Goal: Task Accomplishment & Management: Manage account settings

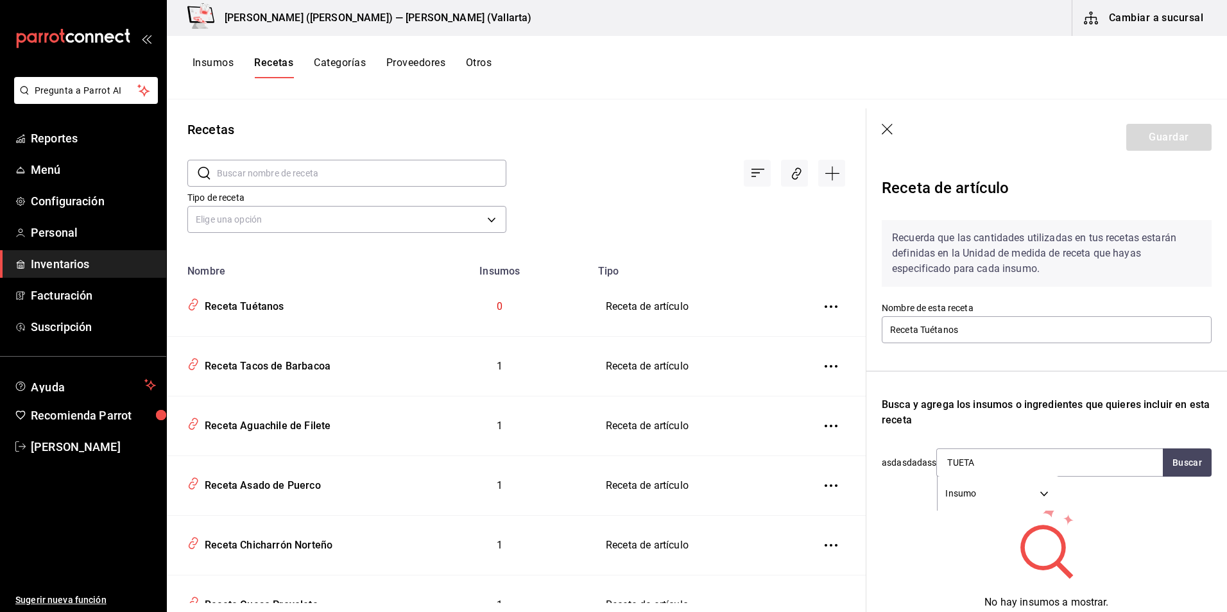
click at [891, 130] on icon "button" at bounding box center [888, 130] width 13 height 13
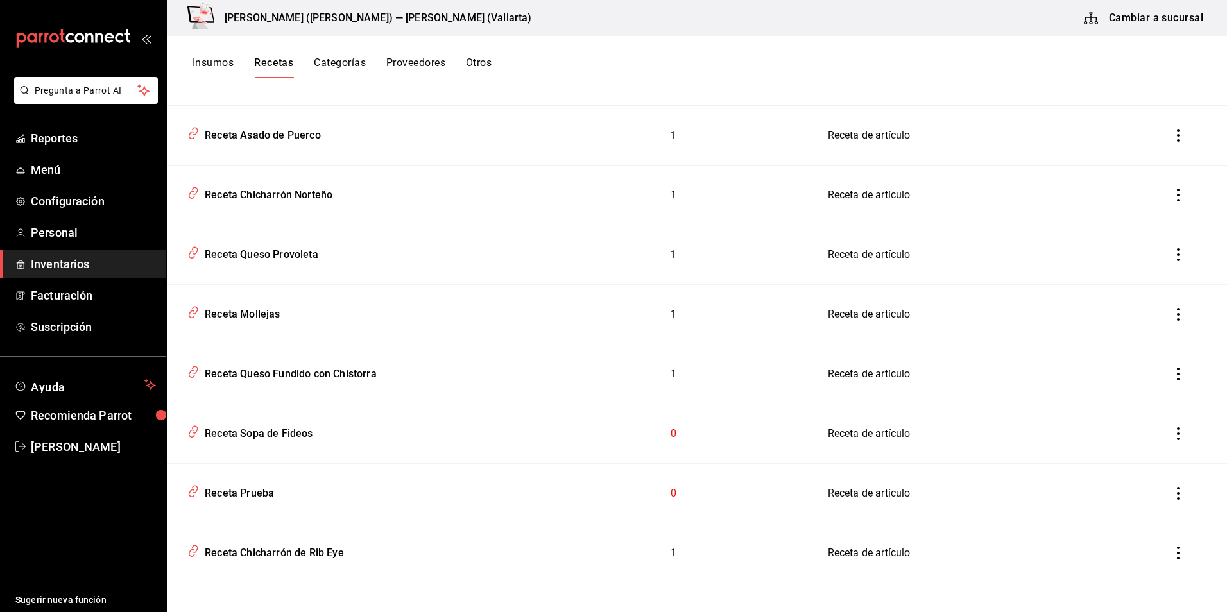
scroll to position [355, 0]
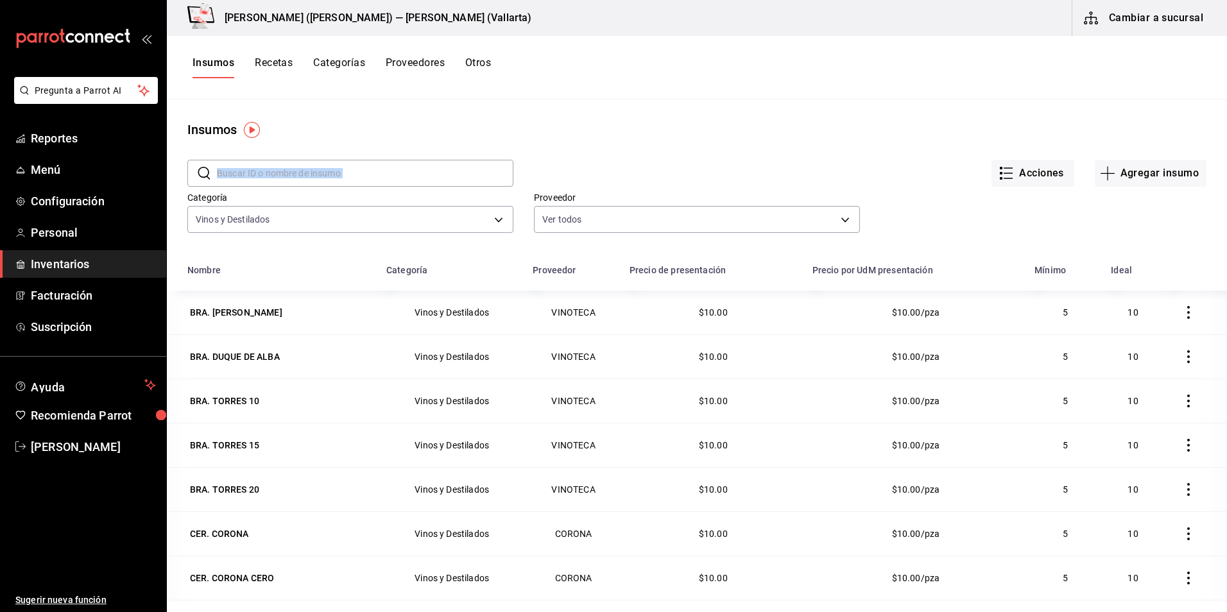
click at [656, 138] on main "Insumos ​ ​ Acciones Agregar insumo Categoría Vinos y Destilados e4e3f451-8d68-…" at bounding box center [697, 351] width 1060 height 504
click at [607, 132] on div "Insumos" at bounding box center [697, 129] width 1060 height 19
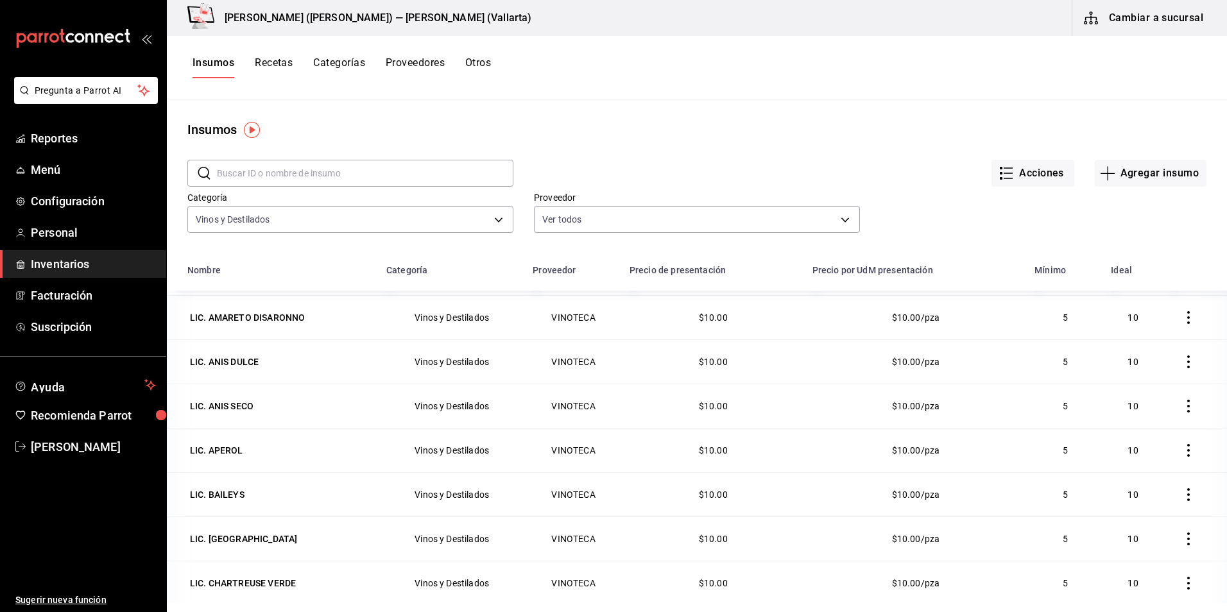
click at [60, 271] on span "Inventarios" at bounding box center [93, 263] width 125 height 17
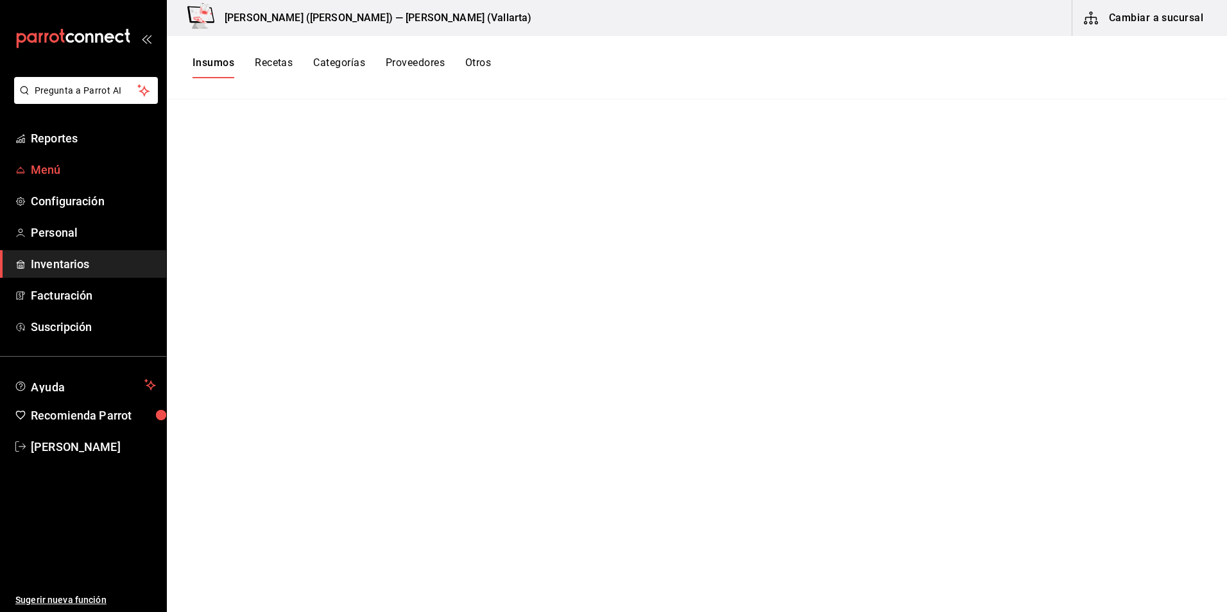
click at [45, 169] on span "Menú" at bounding box center [93, 169] width 125 height 17
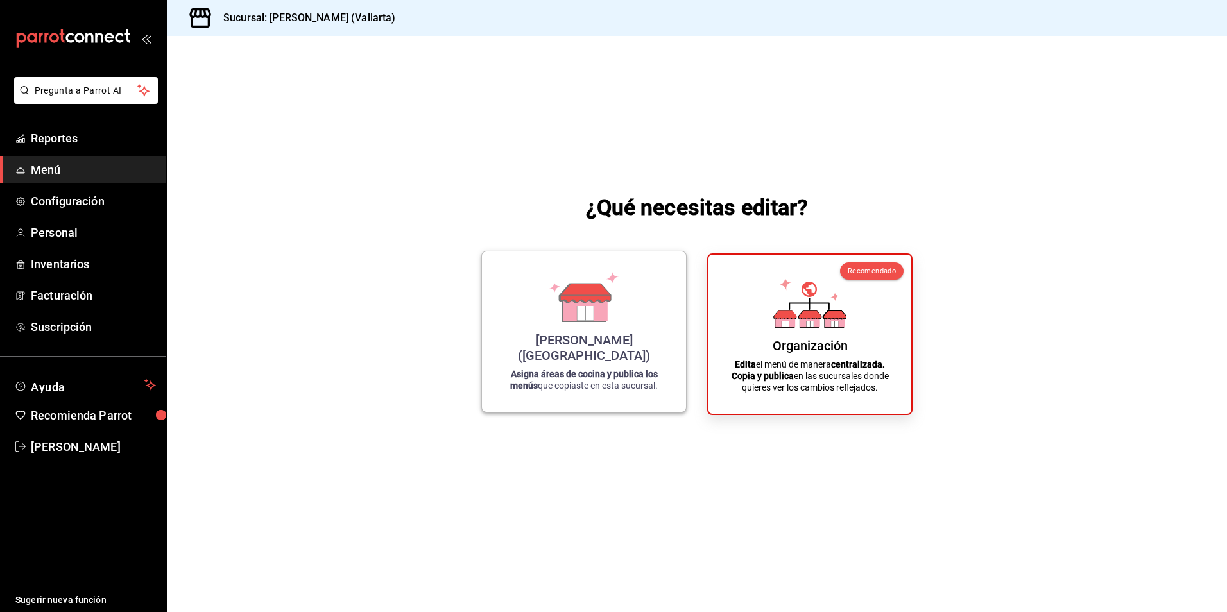
click at [589, 320] on icon at bounding box center [585, 313] width 16 height 14
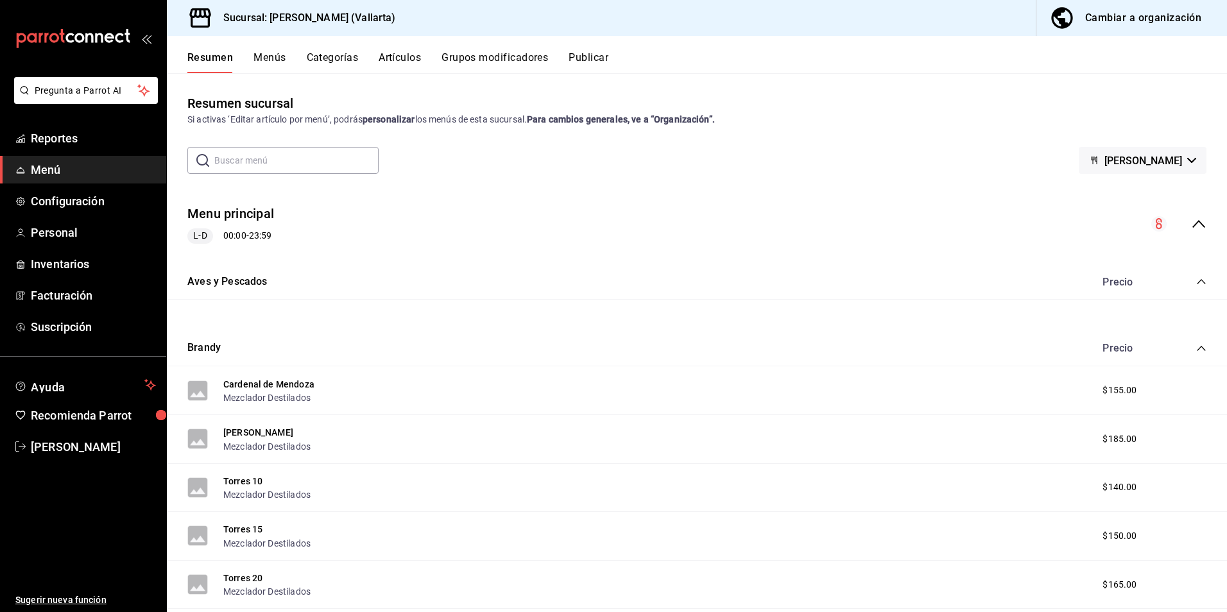
click at [381, 53] on button "Artículos" at bounding box center [400, 62] width 42 height 22
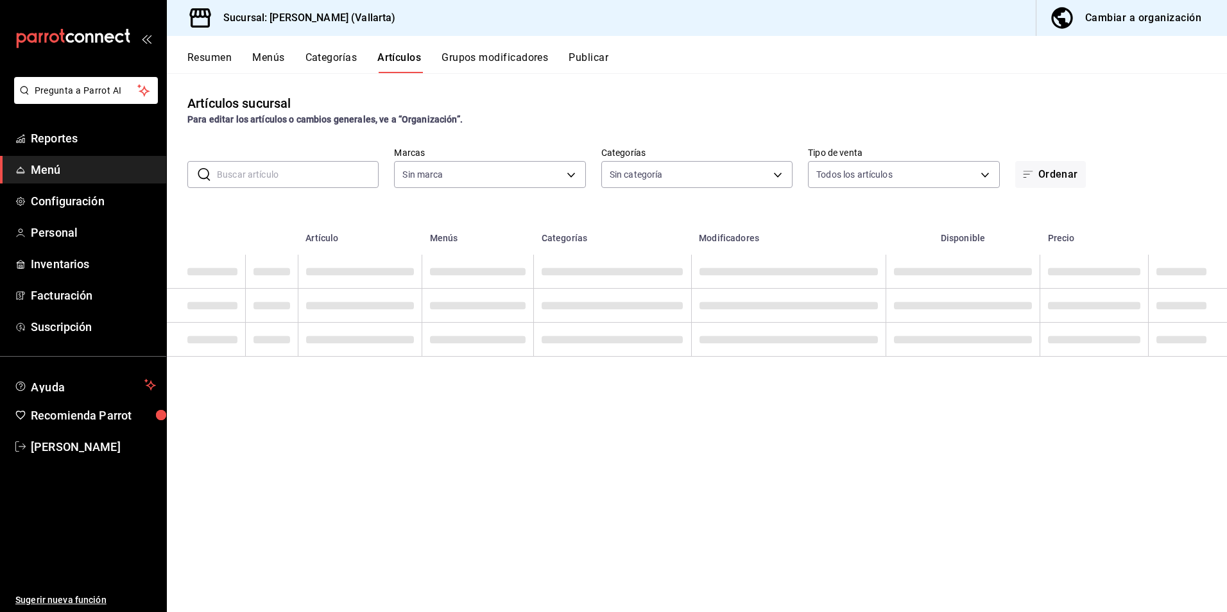
type input "dedade05-fd73-4fc1-b48a-98286d1a7cbf"
click at [307, 170] on input "text" at bounding box center [298, 175] width 162 height 26
type input "ddeea584-b7b7-4c64-abd4-9dbe24413160,94bc3e91-bac1-4cab-af5d-7d085d9bac7d,85d50…"
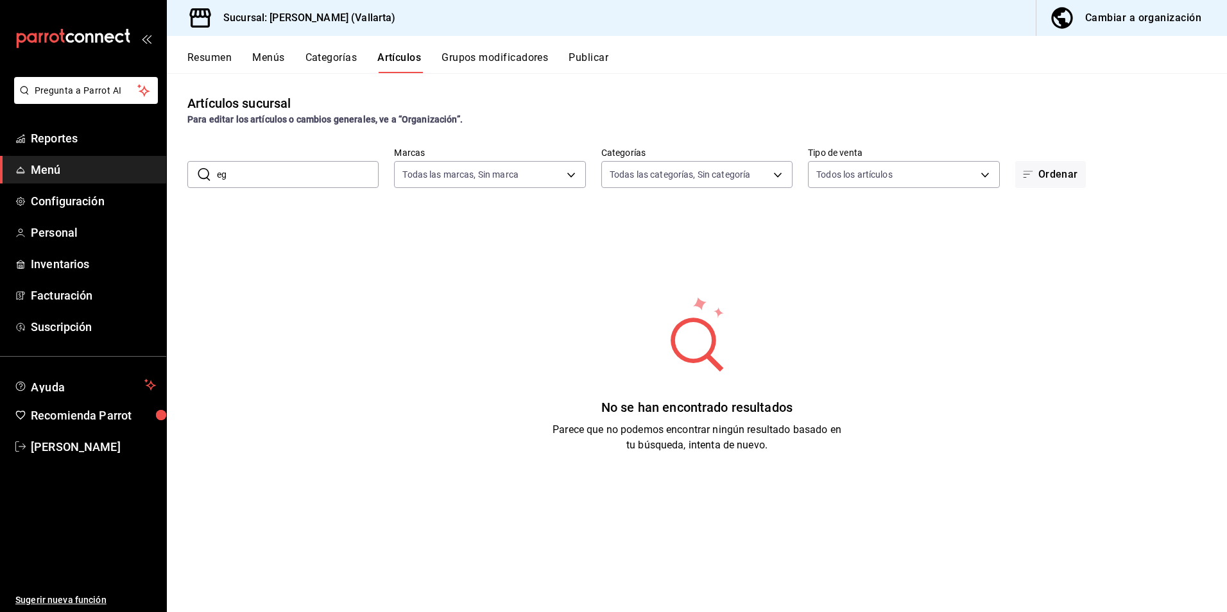
type input "e"
type input "sand"
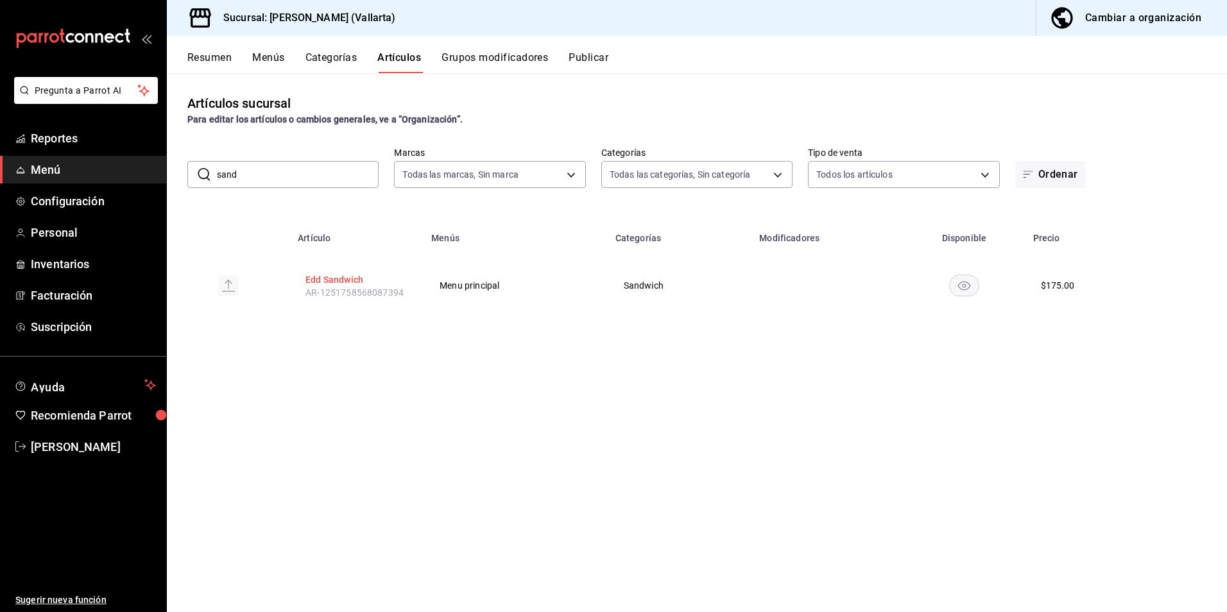
click at [337, 275] on button "Edd Sandwich" at bounding box center [356, 279] width 103 height 13
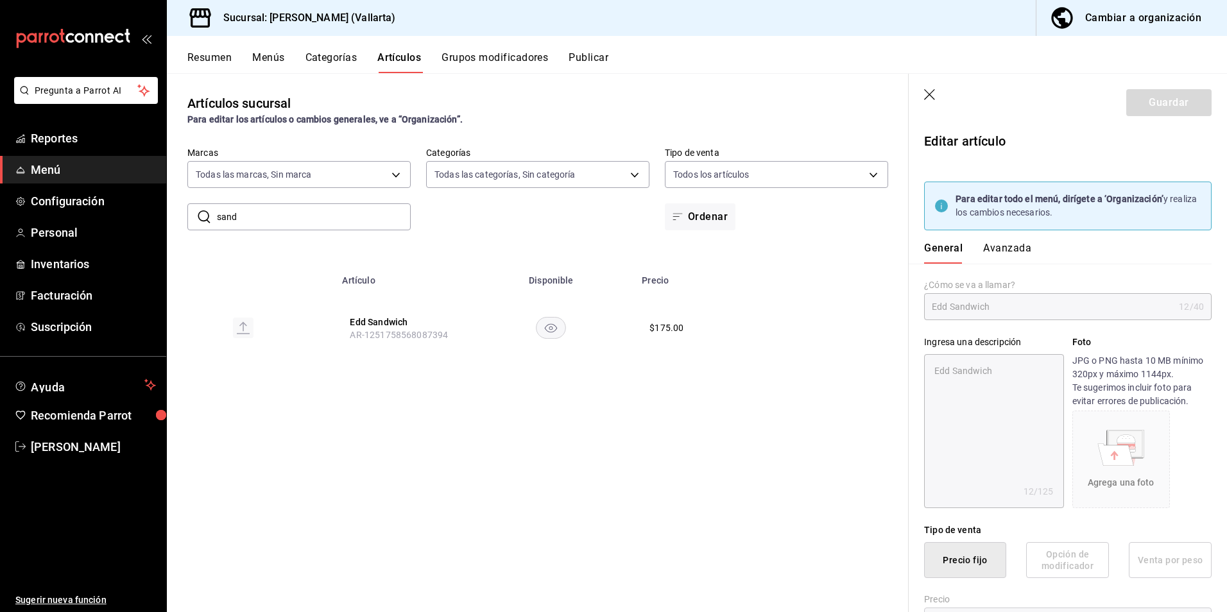
type textarea "x"
type input "$175.00"
click at [1001, 239] on div "General Avanzada" at bounding box center [1060, 246] width 303 height 33
click at [1002, 248] on button "Avanzada" at bounding box center [1007, 253] width 48 height 22
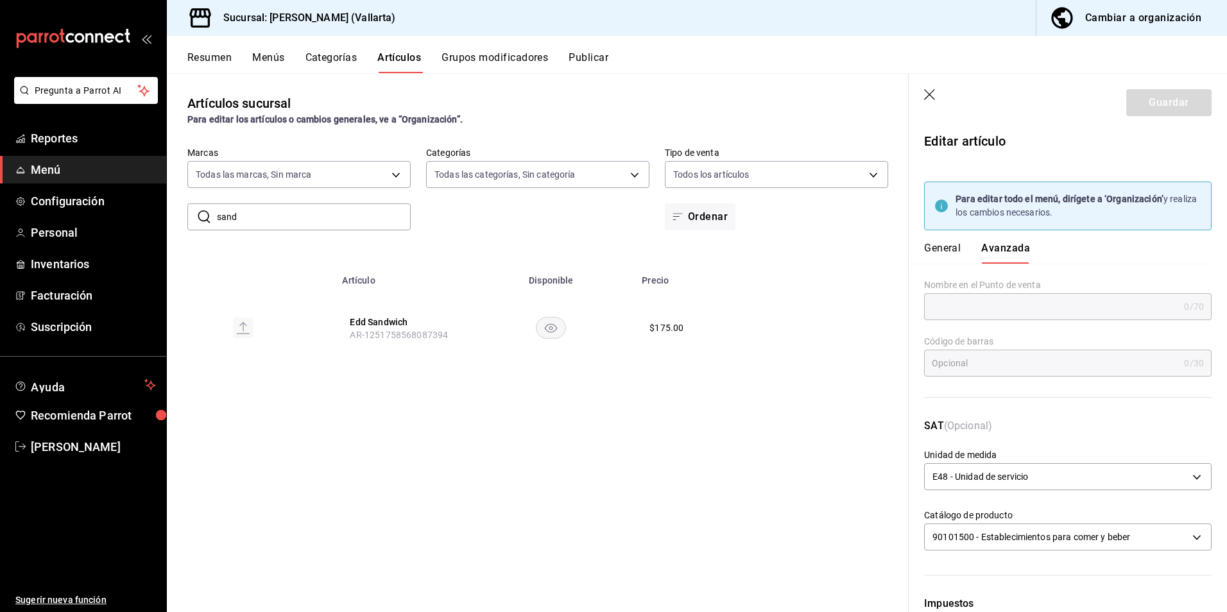
click at [1122, 6] on button "Cambiar a organización" at bounding box center [1126, 18] width 180 height 36
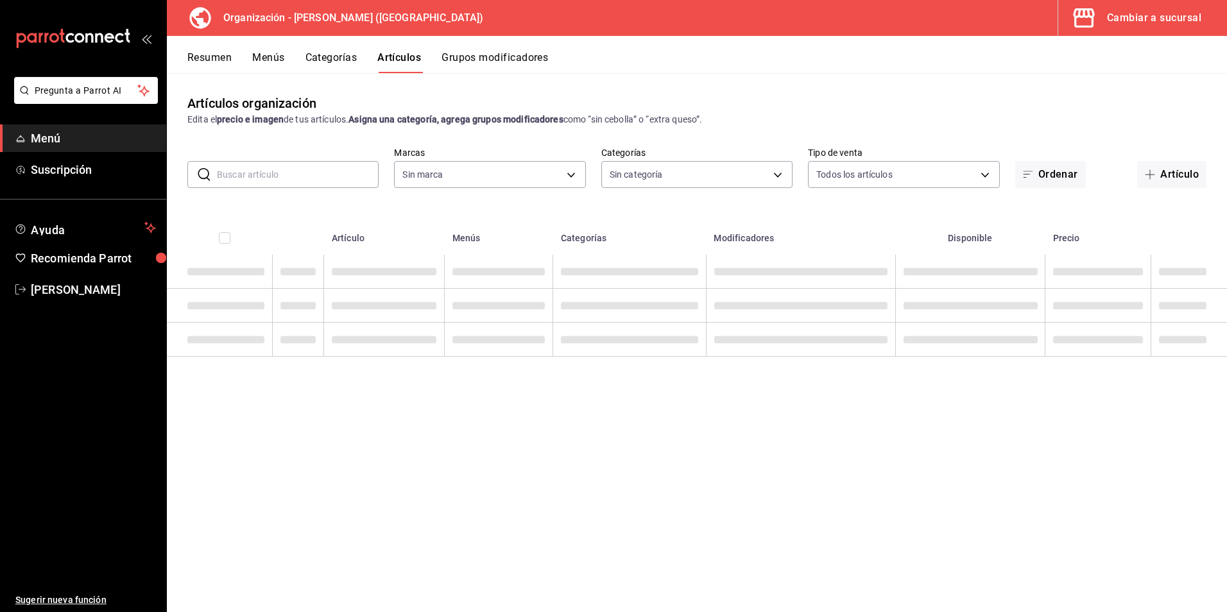
type input "40ee2f72-6915-4037-a5ec-65aec302ef5d,c43c6c56-ab22-4748-903a-778ac949f8a0,b688f…"
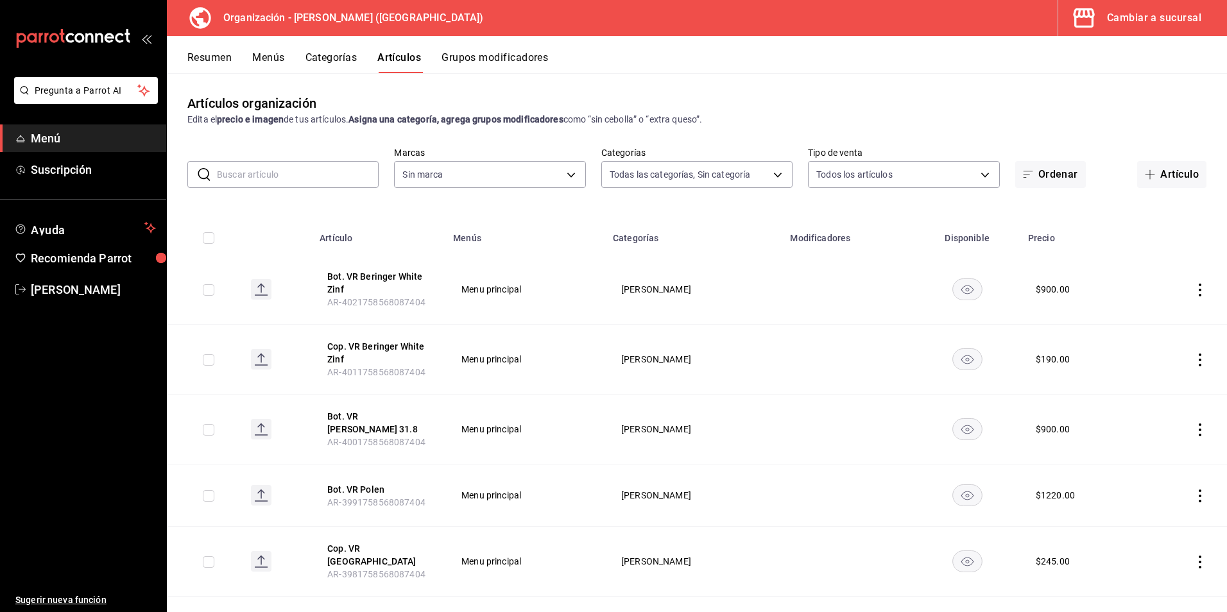
type input "31d0bbe4-7c51-43f0-8445-666cf6a0e085"
click at [244, 174] on input "text" at bounding box center [298, 175] width 162 height 26
type input "sand"
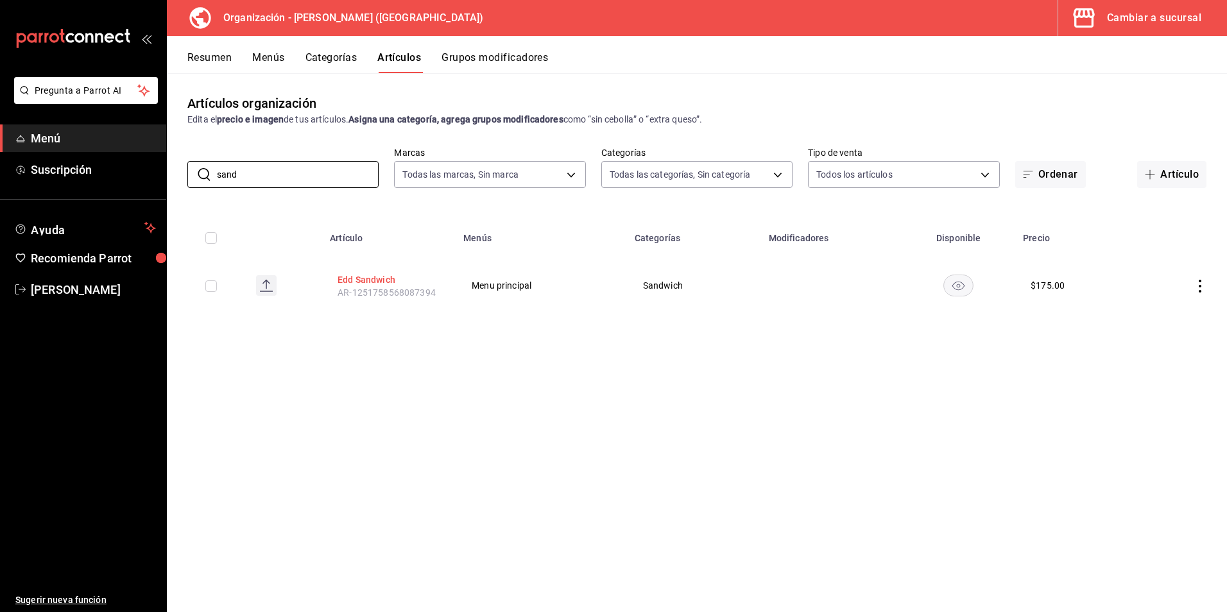
click at [370, 283] on button "Edd Sandwich" at bounding box center [389, 279] width 103 height 13
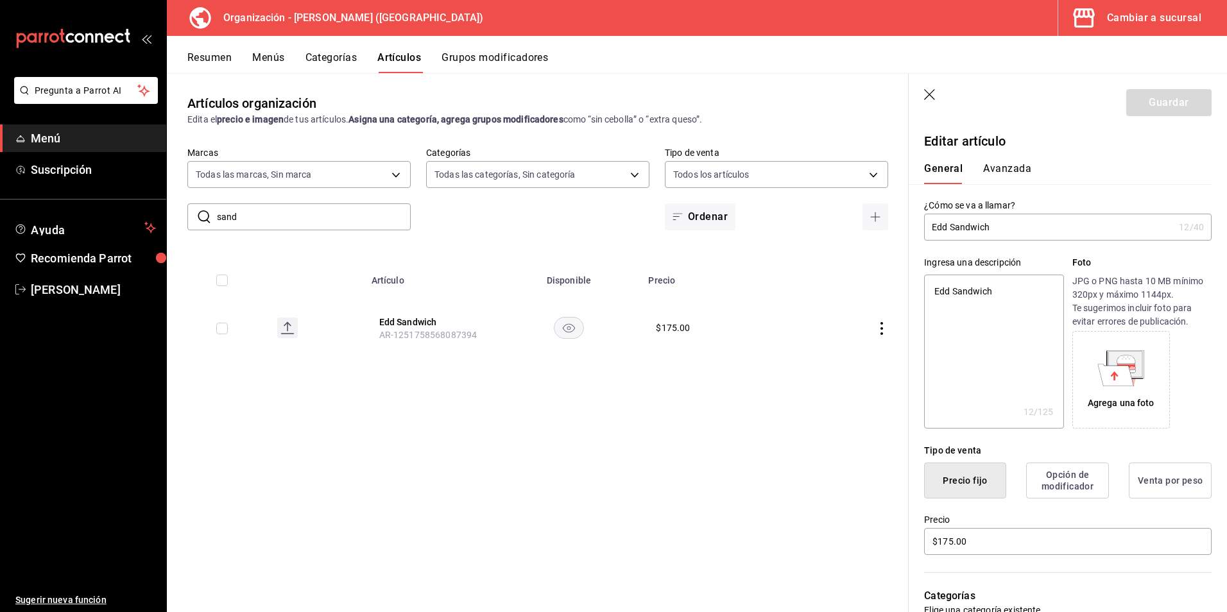
click at [946, 231] on input "Edd Sandwich" at bounding box center [1049, 227] width 250 height 26
type input "Ed Sandwich"
type textarea "x"
type input "E Sandwich"
type textarea "x"
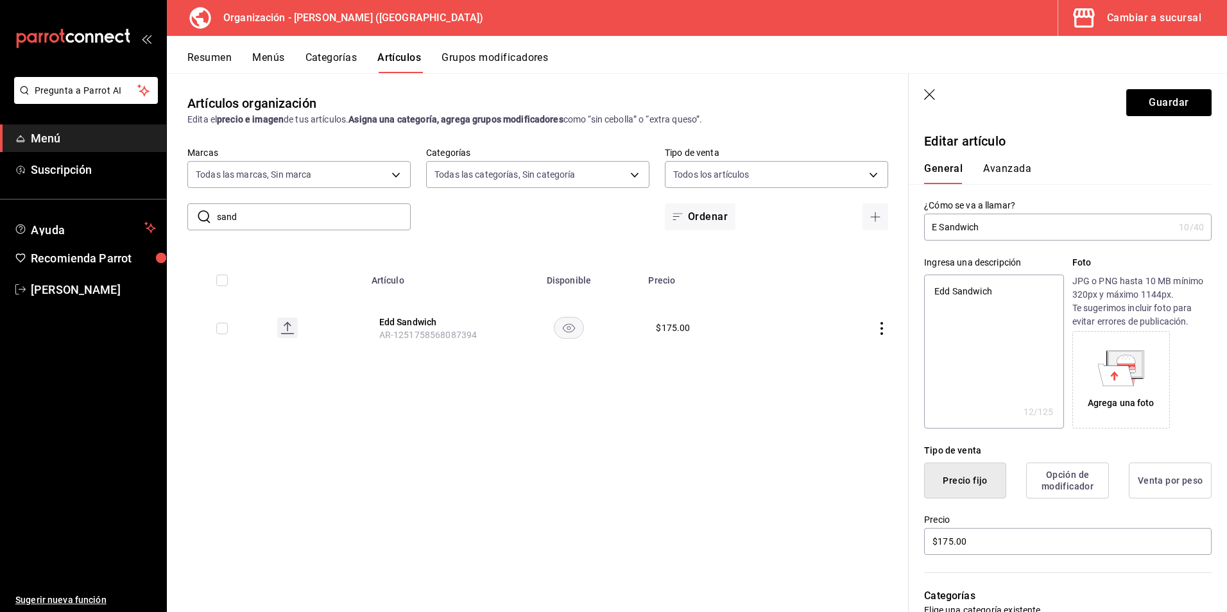
type input "Eg Sandwich"
type textarea "x"
type input "Egg Sandwich"
type textarea "x"
type input "Egg Sandwich"
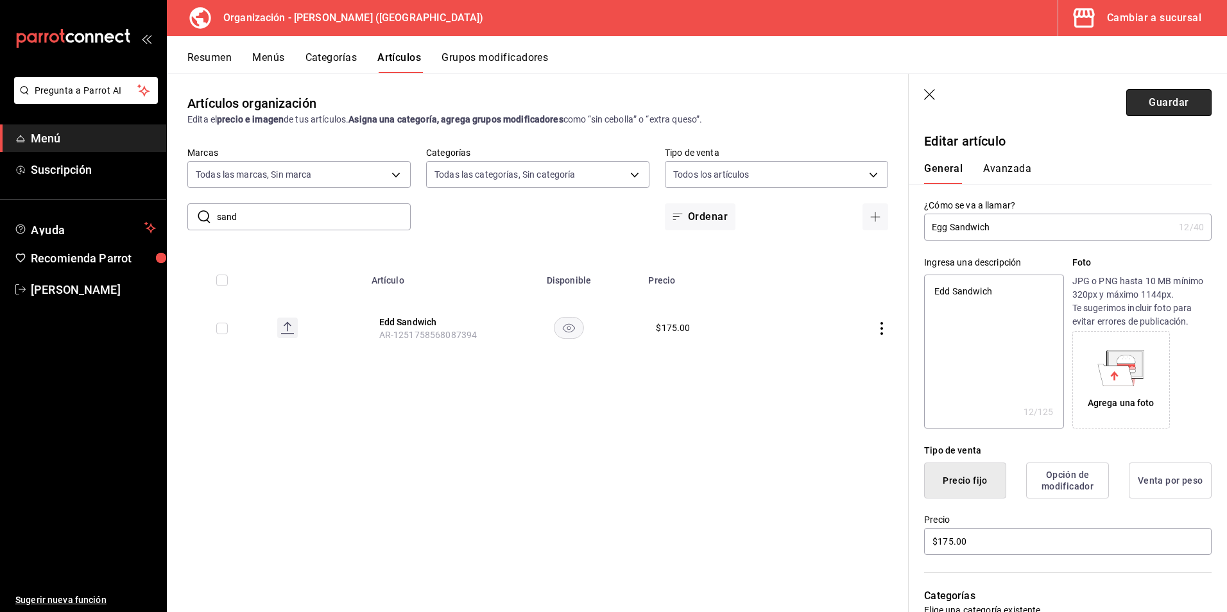
click at [1168, 99] on button "Guardar" at bounding box center [1168, 102] width 85 height 27
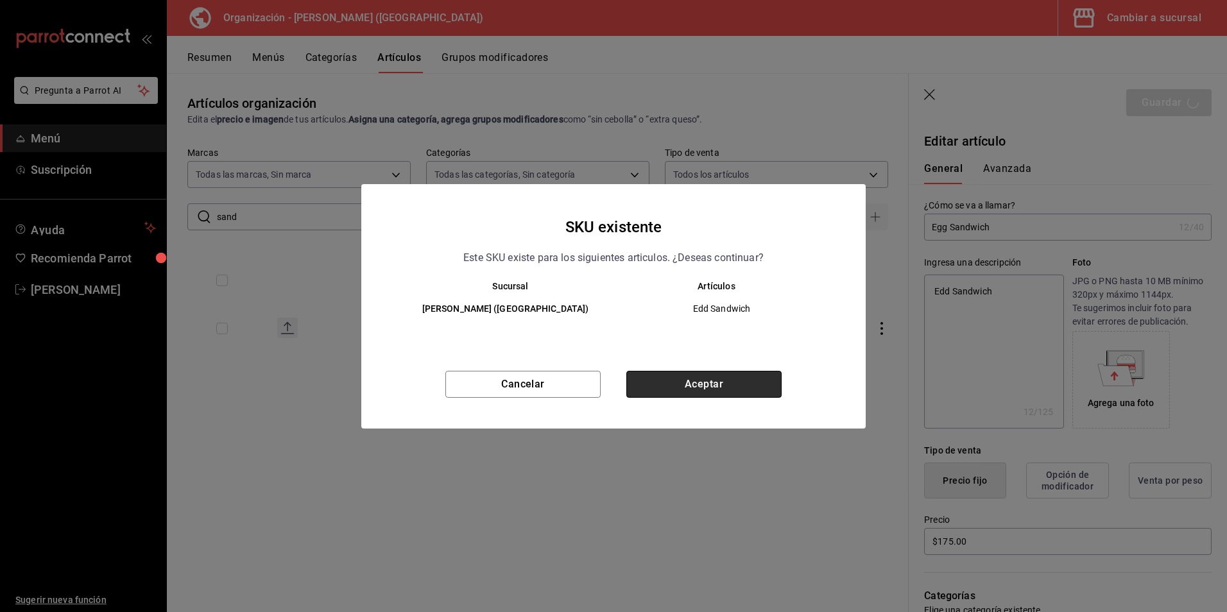
click at [768, 386] on button "Aceptar" at bounding box center [703, 384] width 155 height 27
type textarea "x"
type input "AR-1758665443989"
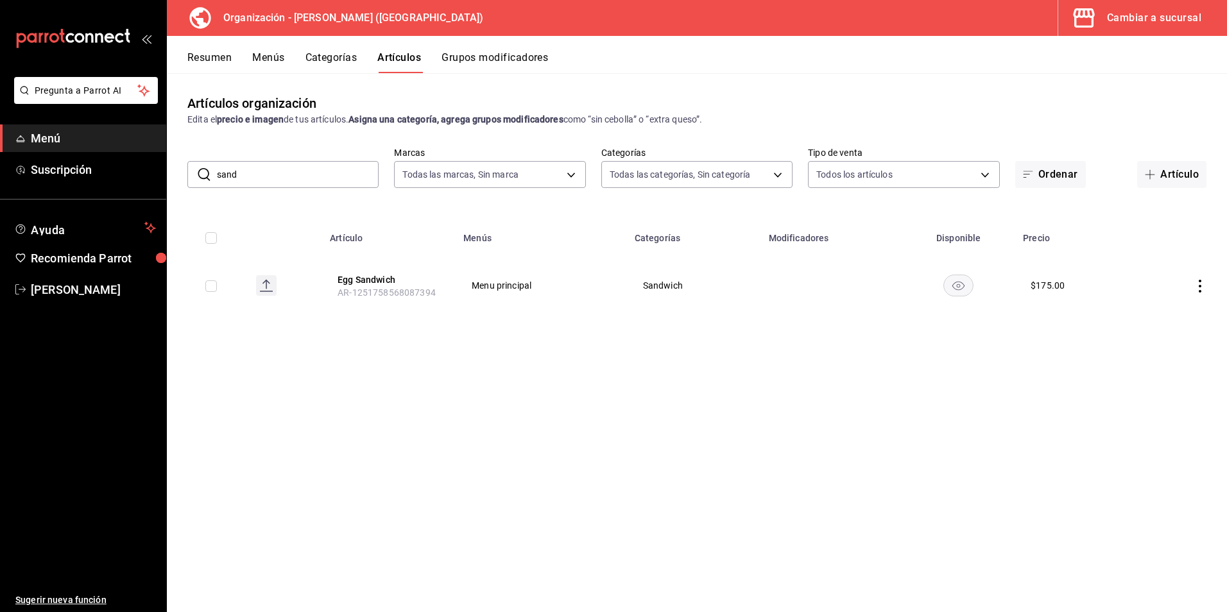
click at [402, 60] on button "Artículos" at bounding box center [399, 62] width 44 height 22
click at [55, 129] on link "Menú" at bounding box center [83, 138] width 166 height 28
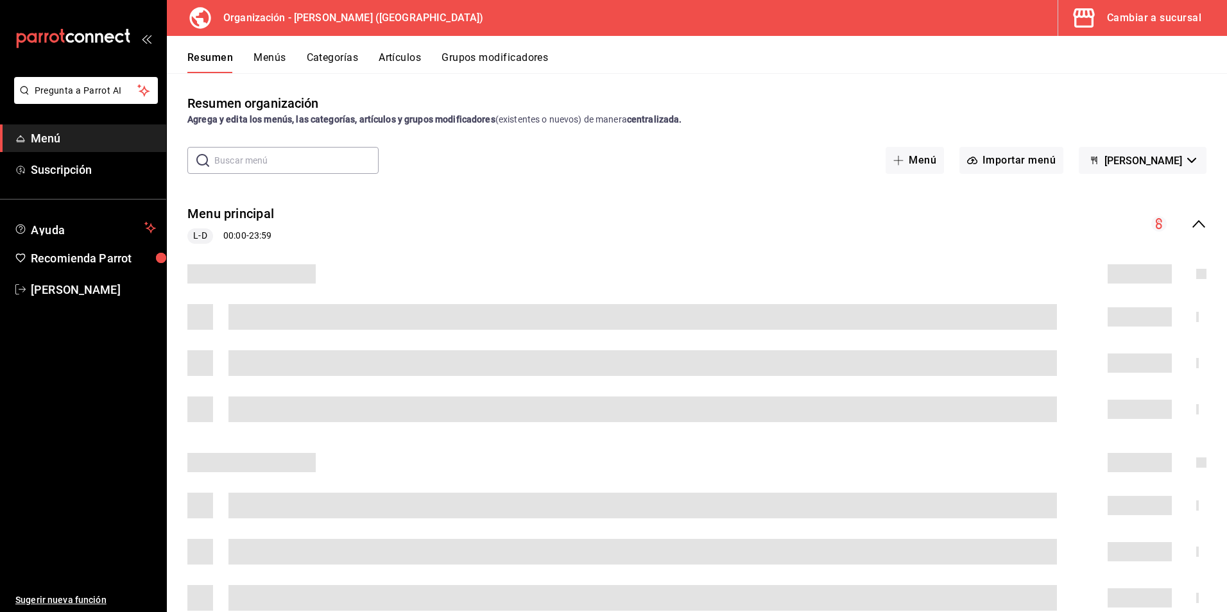
click at [1108, 12] on div "Cambiar a sucursal" at bounding box center [1154, 18] width 94 height 18
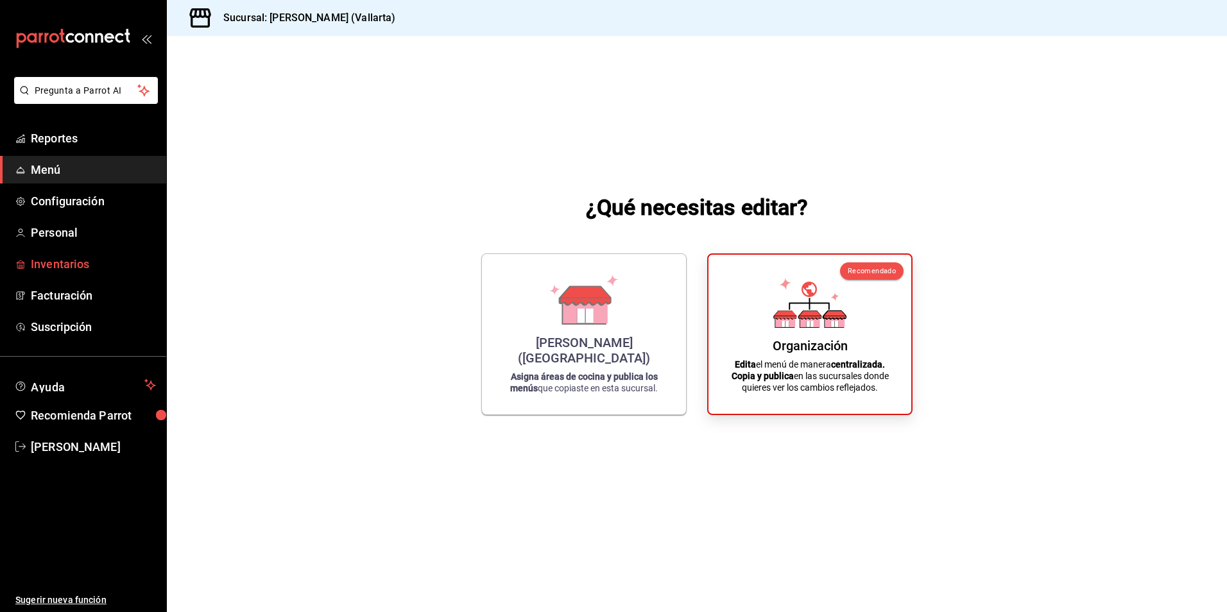
click at [67, 264] on span "Inventarios" at bounding box center [93, 263] width 125 height 17
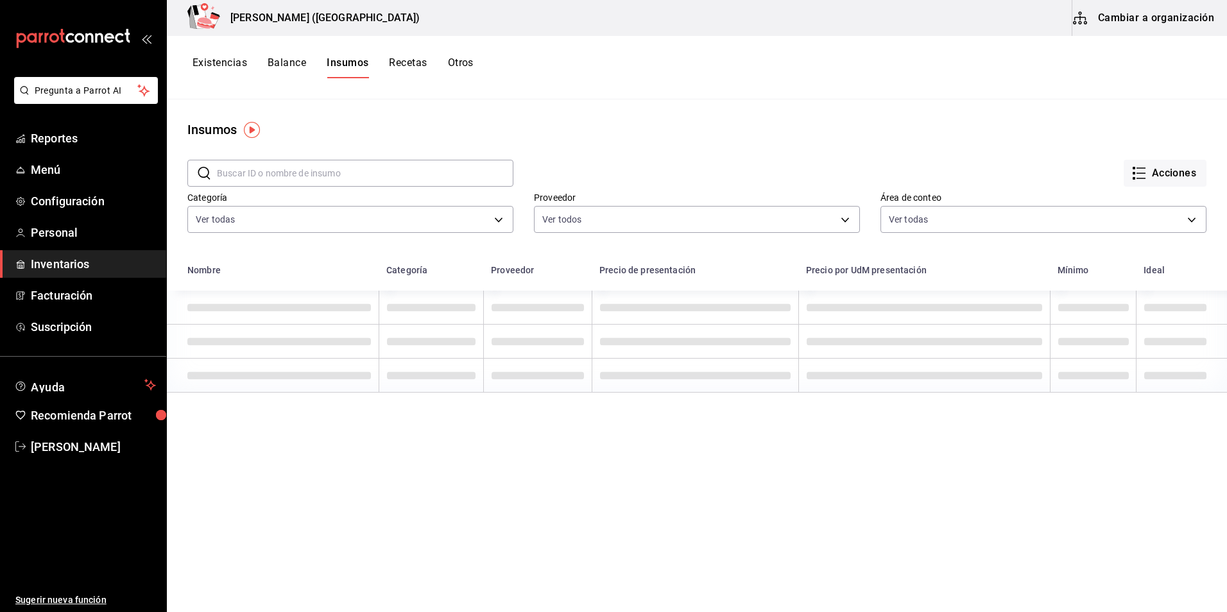
click at [404, 60] on button "Recetas" at bounding box center [408, 67] width 38 height 22
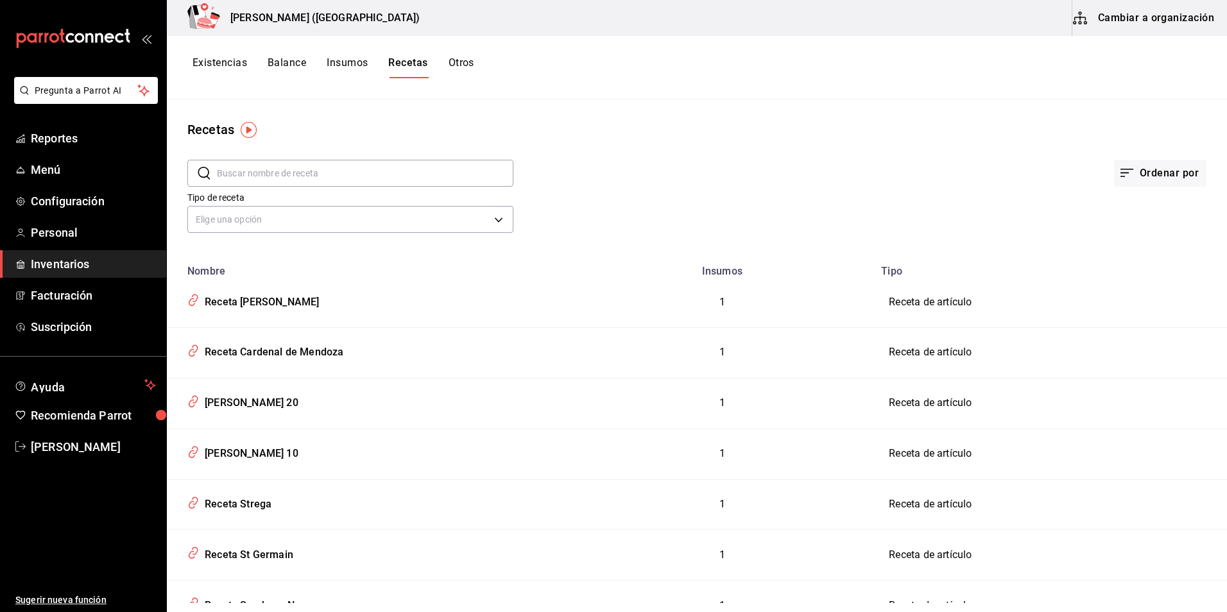
click at [1168, 17] on button "Cambiar a organización" at bounding box center [1144, 18] width 144 height 36
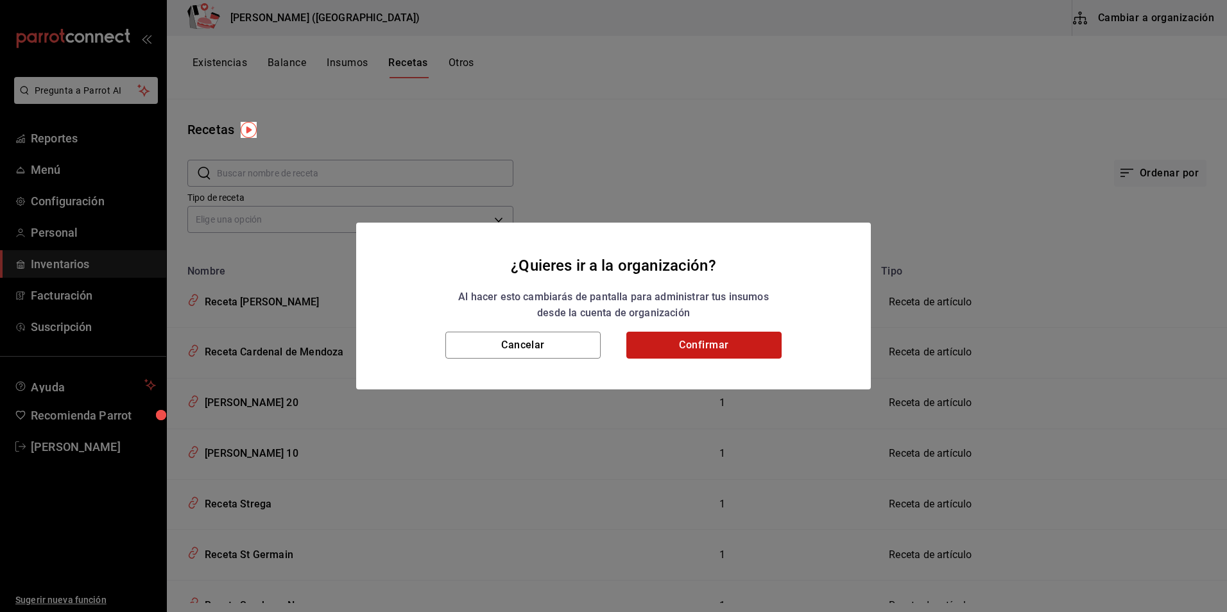
click at [685, 345] on button "Confirmar" at bounding box center [703, 345] width 155 height 27
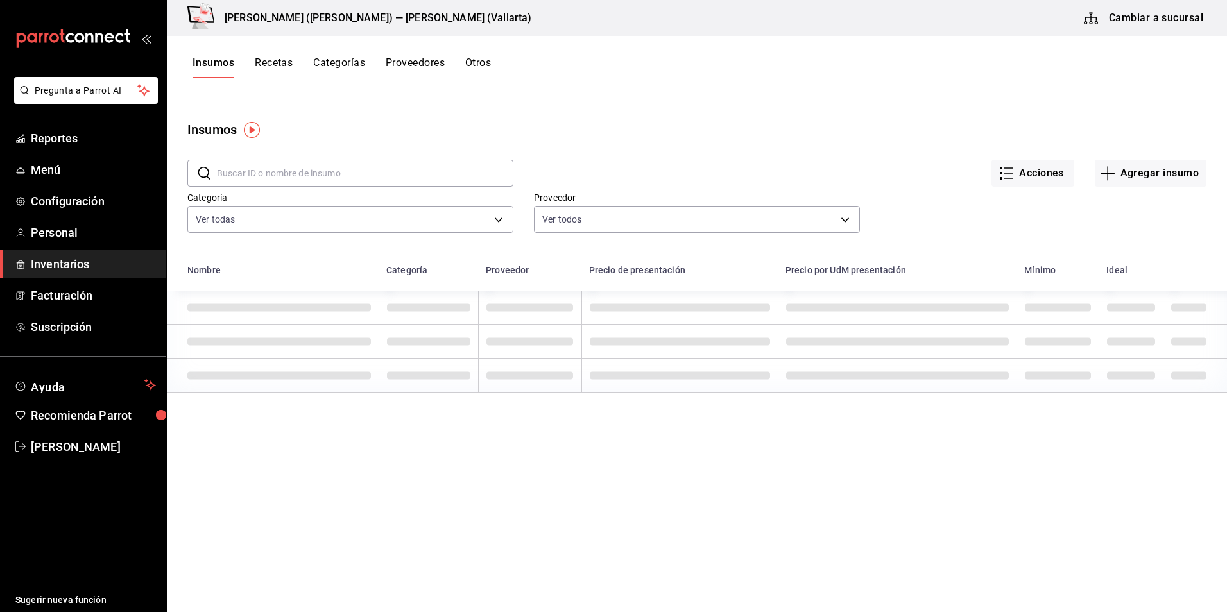
click at [269, 63] on button "Recetas" at bounding box center [274, 67] width 38 height 22
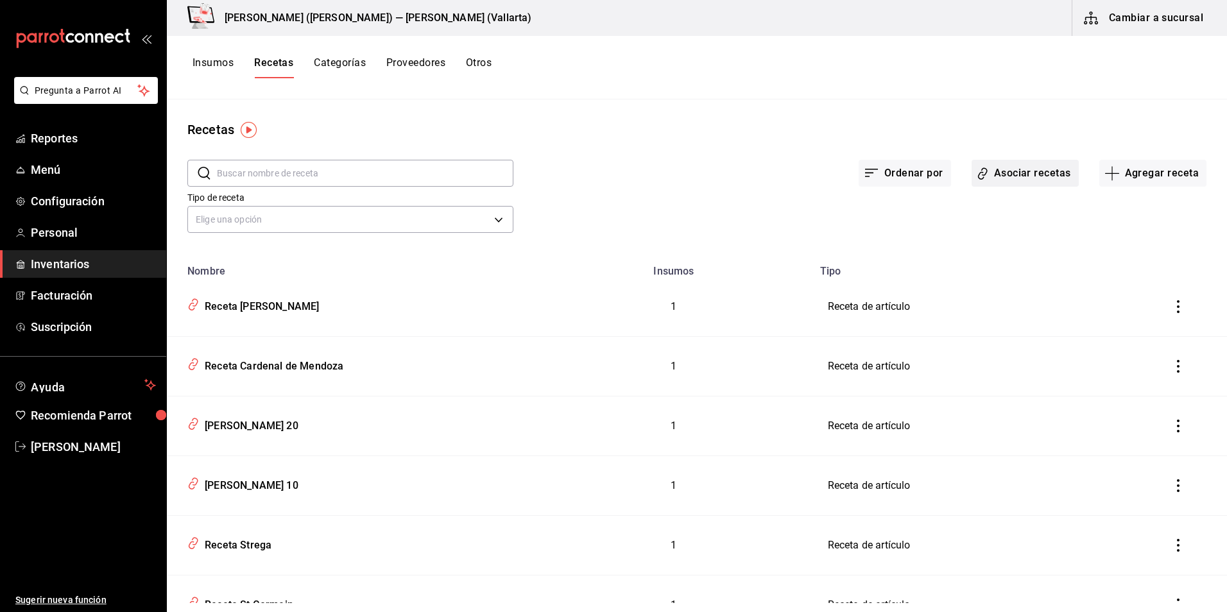
click at [1014, 167] on button "Asociar recetas" at bounding box center [1024, 173] width 107 height 27
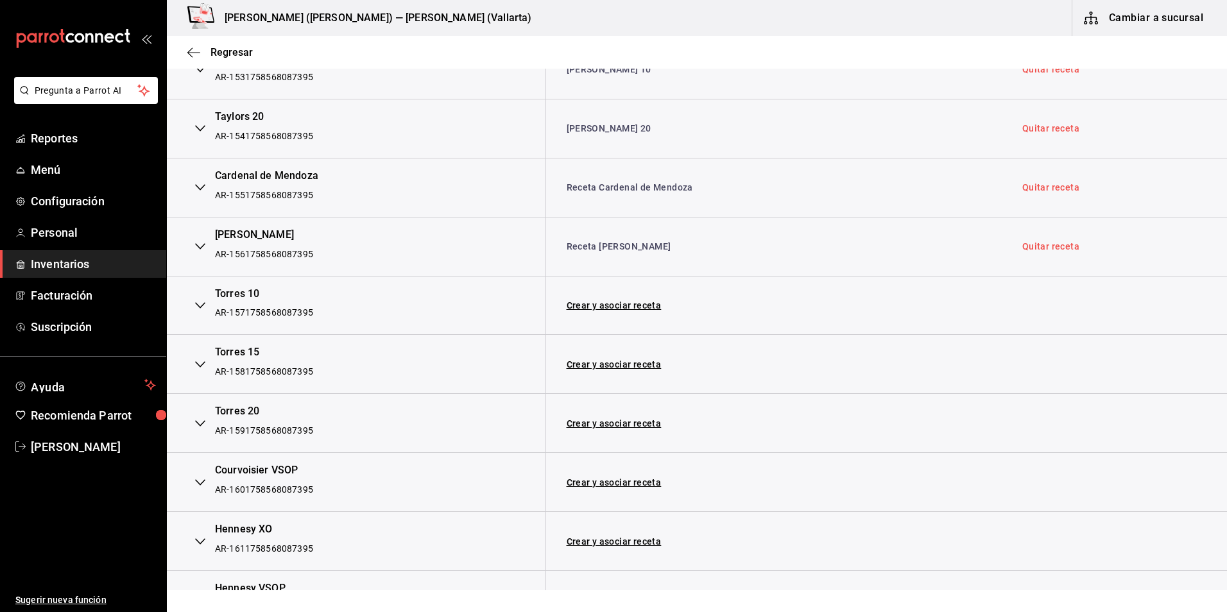
scroll to position [3978, 0]
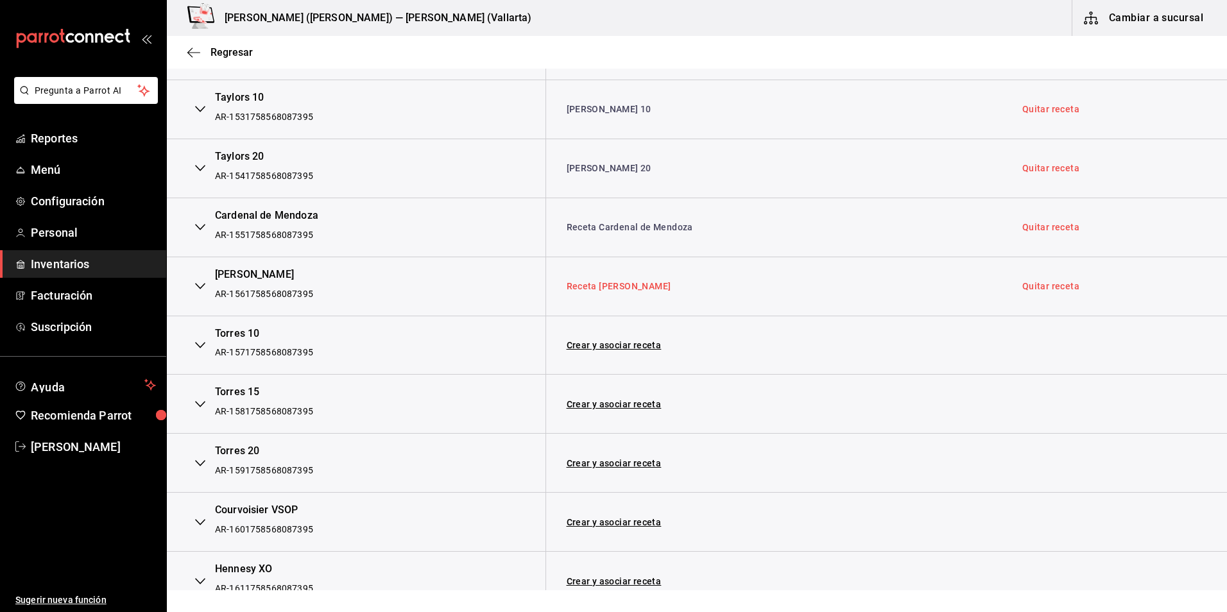
click at [604, 285] on link "Receta Duque de Alba" at bounding box center [619, 286] width 105 height 10
click at [194, 51] on icon "button" at bounding box center [193, 53] width 13 height 12
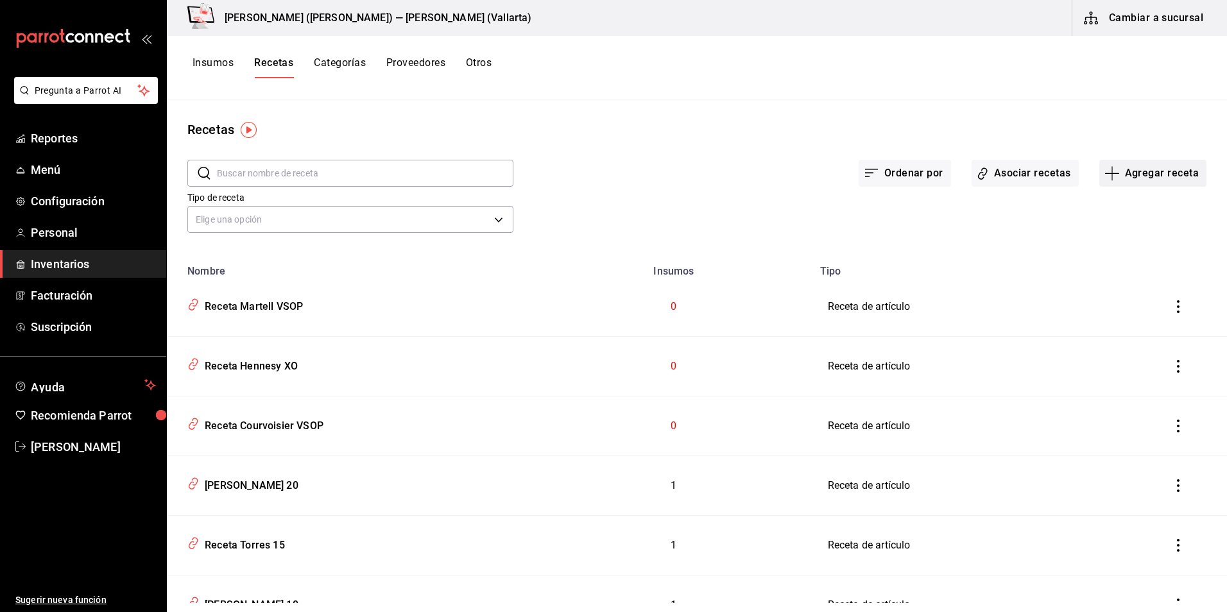
click at [1147, 176] on button "Agregar receta" at bounding box center [1152, 173] width 107 height 27
click at [986, 170] on div at bounding box center [613, 306] width 1227 height 612
click at [990, 176] on button "Asociar recetas" at bounding box center [1024, 173] width 107 height 27
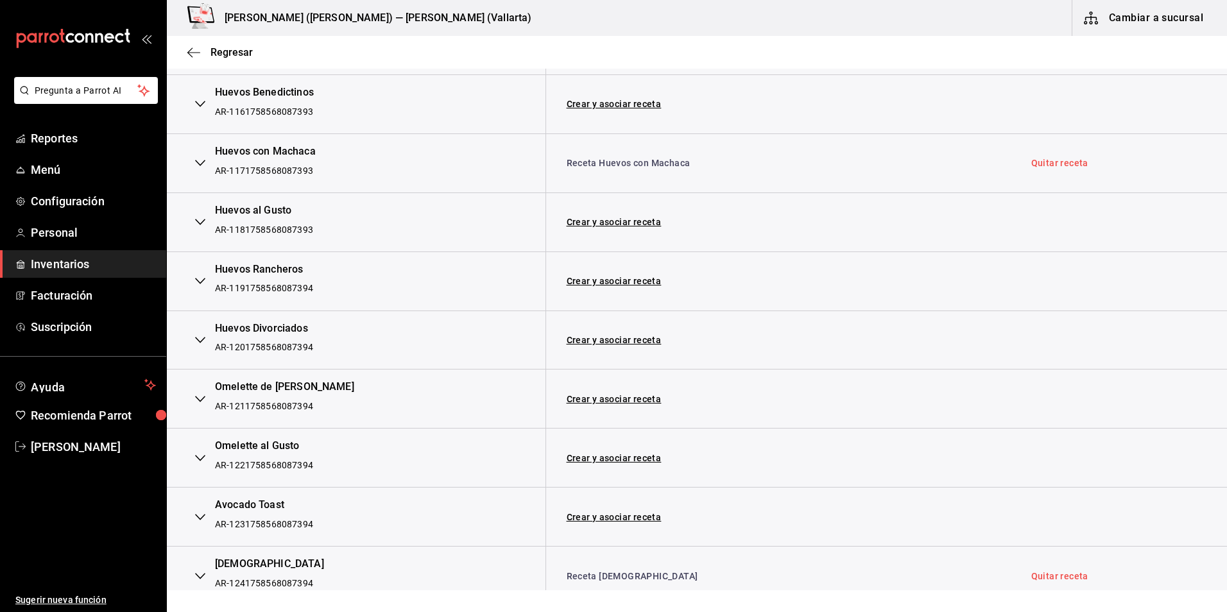
scroll to position [1476, 0]
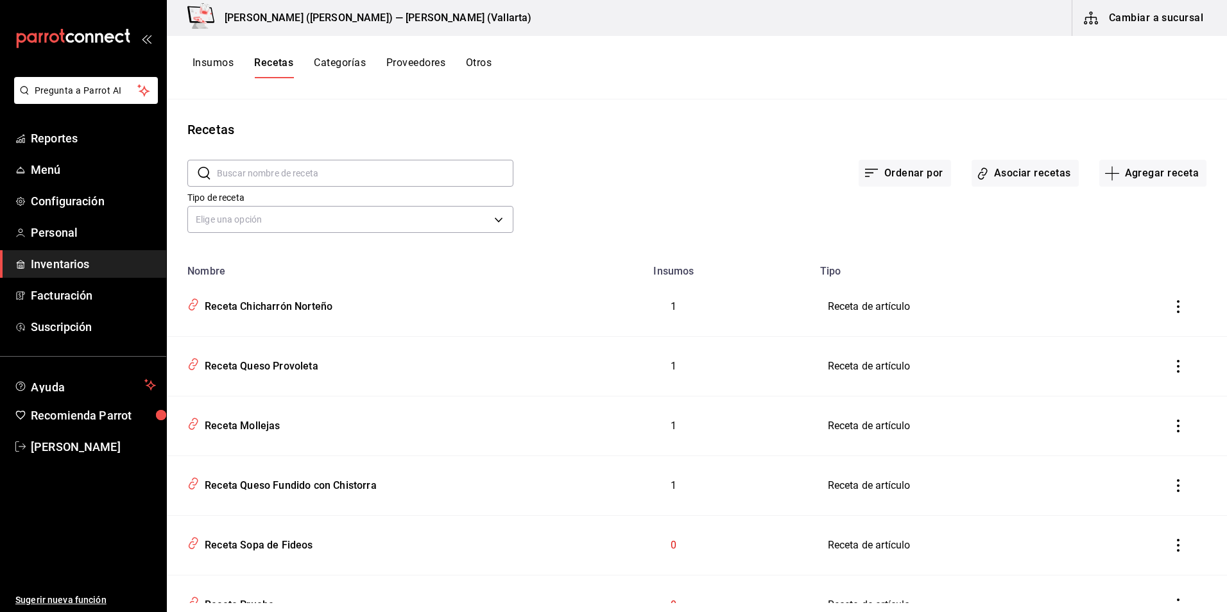
scroll to position [117, 0]
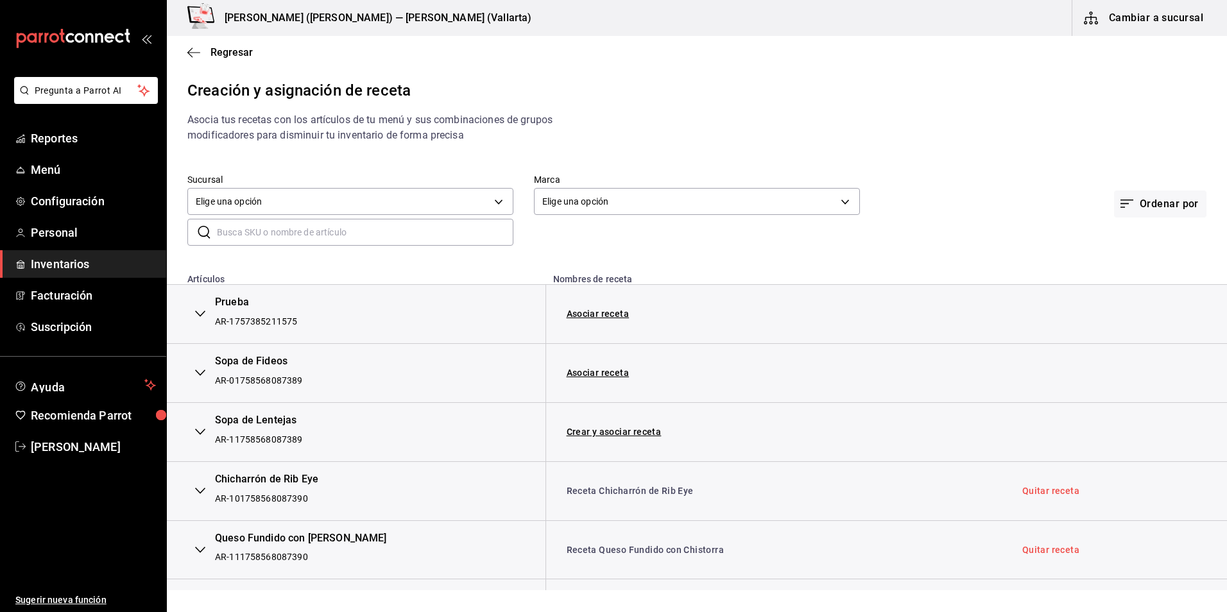
scroll to position [577, 0]
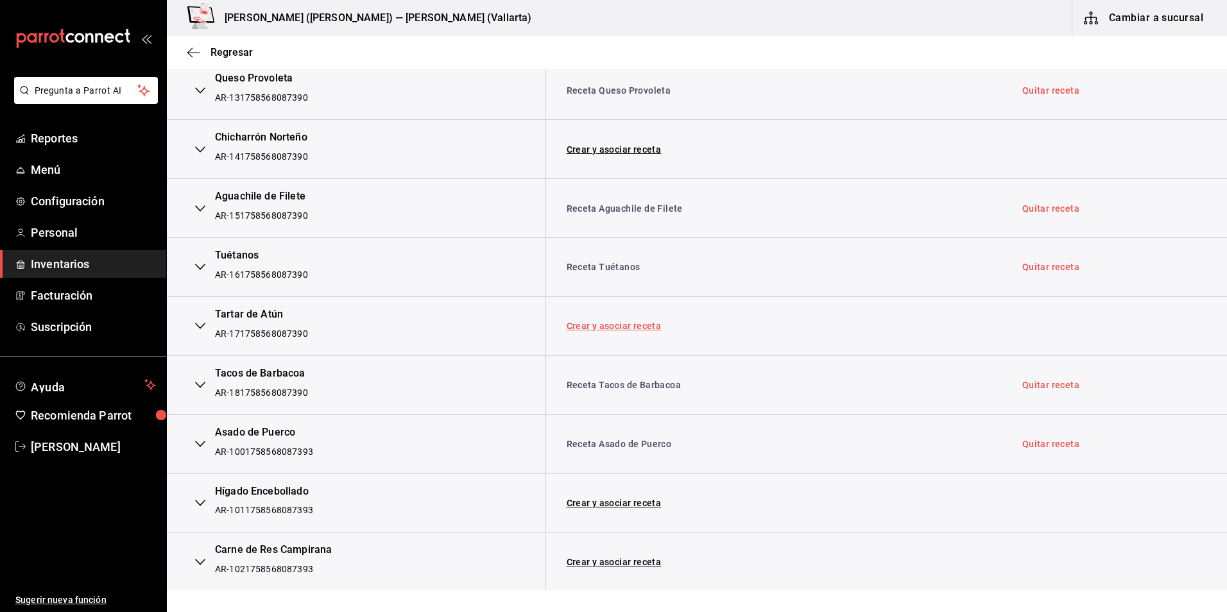
click at [636, 325] on link "Crear y asociar receta" at bounding box center [614, 325] width 95 height 9
click at [636, 325] on link "Receta Tartar de Atún" at bounding box center [614, 326] width 94 height 10
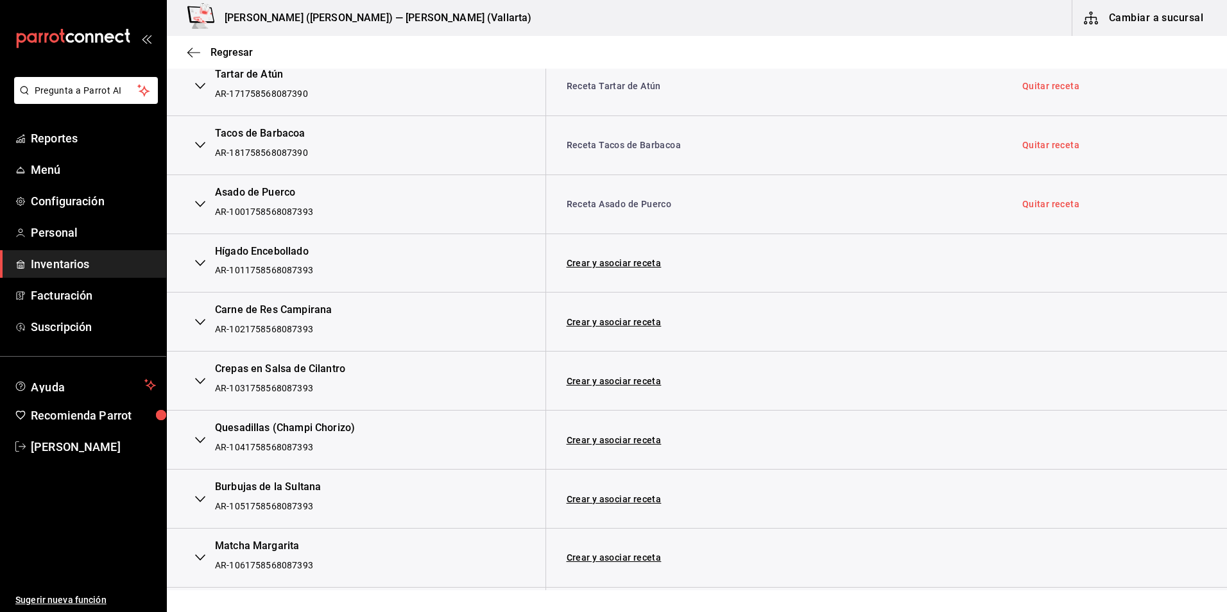
scroll to position [834, 0]
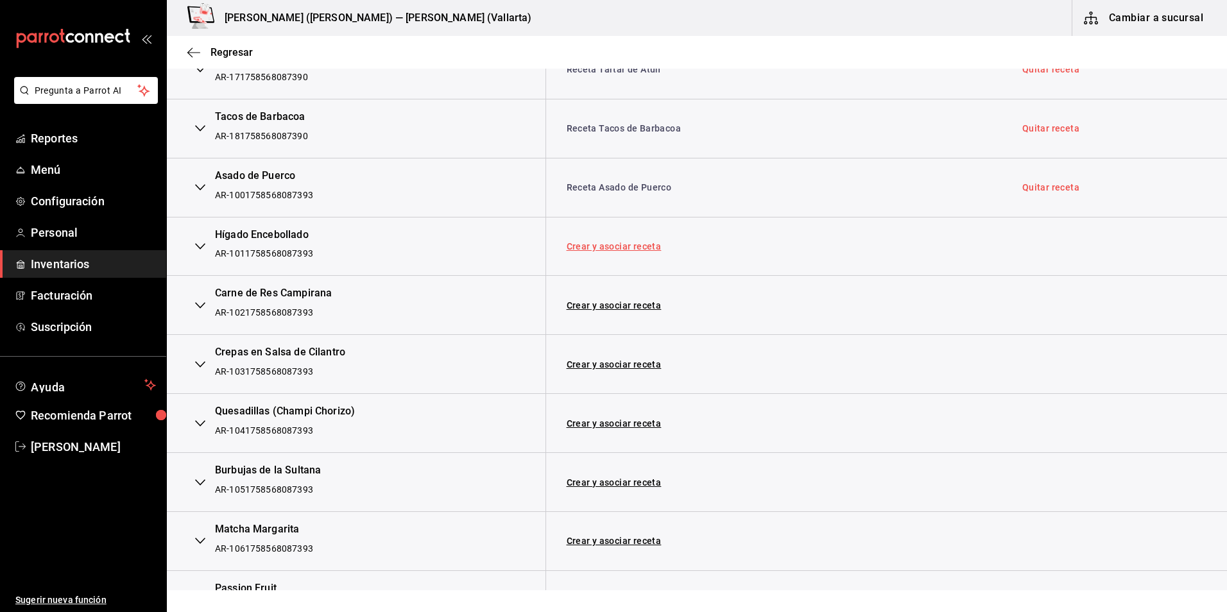
click at [626, 246] on link "Crear y asociar receta" at bounding box center [614, 246] width 95 height 9
click at [628, 246] on link "Receta Hígado Encebollado" at bounding box center [626, 246] width 119 height 10
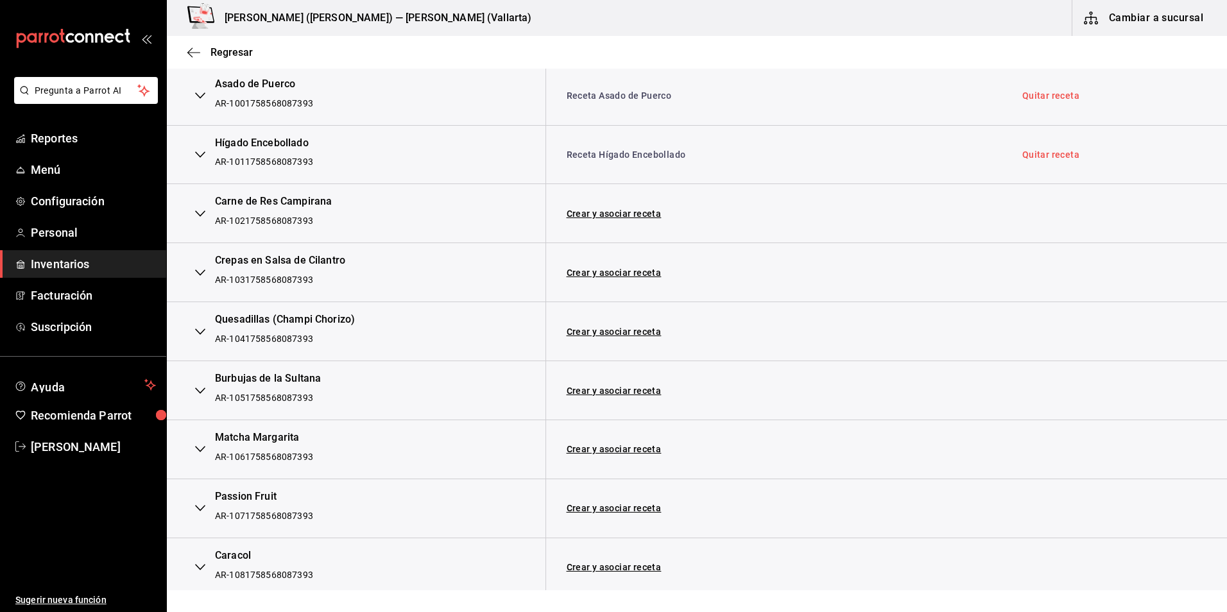
scroll to position [898, 0]
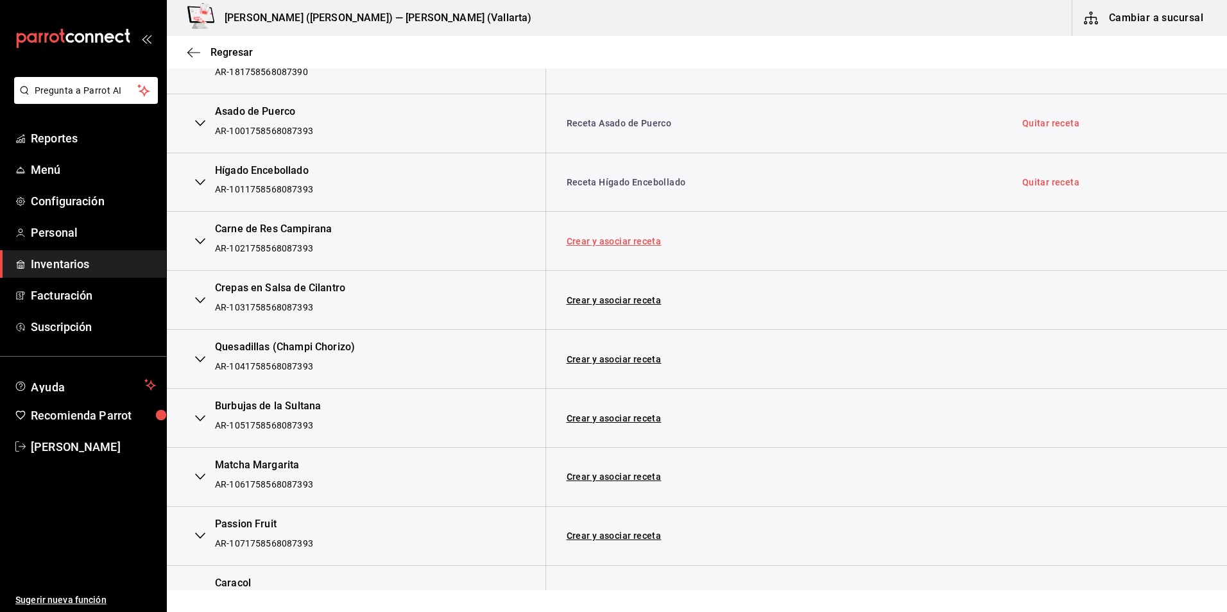
click at [624, 241] on link "Crear y asociar receta" at bounding box center [614, 241] width 95 height 9
click at [654, 243] on link "Receta Carne de Res Campirana" at bounding box center [636, 241] width 139 height 10
click at [756, 295] on td "Crear y asociar receta" at bounding box center [773, 300] width 456 height 59
click at [751, 203] on td "Receta Hígado Encebollado" at bounding box center [773, 182] width 456 height 59
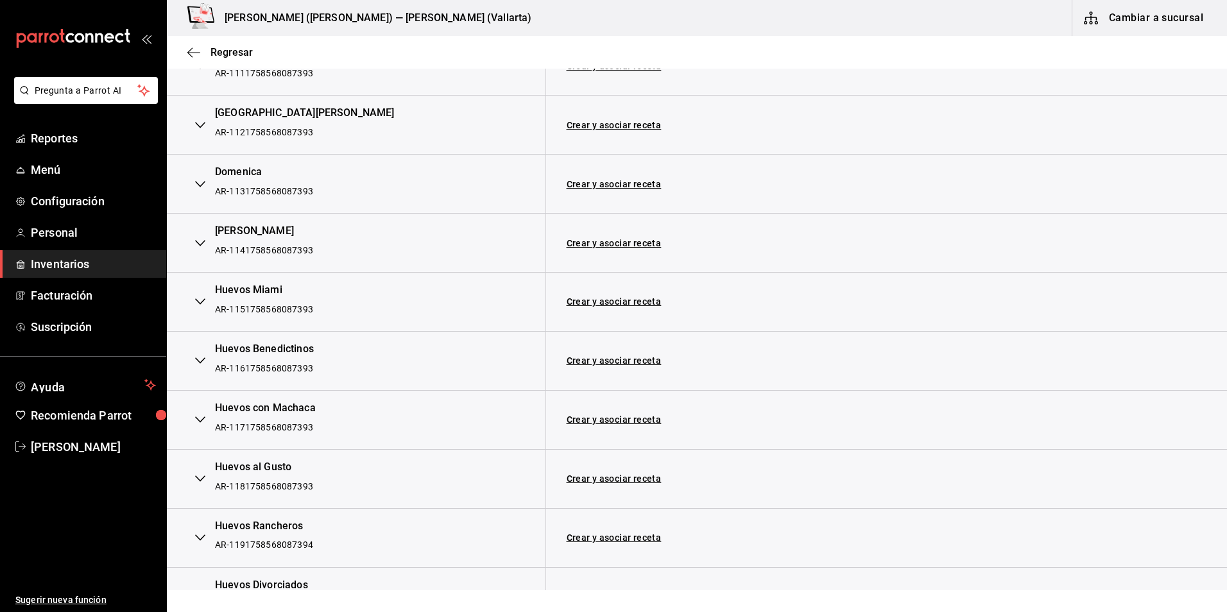
scroll to position [1668, 0]
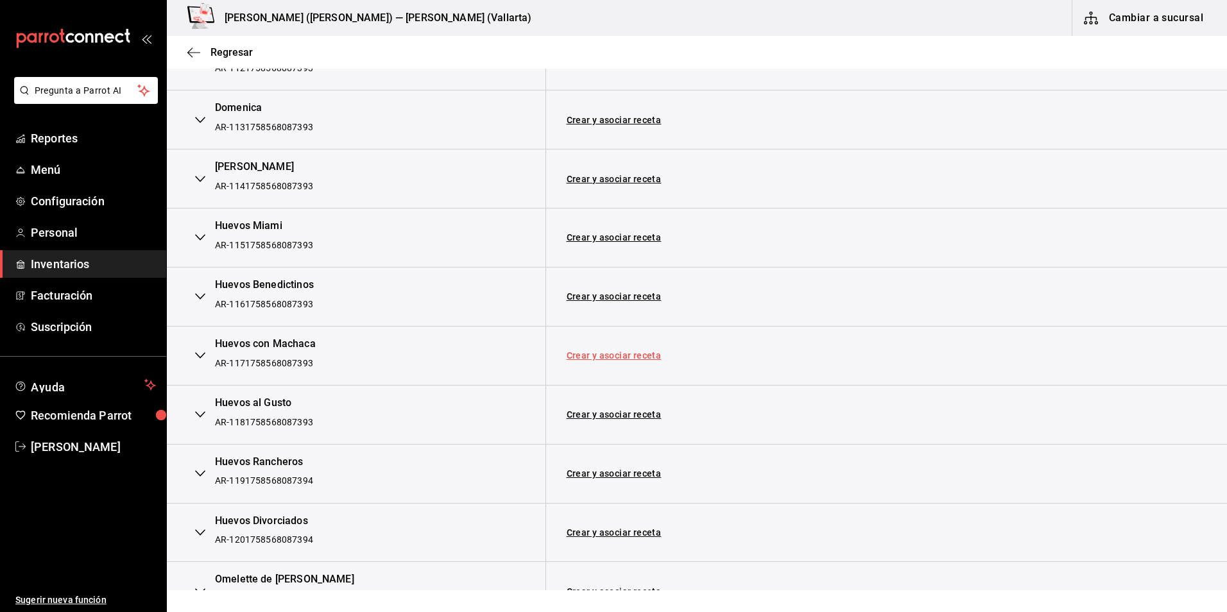
click at [606, 357] on link "Crear y asociar receta" at bounding box center [614, 355] width 95 height 9
click at [655, 353] on link "Receta Huevos con Machaca" at bounding box center [629, 355] width 124 height 10
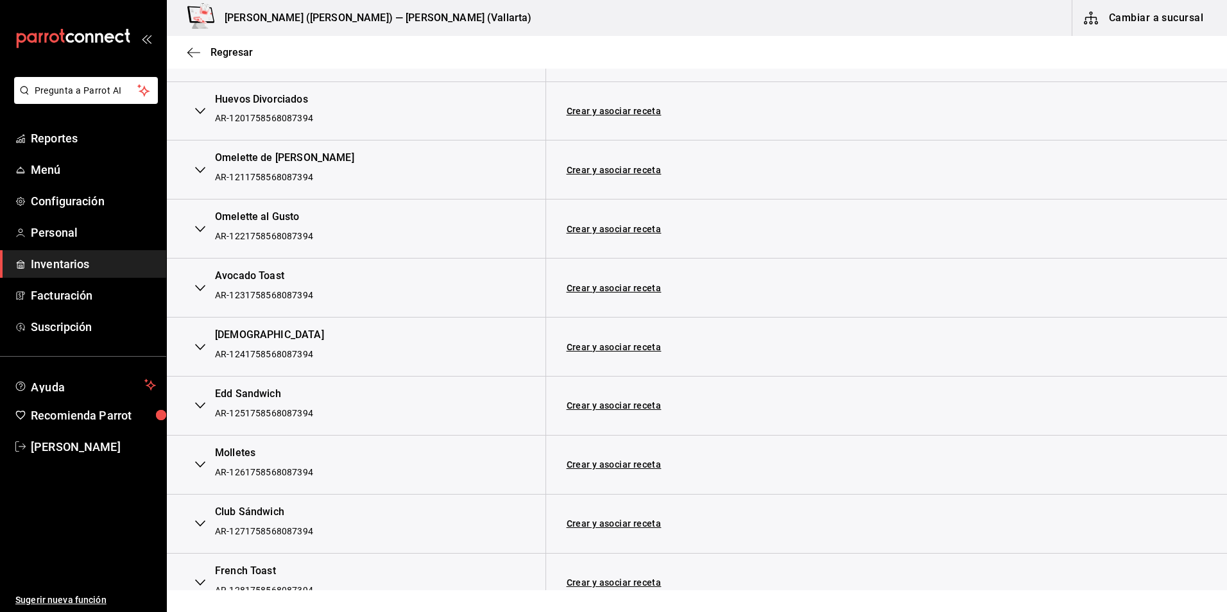
scroll to position [2117, 0]
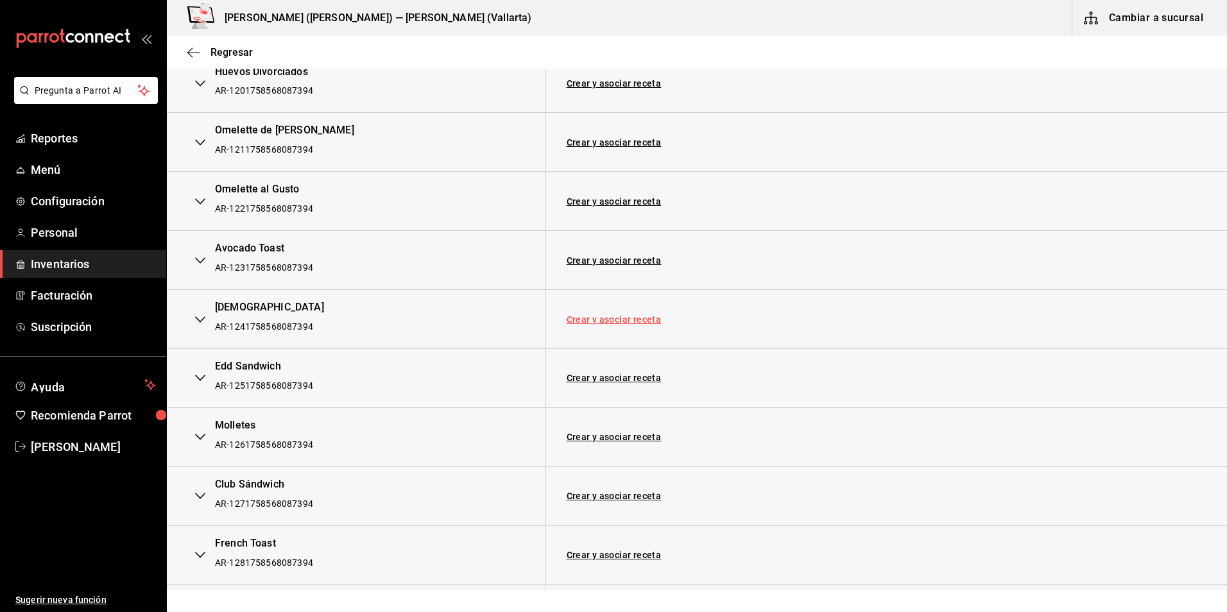
click at [601, 317] on link "Crear y asociar receta" at bounding box center [614, 319] width 95 height 9
click at [640, 318] on link "Receta Bagel Salmón" at bounding box center [633, 319] width 132 height 10
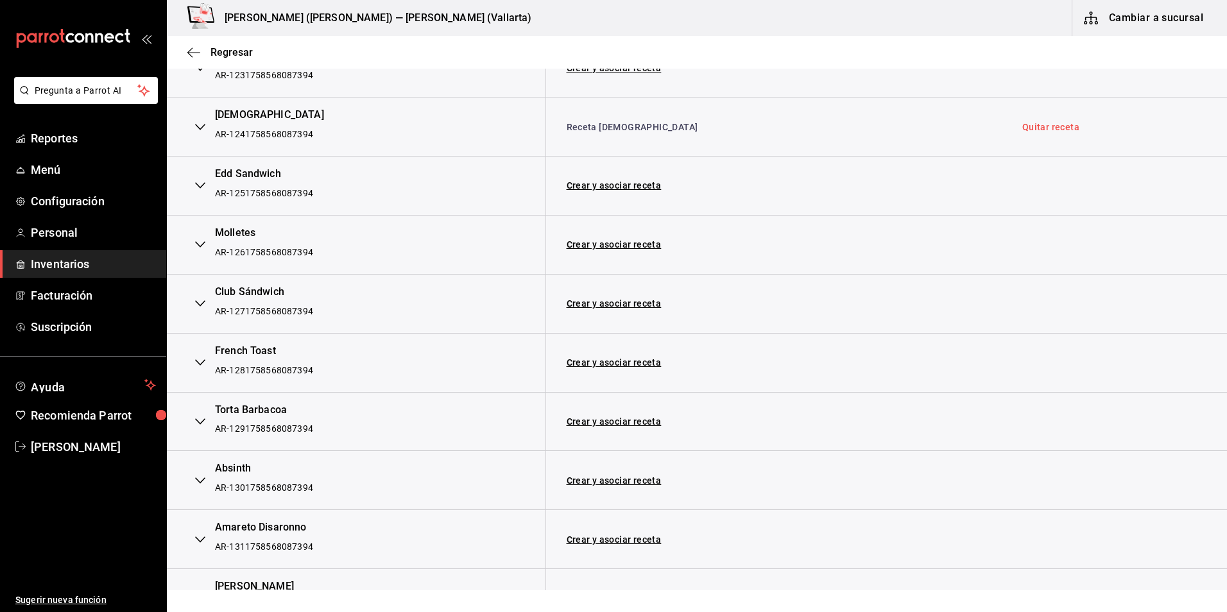
scroll to position [2374, 0]
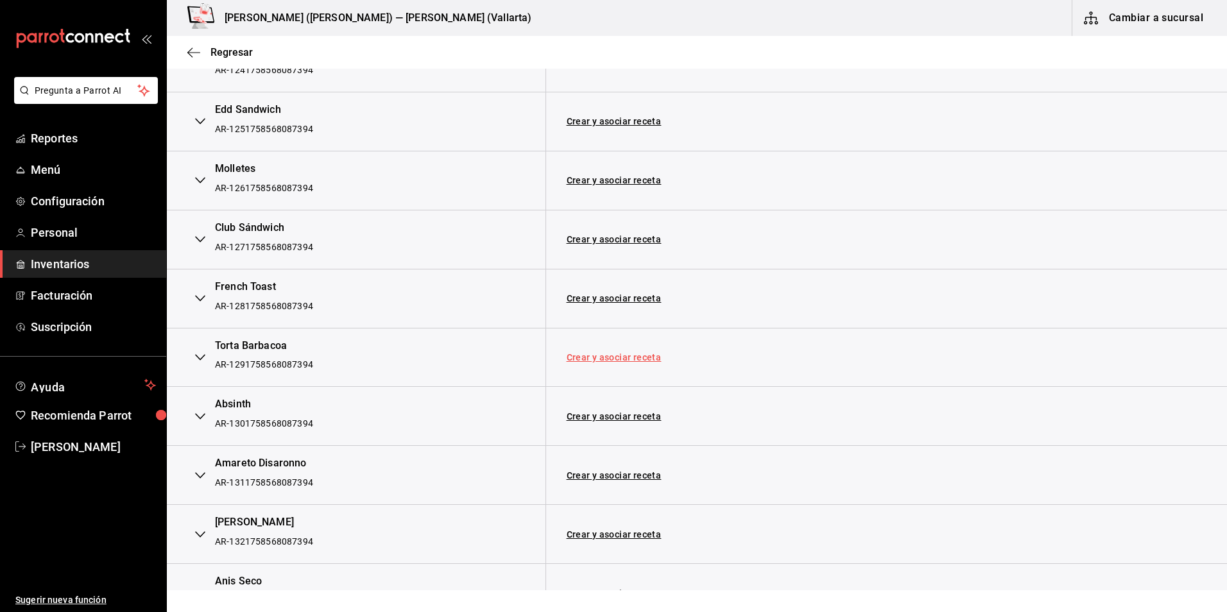
click at [595, 355] on link "Crear y asociar receta" at bounding box center [614, 357] width 95 height 9
click at [625, 356] on link "Receta Torta Barbacoa" at bounding box center [616, 357] width 99 height 10
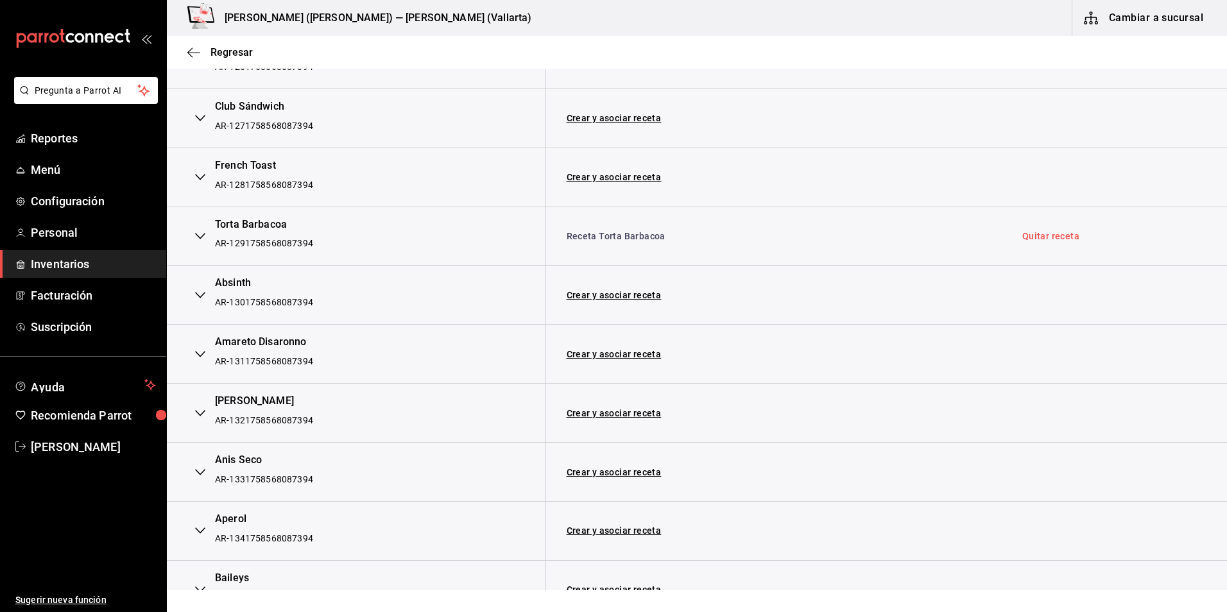
scroll to position [2502, 0]
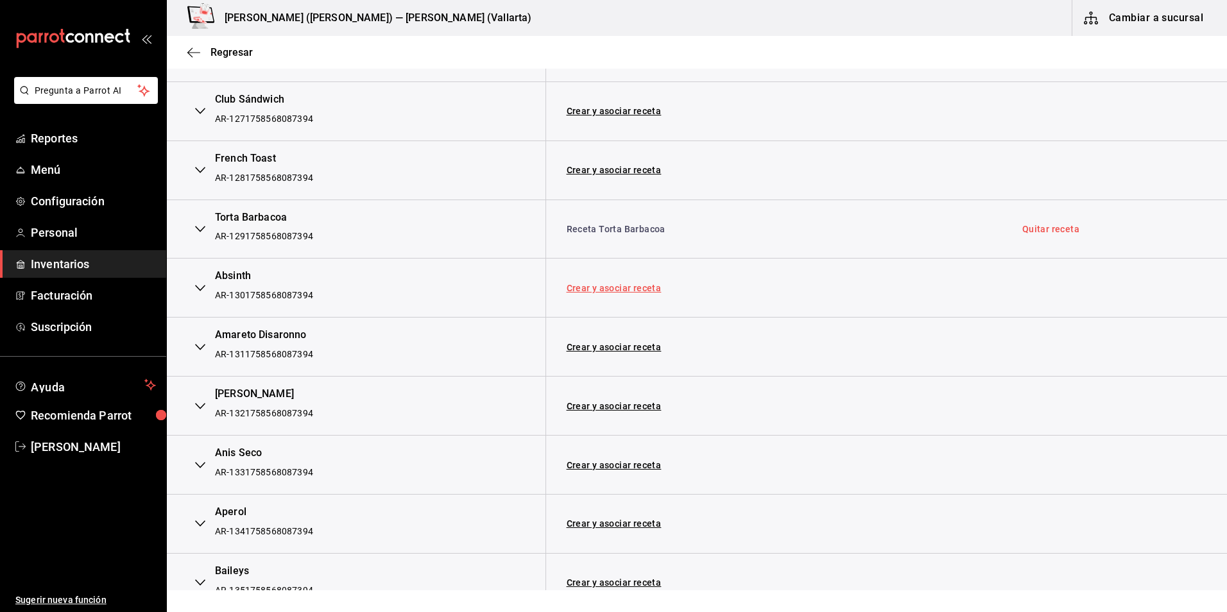
click at [622, 291] on link "Crear y asociar receta" at bounding box center [614, 288] width 95 height 9
click at [622, 291] on link "Receta Absinth" at bounding box center [600, 288] width 66 height 10
click at [607, 347] on link "Crear y asociar receta" at bounding box center [614, 347] width 95 height 9
click at [607, 347] on link "Receta Amareto Disaronno" at bounding box center [625, 347] width 116 height 10
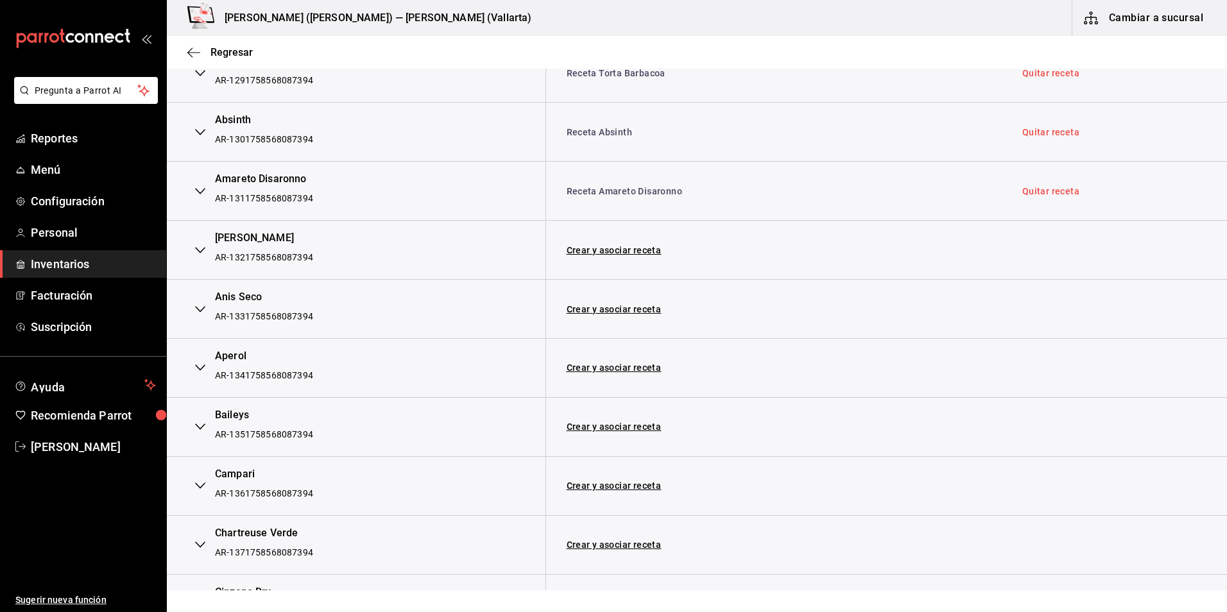
scroll to position [2631, 0]
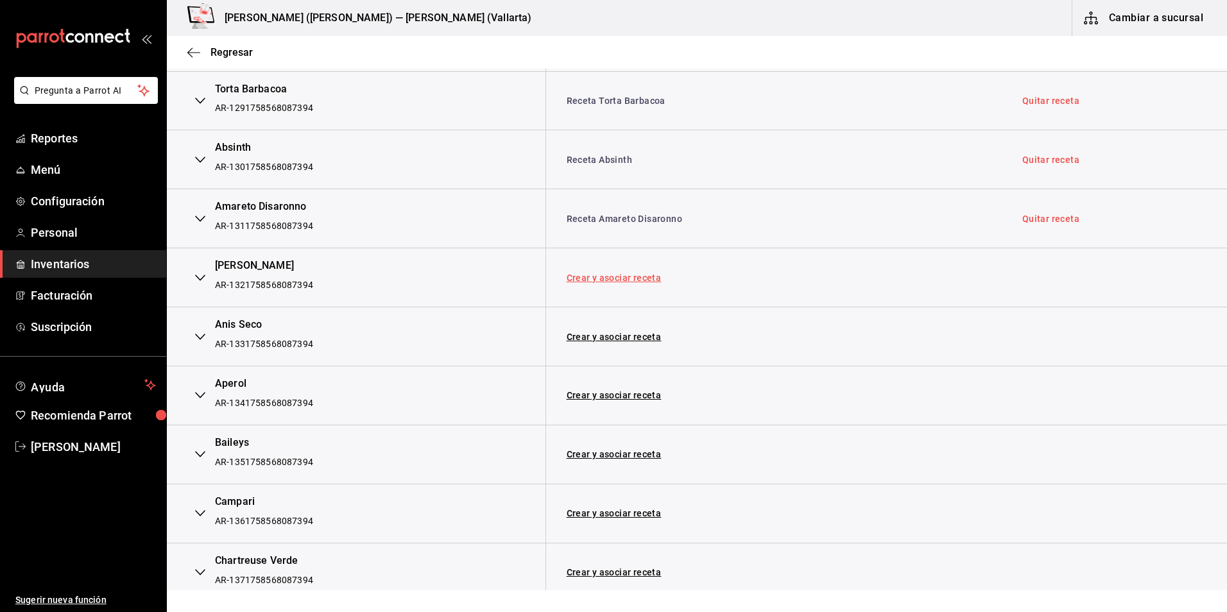
click at [633, 279] on link "Crear y asociar receta" at bounding box center [614, 277] width 95 height 9
click at [617, 280] on link "Receta Anis Dulce" at bounding box center [619, 278] width 105 height 10
click at [624, 339] on link "Crear y asociar receta" at bounding box center [614, 336] width 95 height 9
click at [624, 339] on link "Receta Anis Seco" at bounding box center [604, 337] width 74 height 10
click at [614, 398] on link "Crear y asociar receta" at bounding box center [614, 395] width 95 height 9
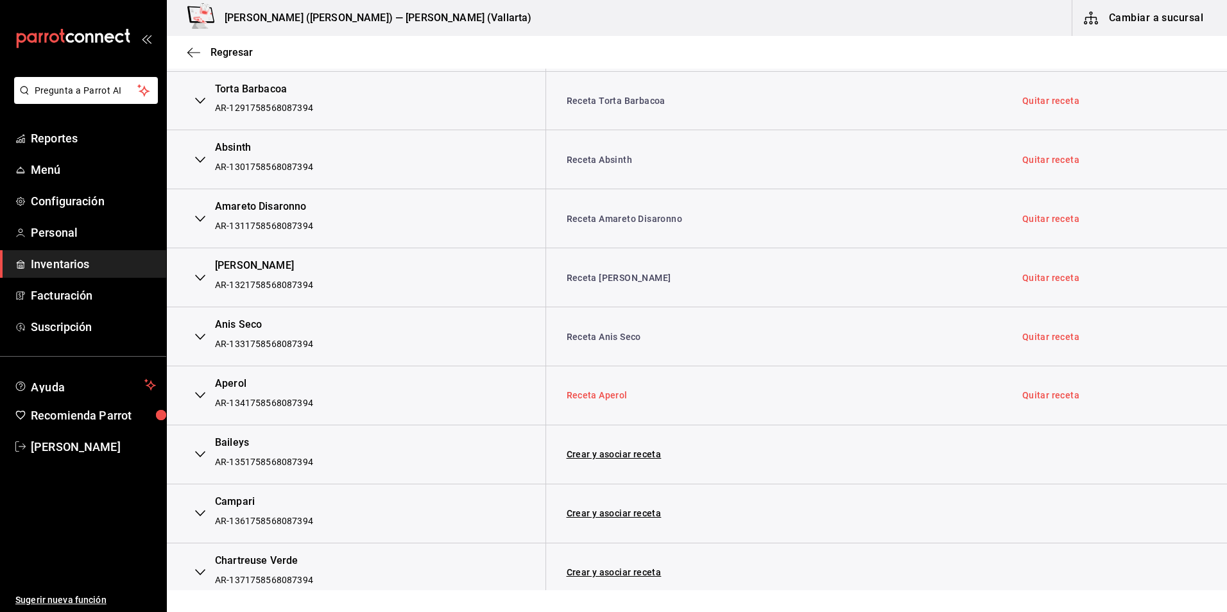
click at [614, 398] on link "Receta Aperol" at bounding box center [597, 395] width 61 height 10
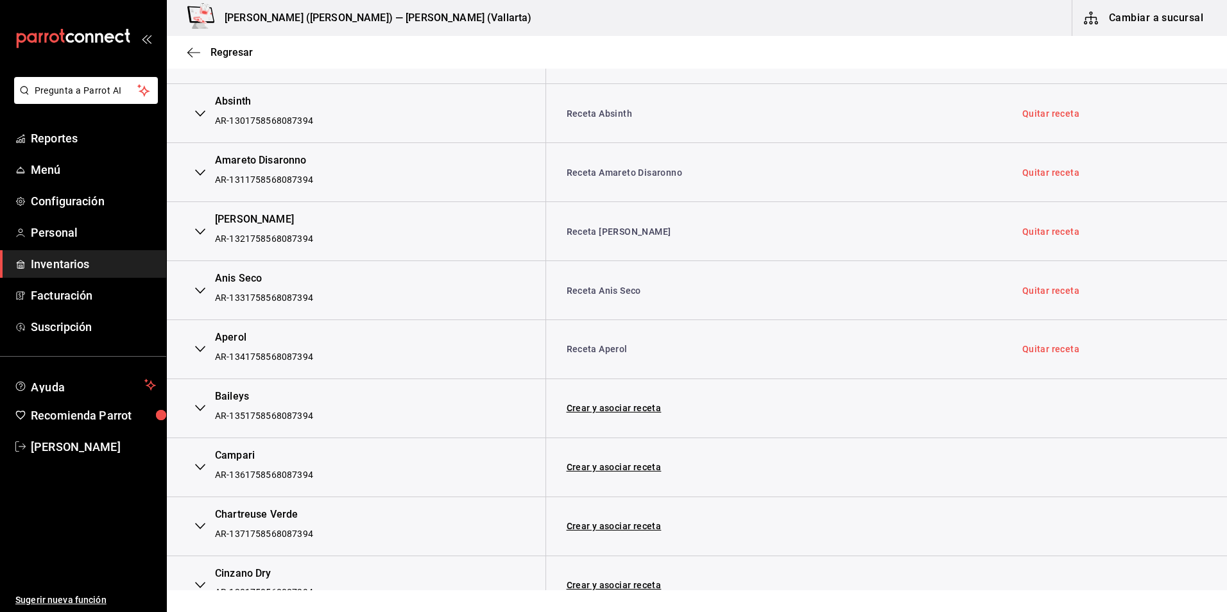
scroll to position [2695, 0]
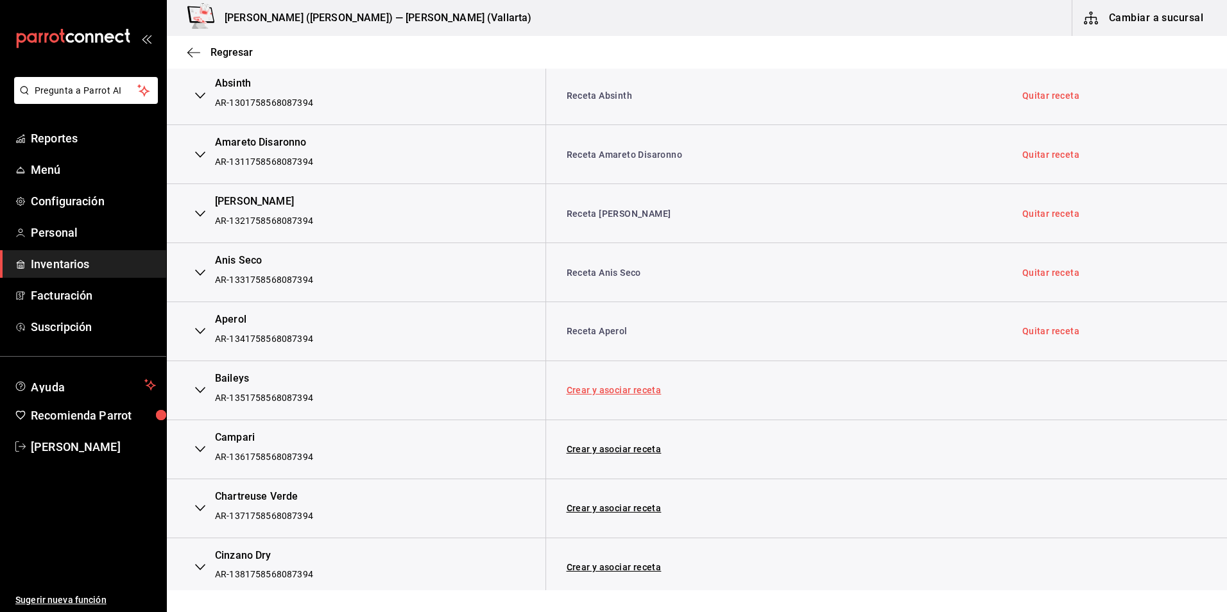
click at [640, 393] on link "Crear y asociar receta" at bounding box center [614, 390] width 95 height 9
click at [601, 395] on link "Receta Baileys" at bounding box center [603, 390] width 72 height 10
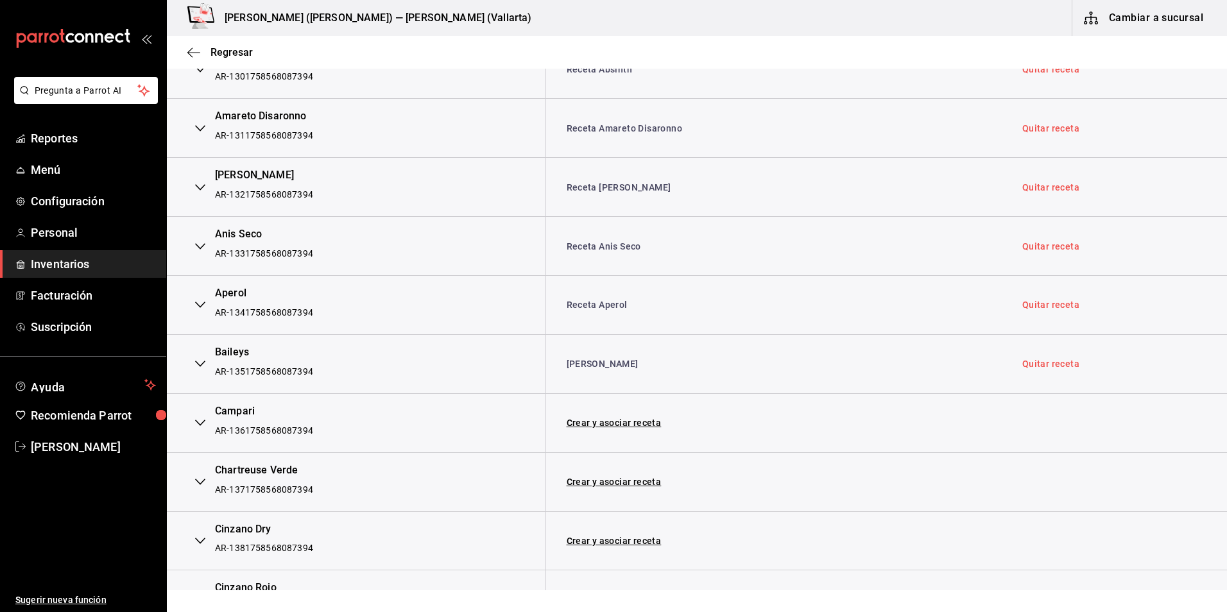
scroll to position [2759, 0]
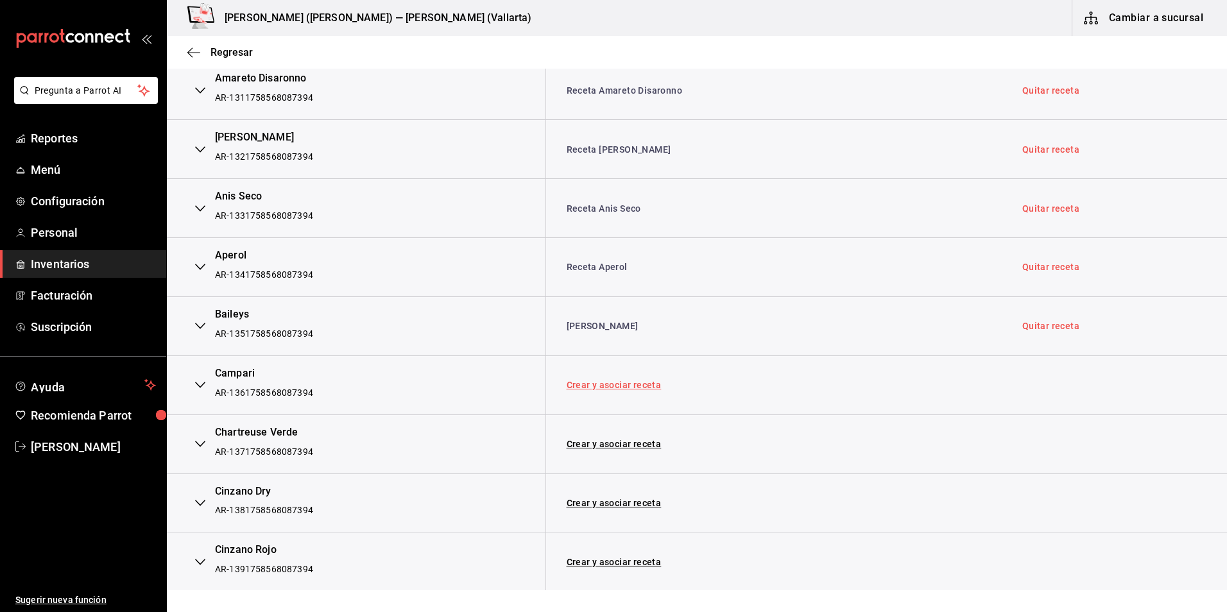
click at [644, 386] on link "Crear y asociar receta" at bounding box center [614, 385] width 95 height 9
click at [611, 376] on td "Receta Campari" at bounding box center [773, 384] width 456 height 59
click at [608, 386] on link "Receta Campari" at bounding box center [601, 385] width 69 height 10
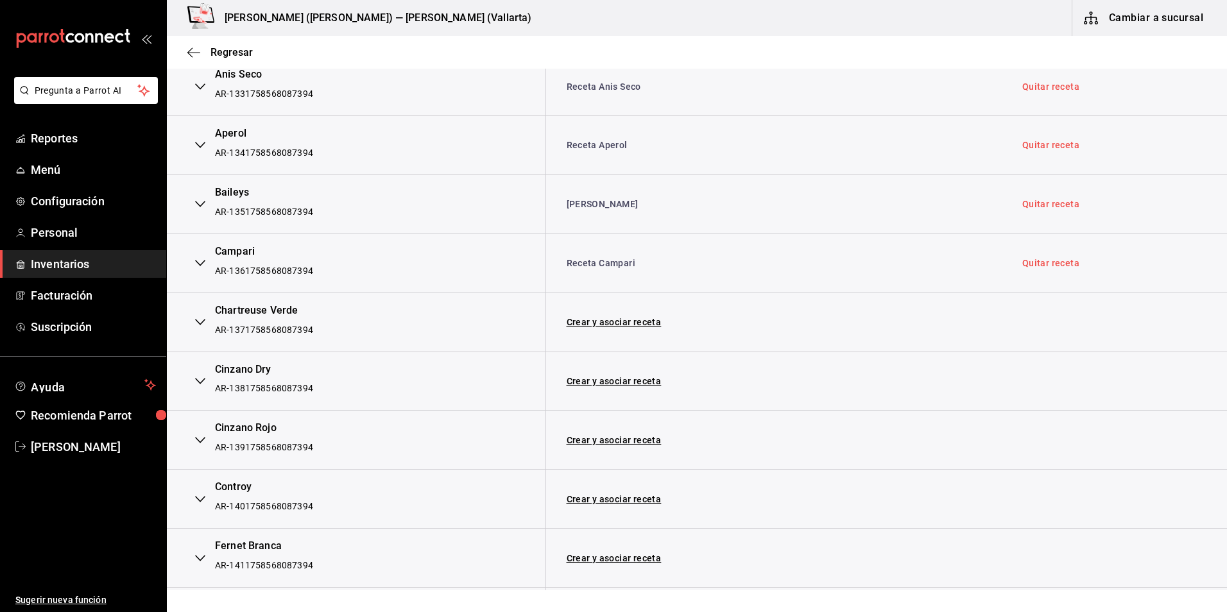
scroll to position [2887, 0]
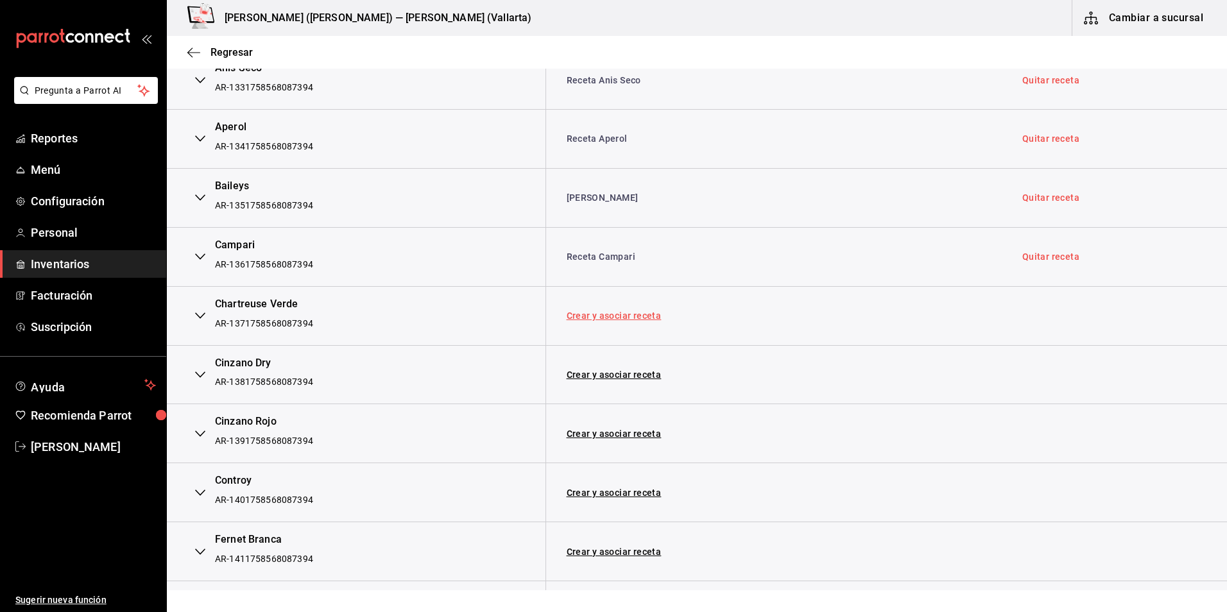
click at [629, 311] on link "Crear y asociar receta" at bounding box center [614, 315] width 95 height 9
click at [629, 311] on link "Receta Chartreuse Verde" at bounding box center [621, 316] width 108 height 10
click at [629, 379] on link "Crear y asociar receta" at bounding box center [614, 374] width 95 height 9
click at [628, 379] on link "Receta Cinzano Dry" at bounding box center [609, 375] width 84 height 10
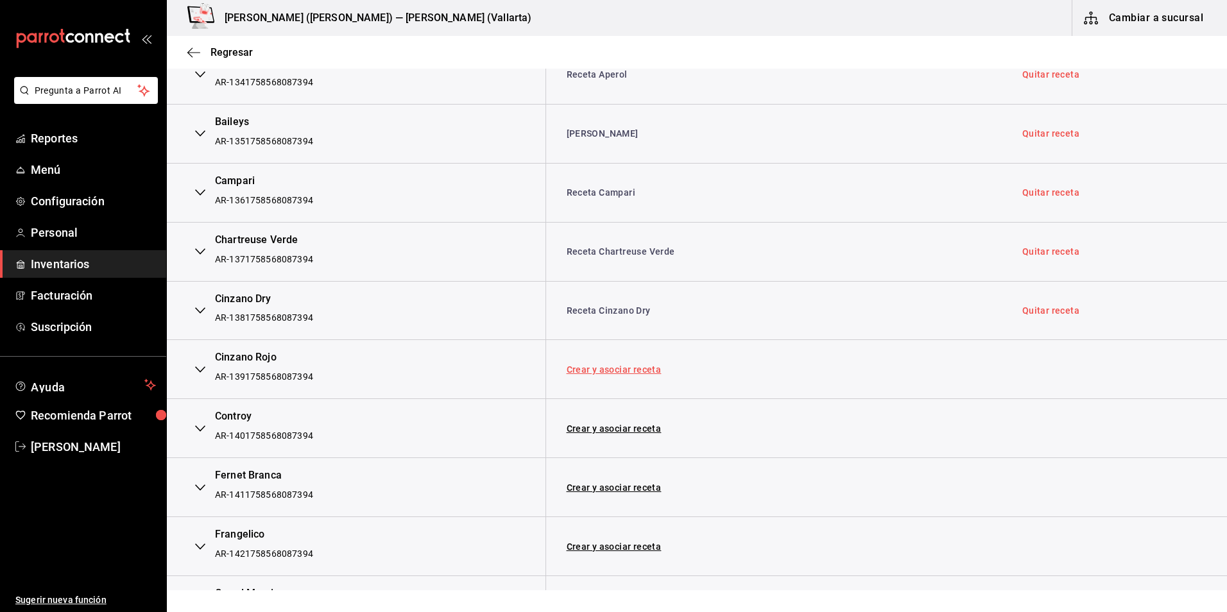
click at [607, 368] on link "Crear y asociar receta" at bounding box center [614, 369] width 95 height 9
click at [635, 372] on link "Receta Cinzano Rojo" at bounding box center [612, 369] width 90 height 10
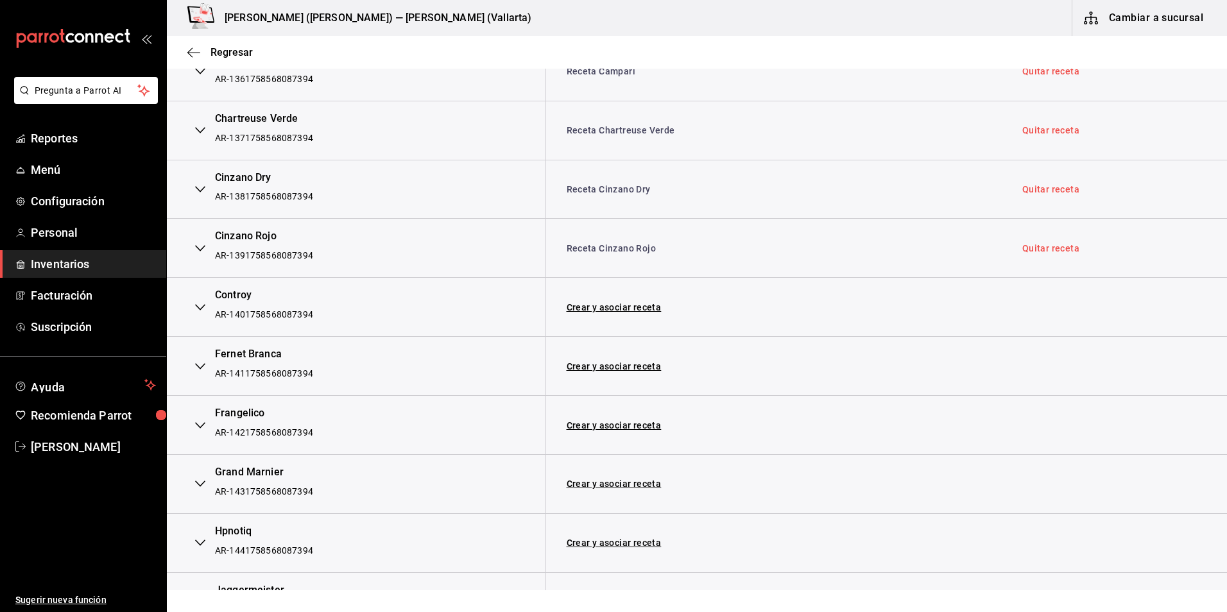
scroll to position [3080, 0]
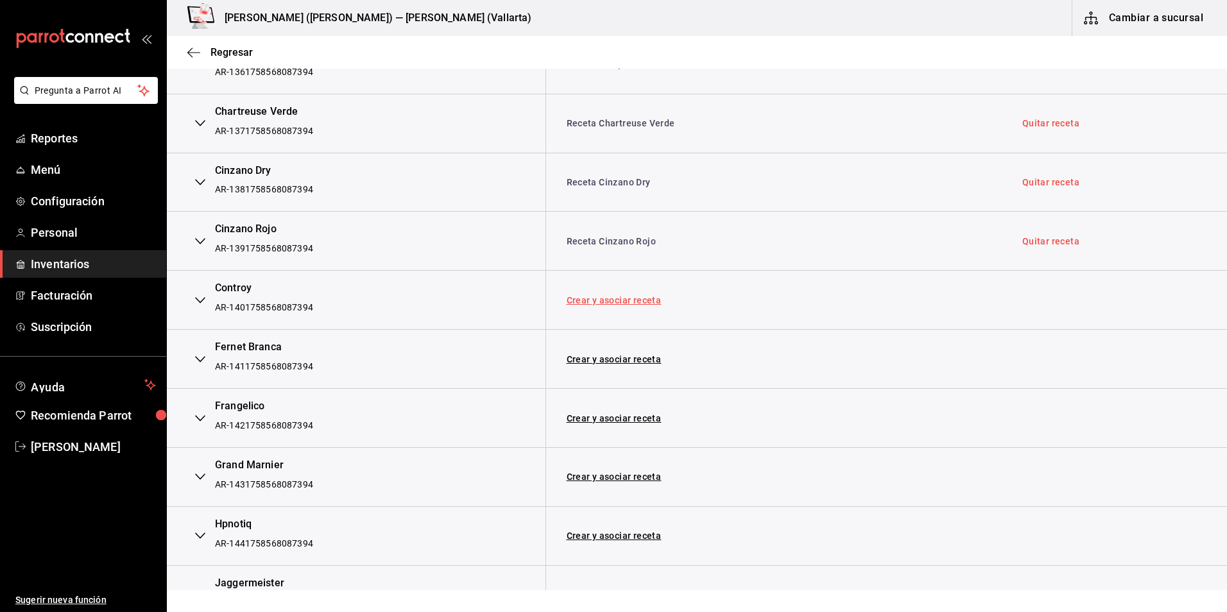
click at [619, 305] on link "Crear y asociar receta" at bounding box center [614, 300] width 95 height 9
click at [617, 301] on link "Receta Controy" at bounding box center [600, 300] width 67 height 10
drag, startPoint x: 631, startPoint y: 362, endPoint x: 624, endPoint y: 366, distance: 8.4
click at [631, 362] on link "Crear y asociar receta" at bounding box center [614, 359] width 95 height 9
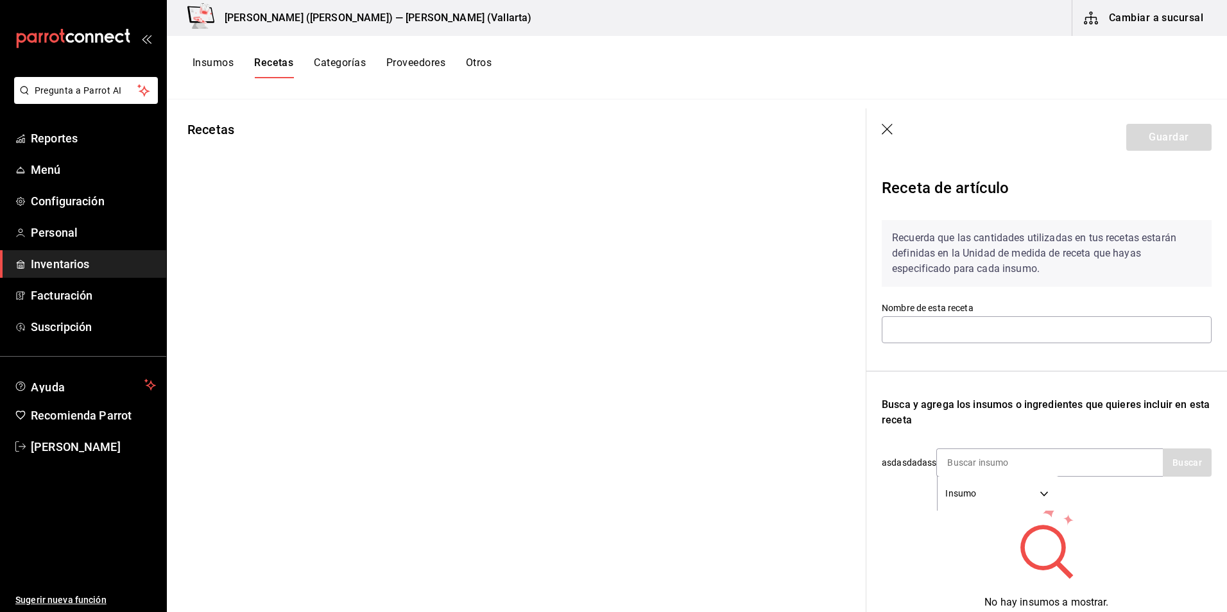
type input "Receta Tartar de Atún"
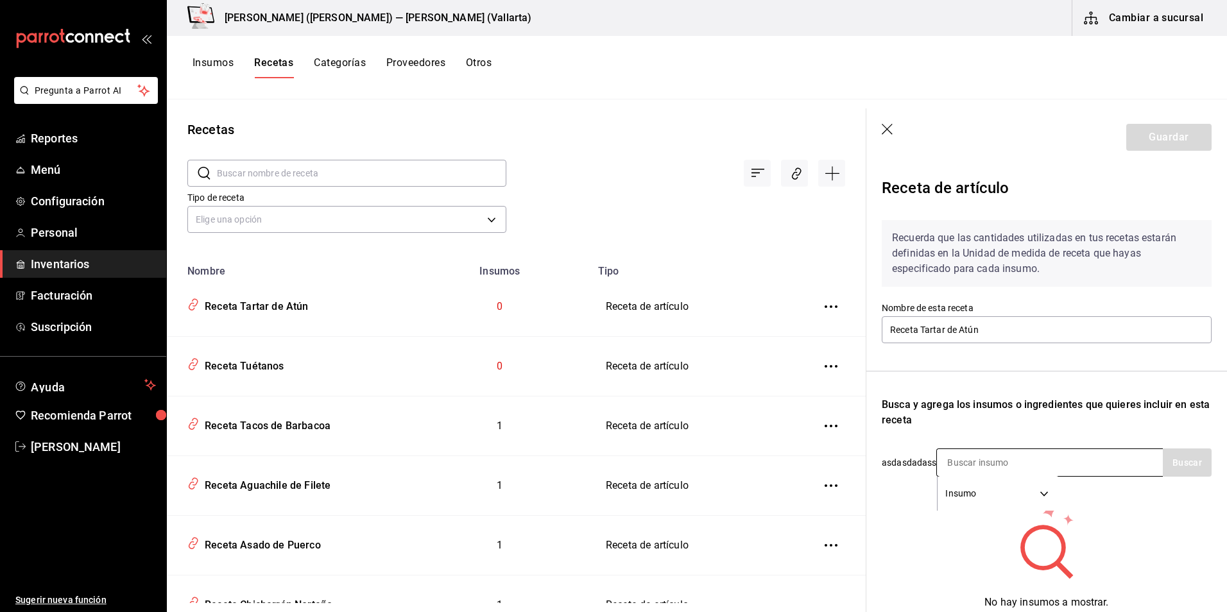
click at [979, 466] on input at bounding box center [1001, 462] width 128 height 27
type input "tarta"
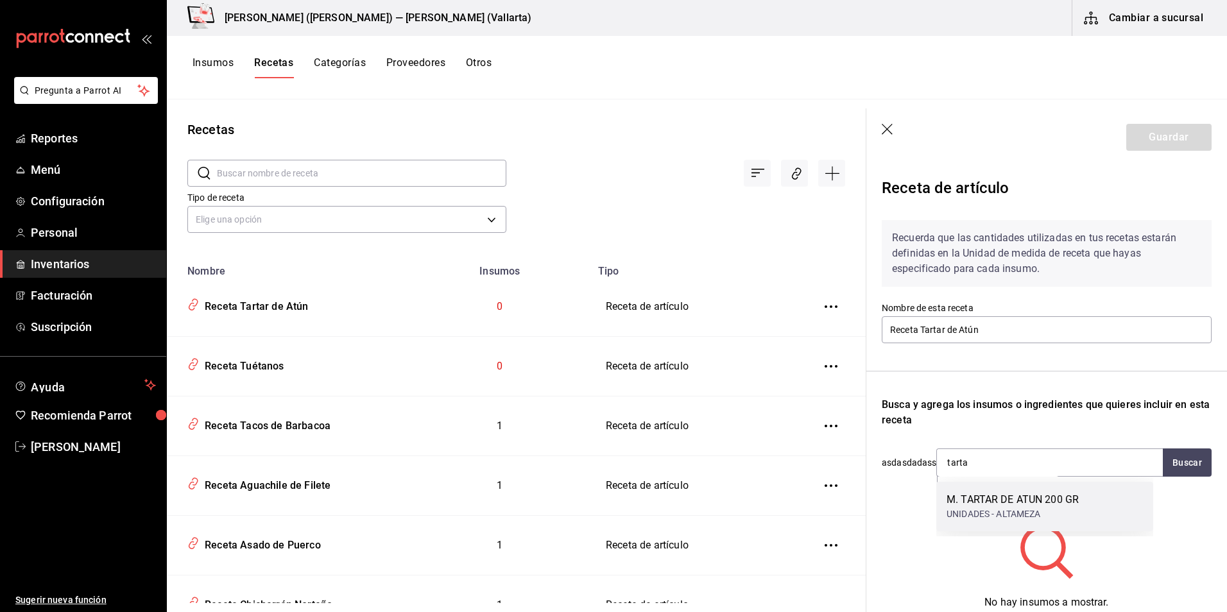
click at [997, 507] on div "M. TARTAR DE ATUN 200 GR" at bounding box center [1012, 499] width 132 height 15
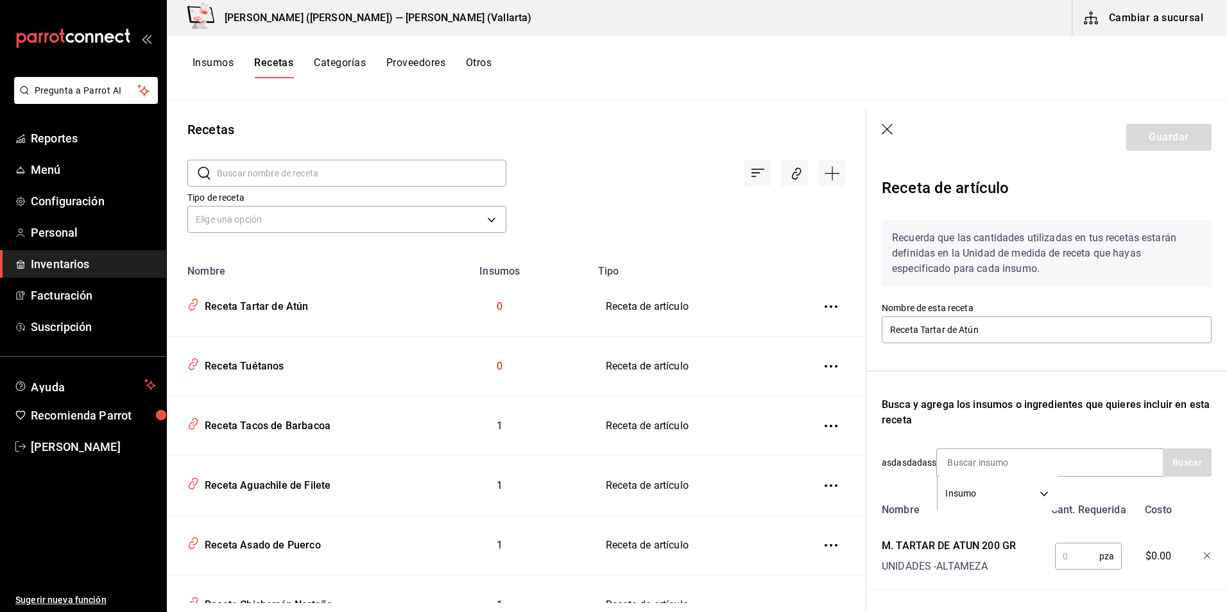
click at [1059, 552] on input "text" at bounding box center [1077, 556] width 44 height 26
type input "1"
click at [1170, 148] on button "Guardar" at bounding box center [1168, 137] width 85 height 27
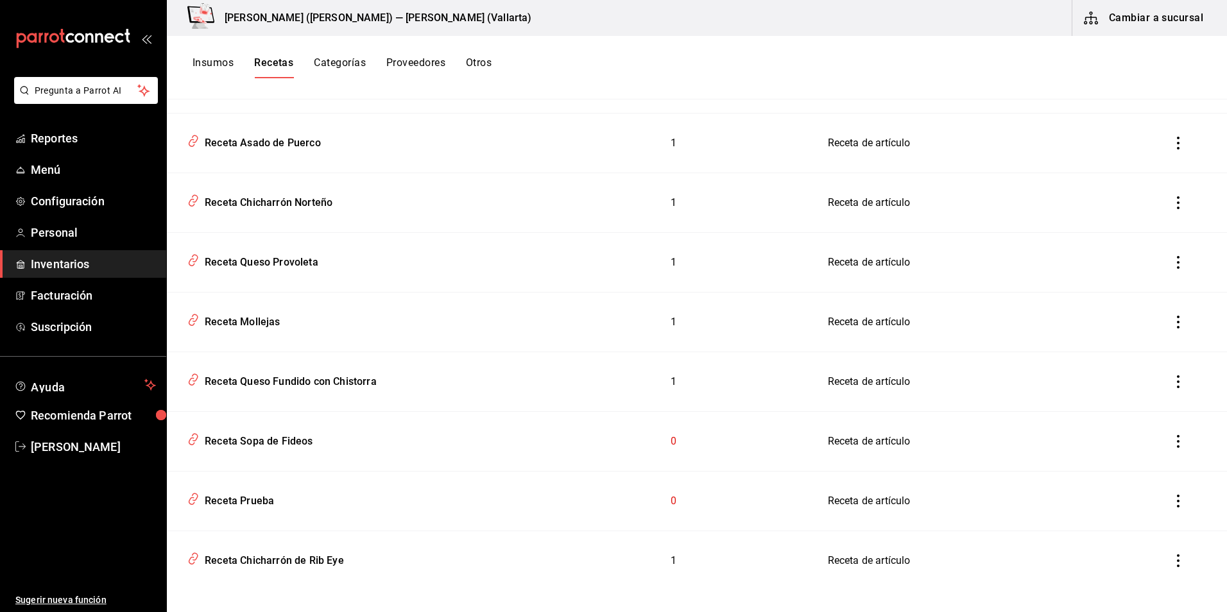
scroll to position [415, 0]
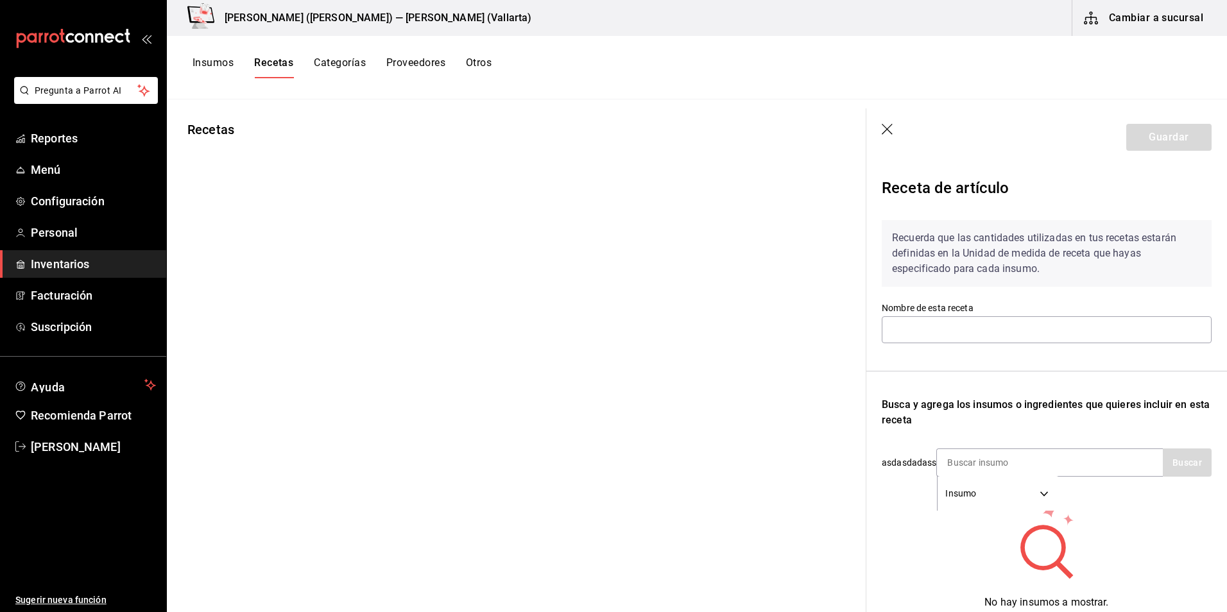
type input "Receta Hígado Encebollado"
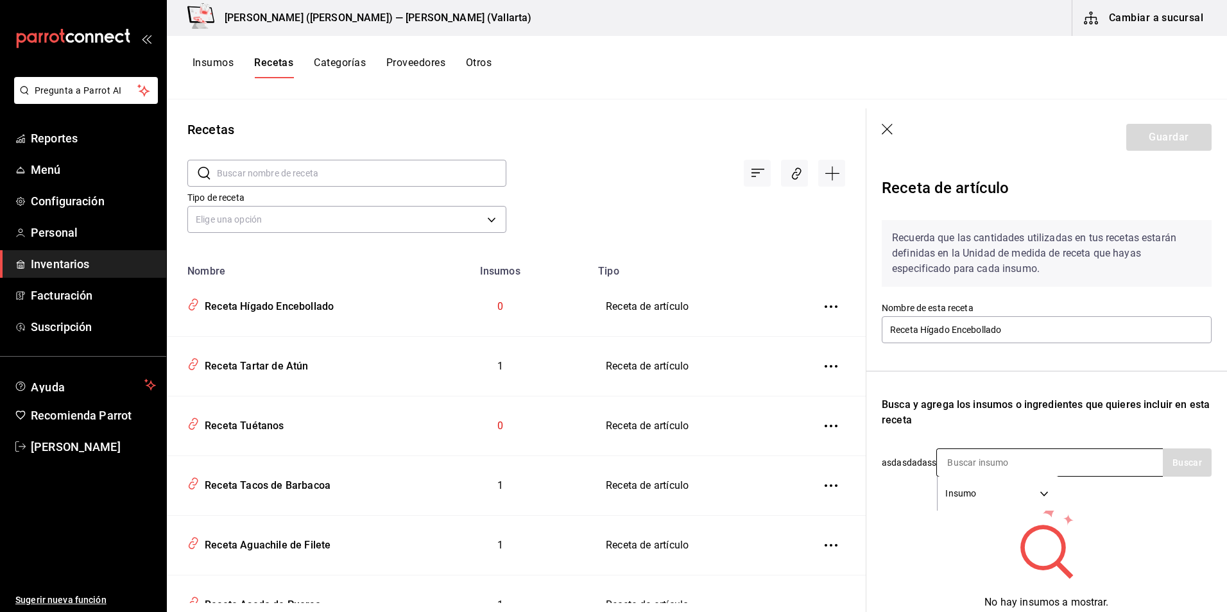
click at [985, 467] on input at bounding box center [1001, 462] width 128 height 27
type input "higado"
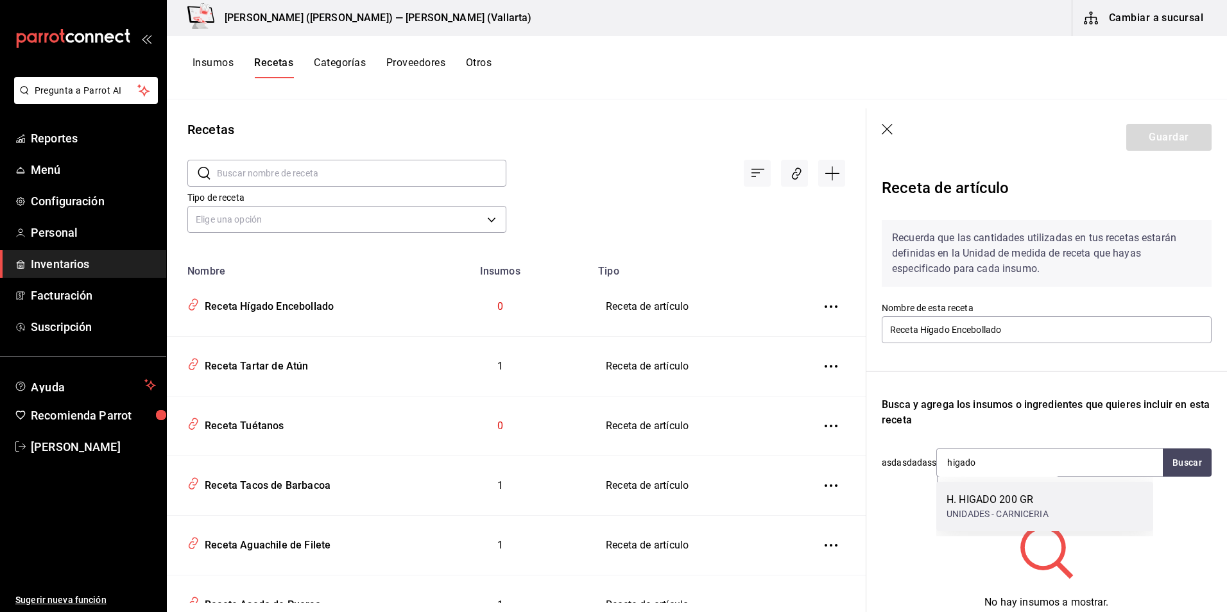
click at [1016, 495] on div "H. HIGADO 200 GR" at bounding box center [997, 499] width 102 height 15
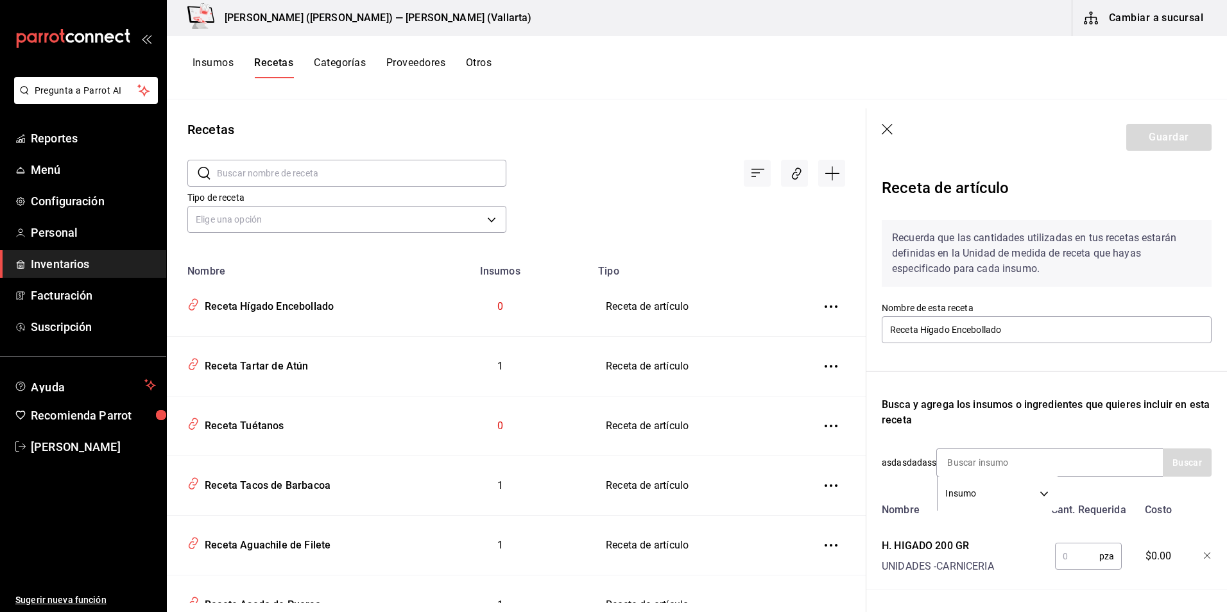
click at [1060, 560] on input "text" at bounding box center [1077, 556] width 44 height 26
type input "1"
click at [1154, 135] on button "Guardar" at bounding box center [1168, 137] width 85 height 27
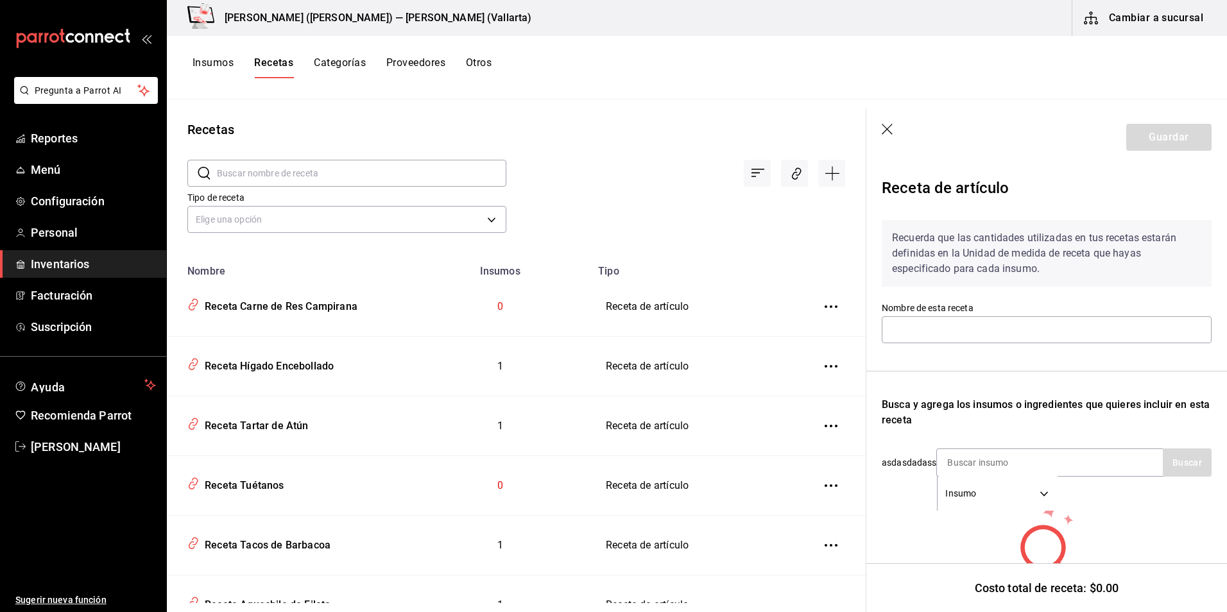
type input "Receta Carne de Res Campirana"
click at [968, 465] on input at bounding box center [1001, 462] width 128 height 27
type input "filete"
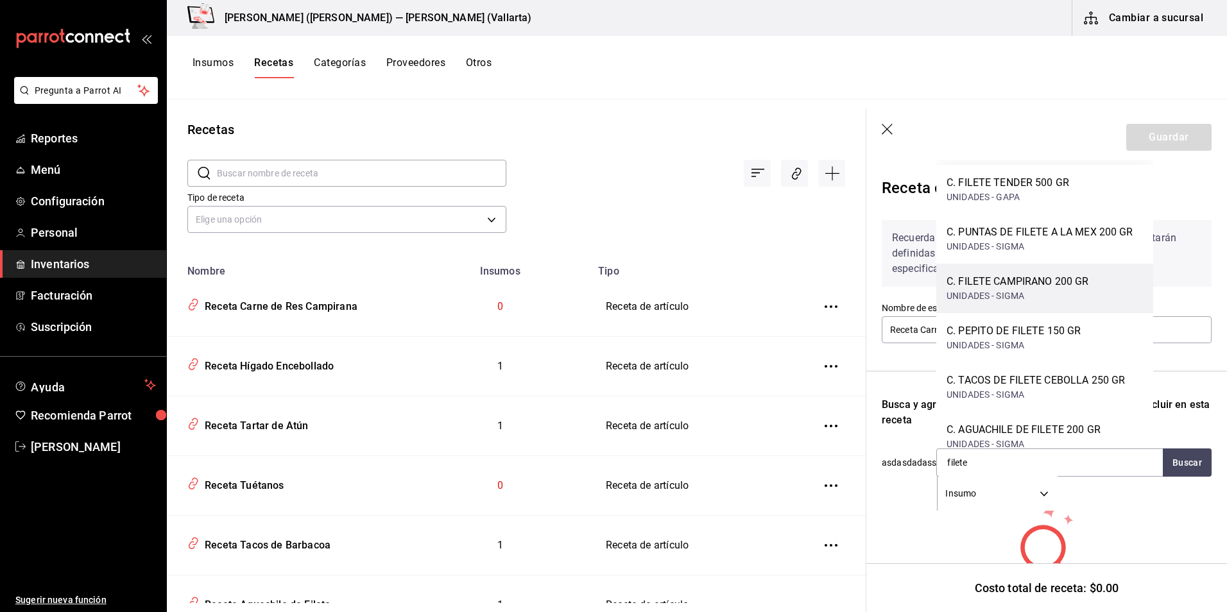
click at [1059, 289] on div "C. FILETE CAMPIRANO 200 GR" at bounding box center [1017, 281] width 142 height 15
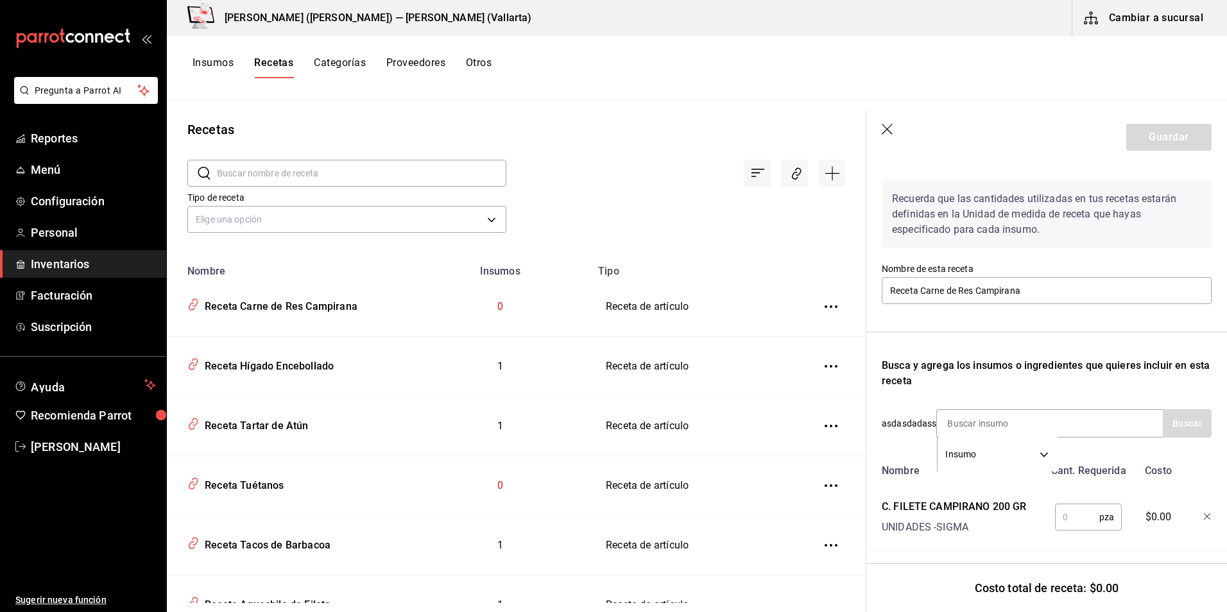
scroll to position [55, 0]
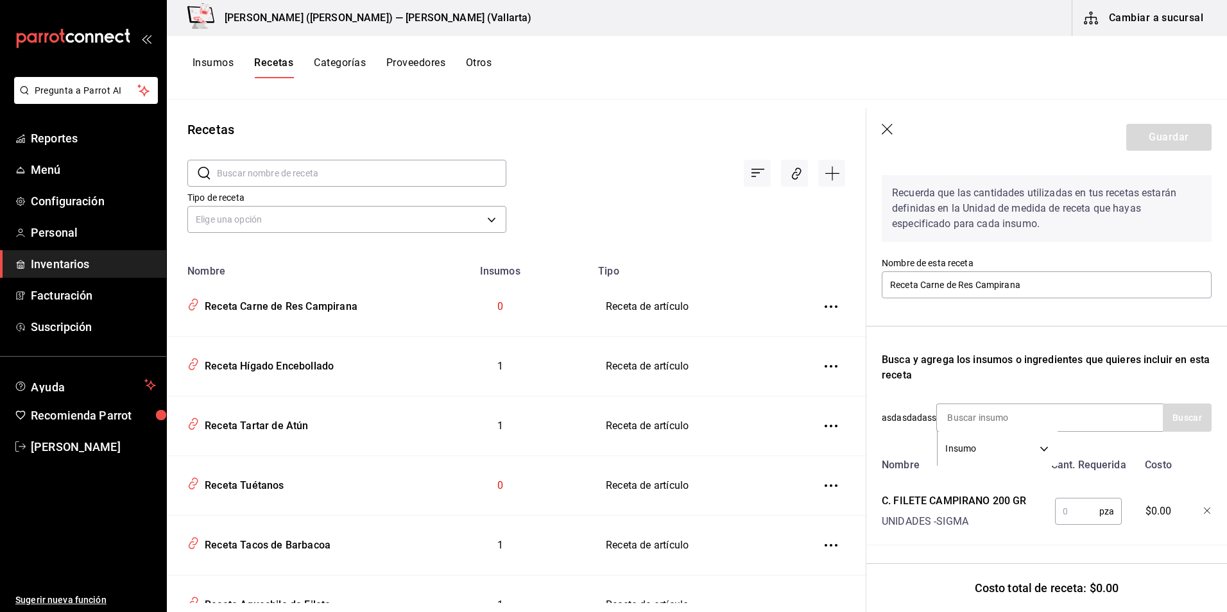
click at [1061, 509] on input "text" at bounding box center [1077, 512] width 44 height 26
type input "1"
click at [1151, 142] on button "Guardar" at bounding box center [1168, 137] width 85 height 27
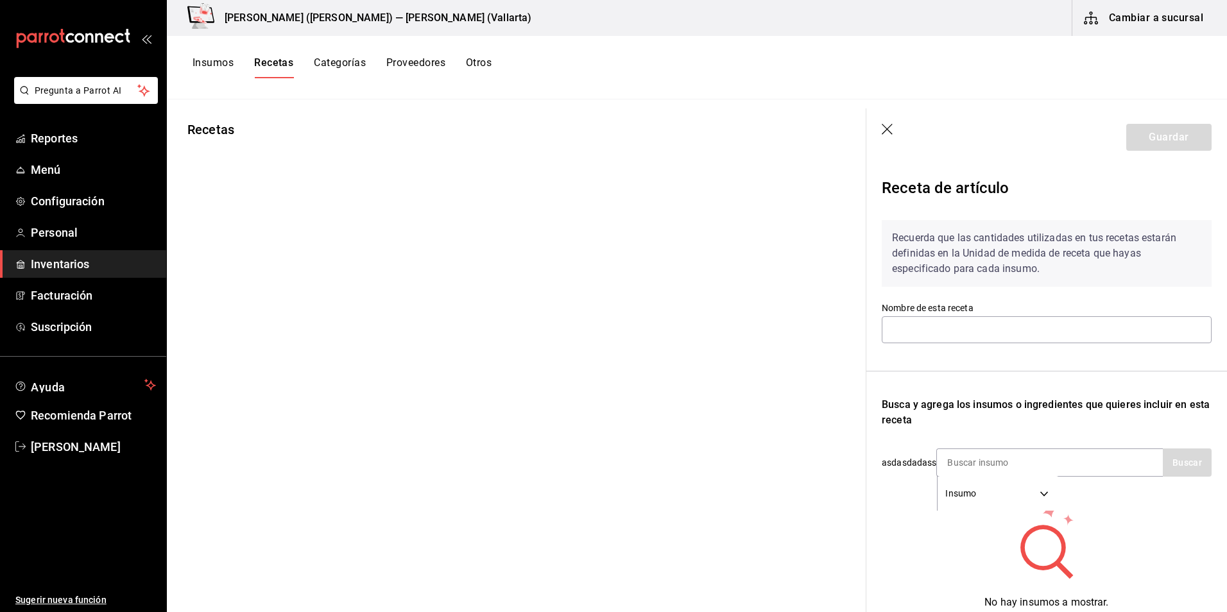
type input "Receta Huevos con Machaca"
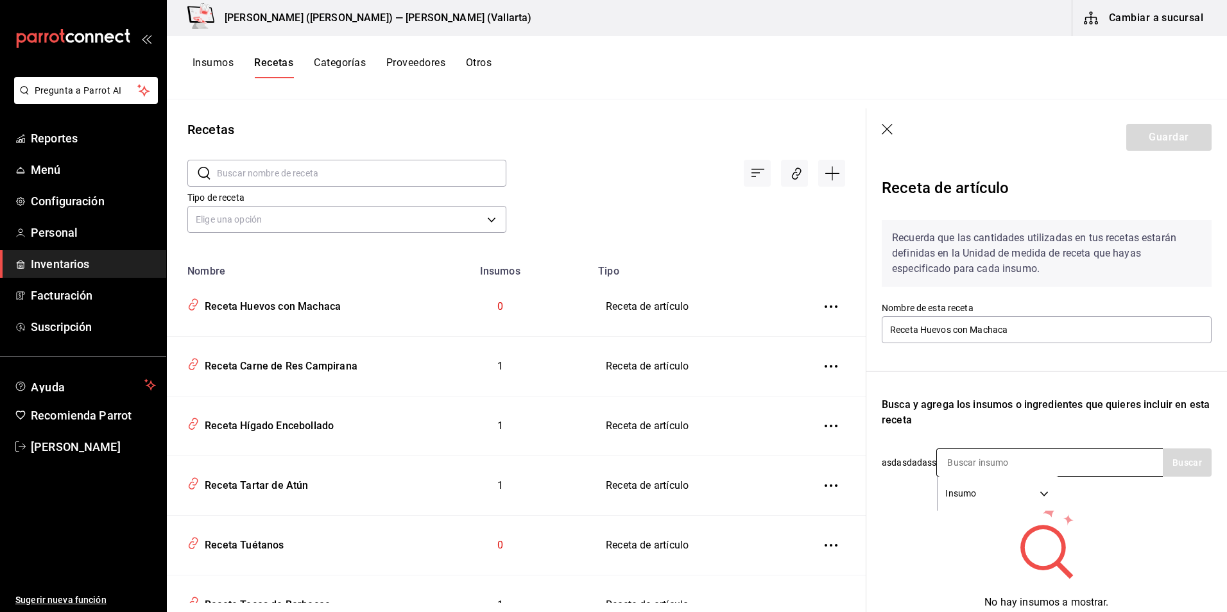
click at [966, 456] on input at bounding box center [1001, 462] width 128 height 27
type input "macha"
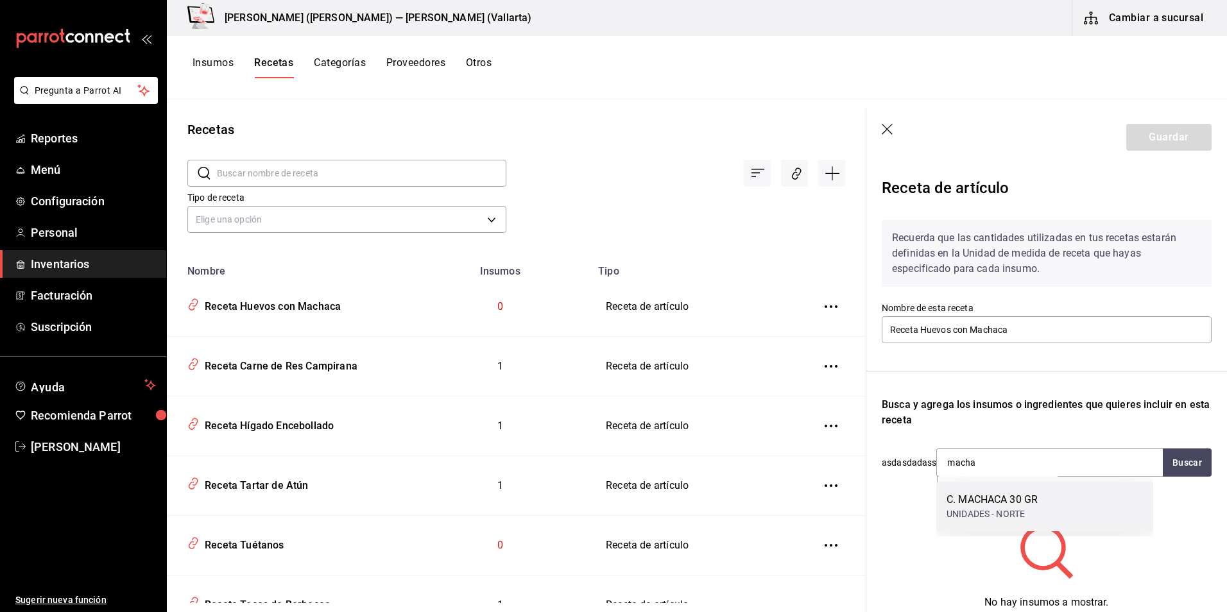
click at [962, 503] on div "C. MACHACA 30 GR" at bounding box center [991, 499] width 91 height 15
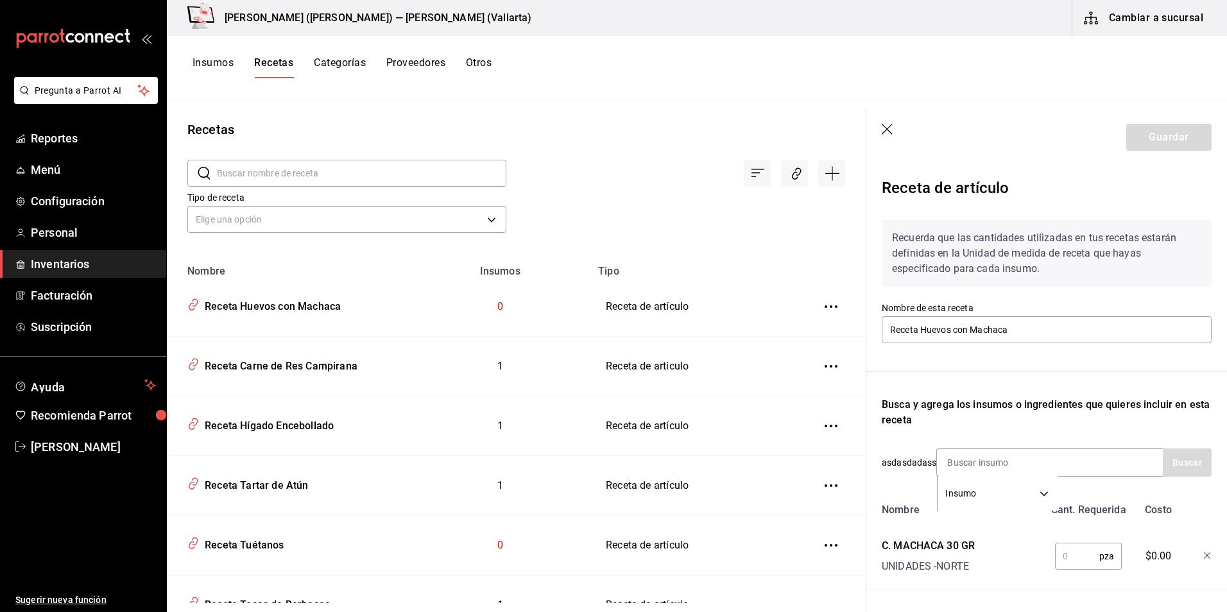
click at [1065, 559] on input "text" at bounding box center [1077, 556] width 44 height 26
type input "1"
click at [1153, 142] on button "Guardar" at bounding box center [1168, 137] width 85 height 27
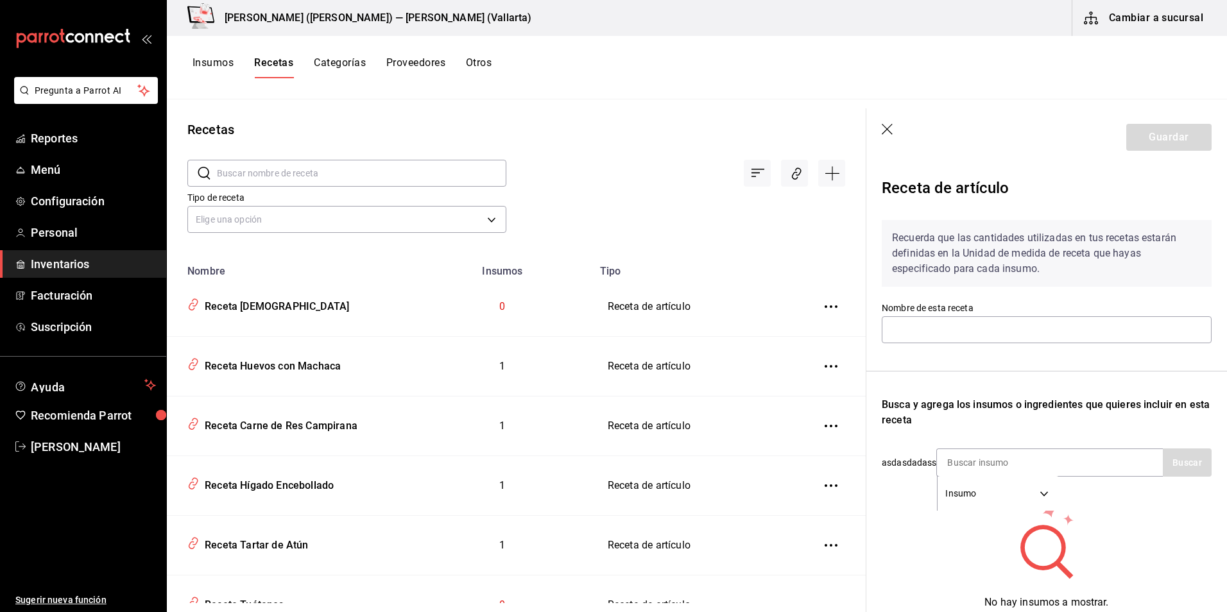
type input "Receta [DEMOGRAPHIC_DATA]"
click at [988, 461] on input at bounding box center [1001, 462] width 128 height 27
type input "salmo"
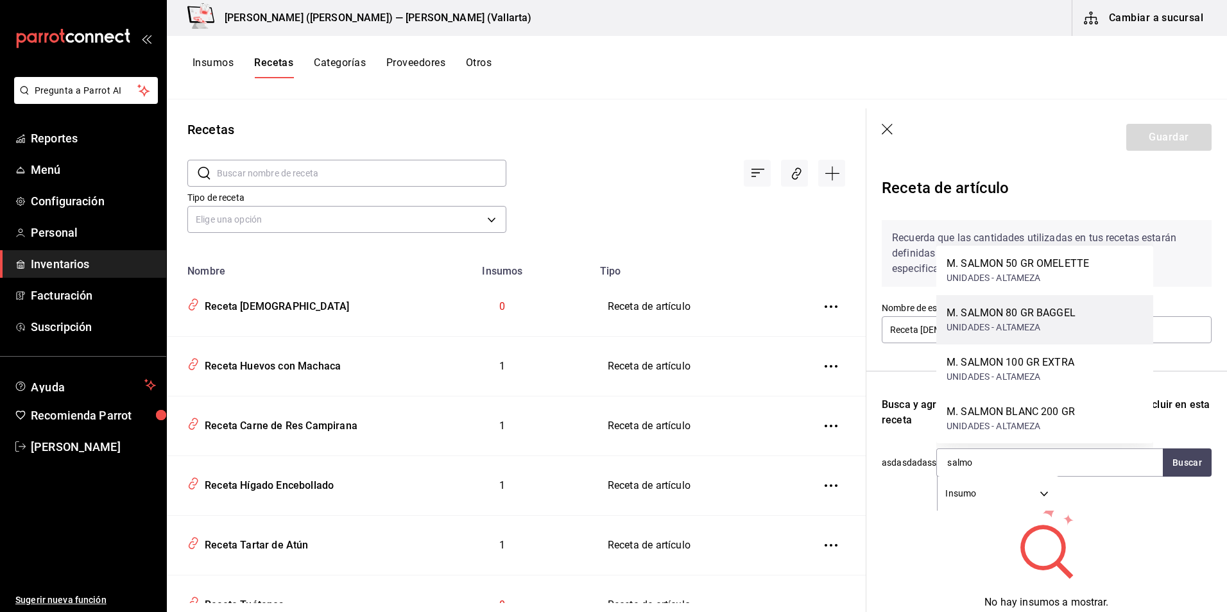
click at [1008, 326] on div "UNIDADES - ALTAMEZA" at bounding box center [1010, 327] width 129 height 13
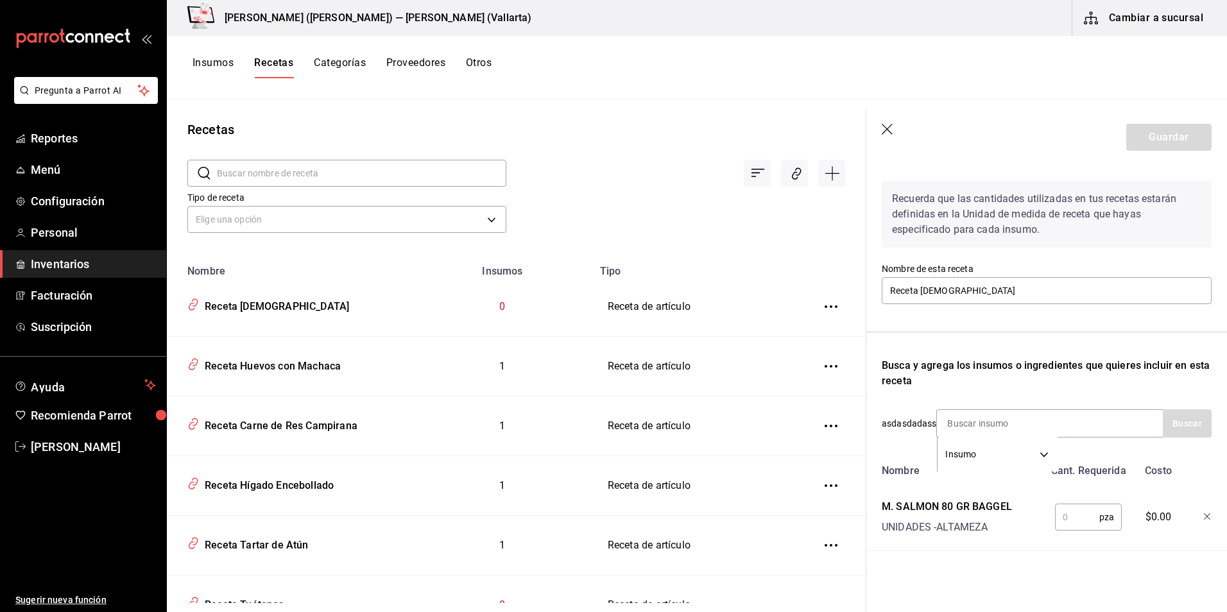
scroll to position [55, 0]
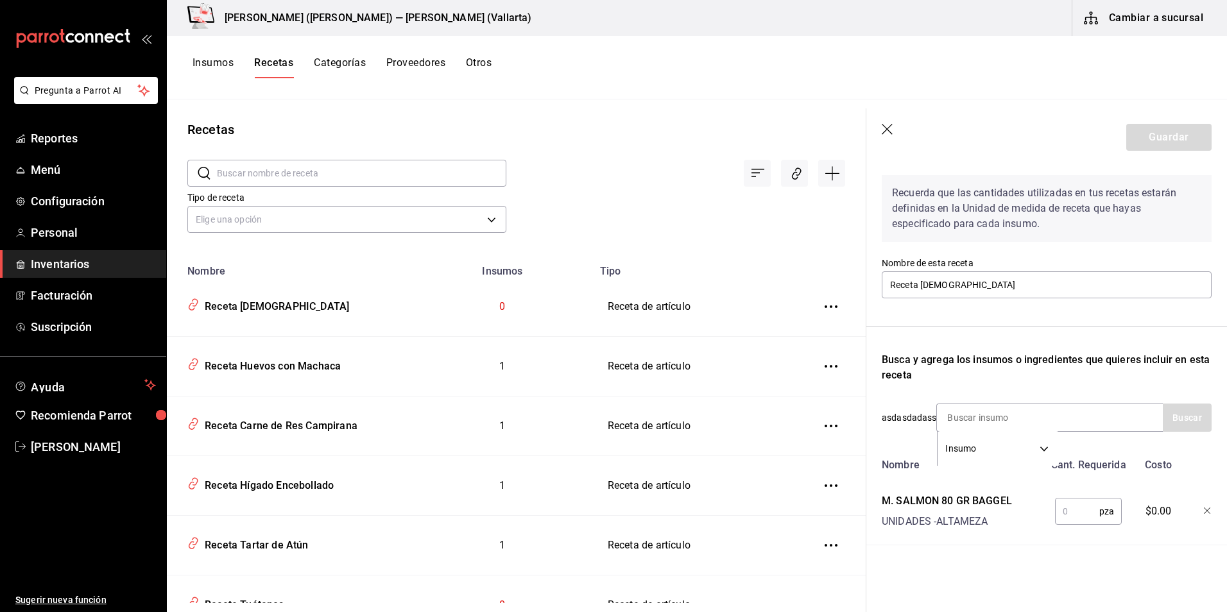
click at [1068, 507] on input "text" at bounding box center [1077, 512] width 44 height 26
type input "1"
click at [1156, 134] on button "Guardar" at bounding box center [1168, 137] width 85 height 27
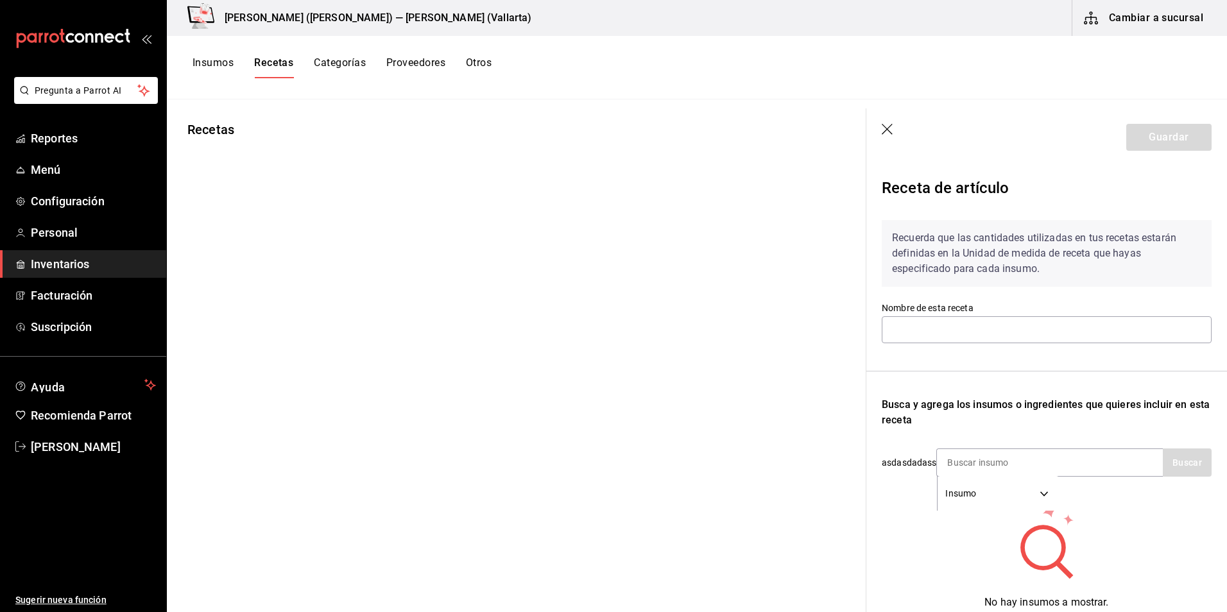
type input "Receta Torta Barbacoa"
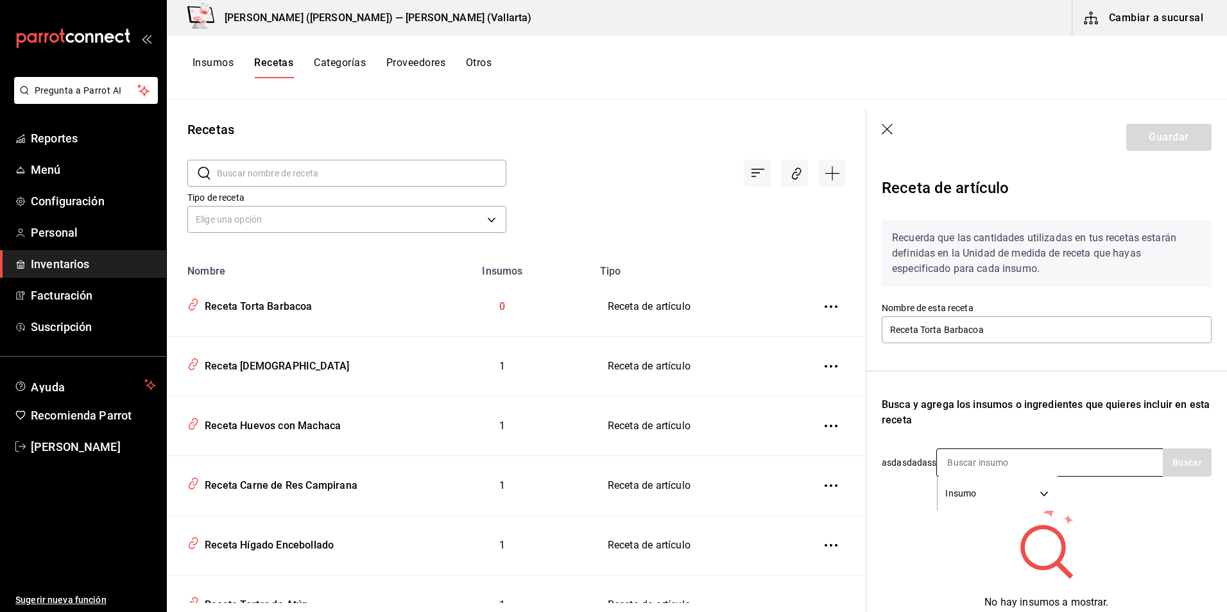
click at [988, 468] on input at bounding box center [1001, 462] width 128 height 27
type input "barbacoa"
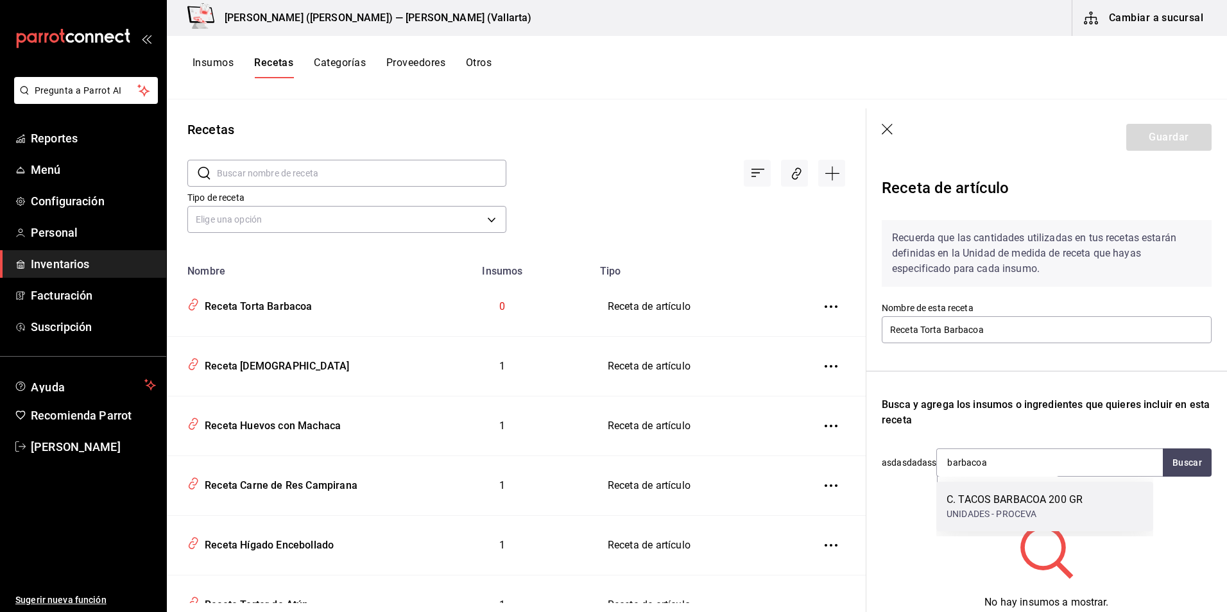
click at [992, 495] on div "C. TACOS BARBACOA 200 GR" at bounding box center [1014, 499] width 136 height 15
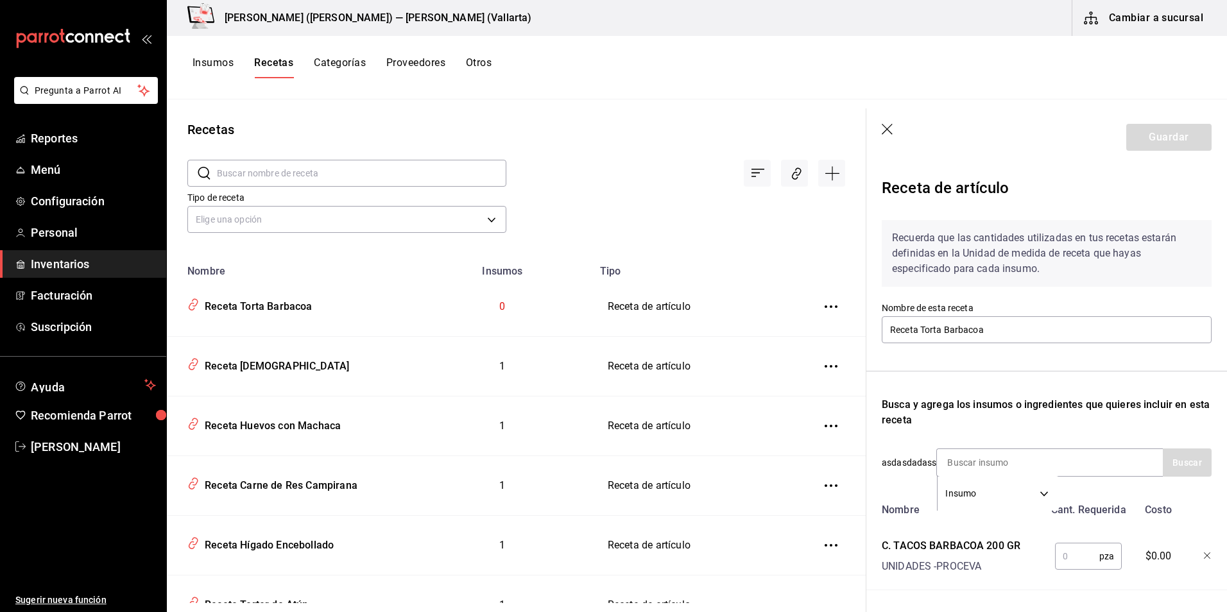
click at [1071, 556] on input "text" at bounding box center [1077, 556] width 44 height 26
type input "1"
click at [1159, 137] on button "Guardar" at bounding box center [1168, 137] width 85 height 27
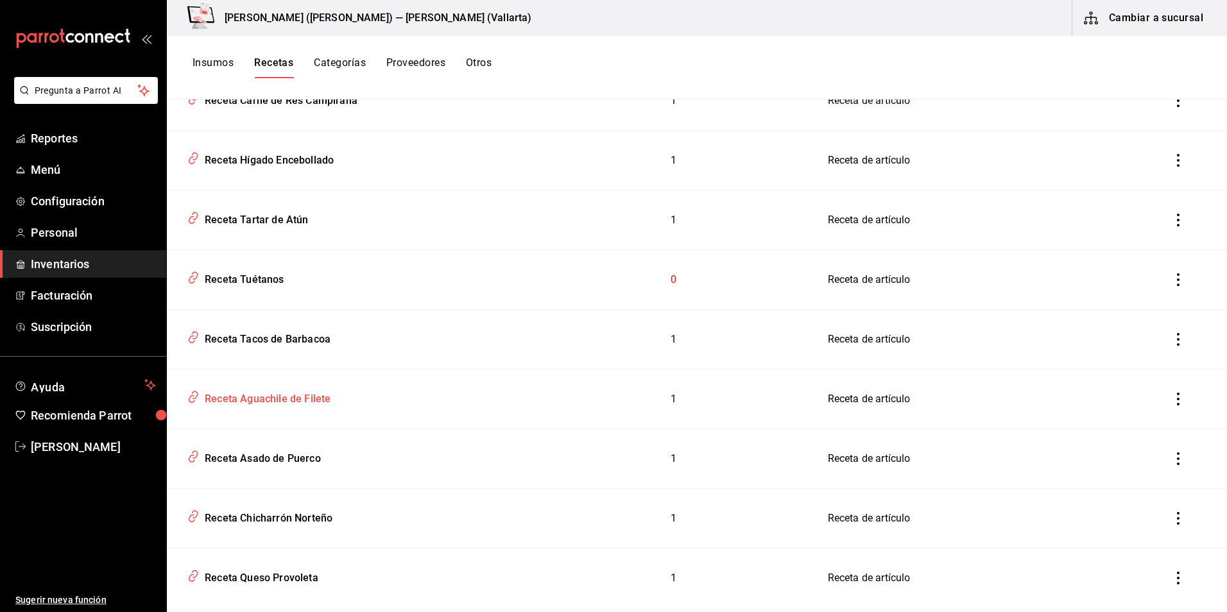
scroll to position [449, 0]
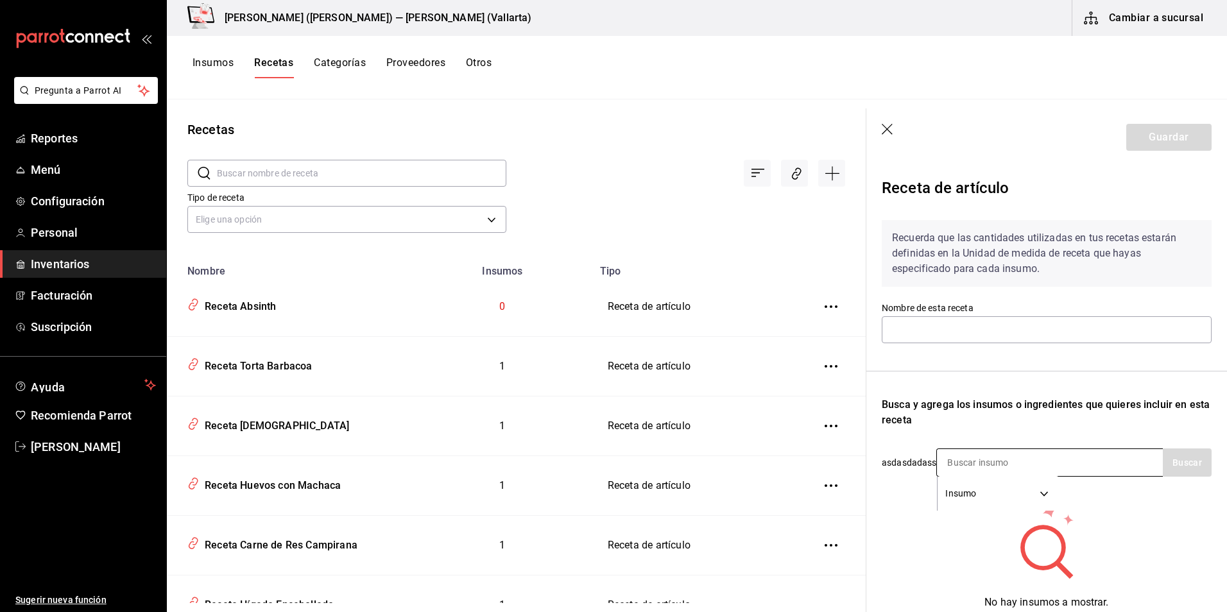
click at [982, 458] on input at bounding box center [1001, 462] width 128 height 27
type input "Receta Absinth"
type input "absi"
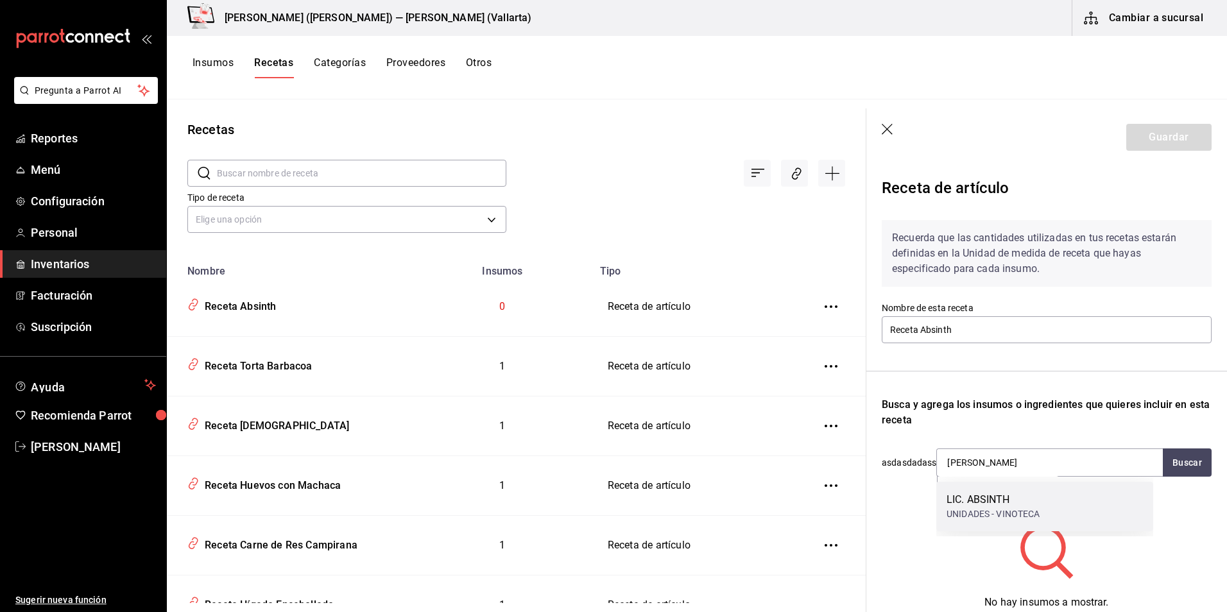
click at [1019, 506] on div "LIC. ABSINTH" at bounding box center [993, 499] width 94 height 15
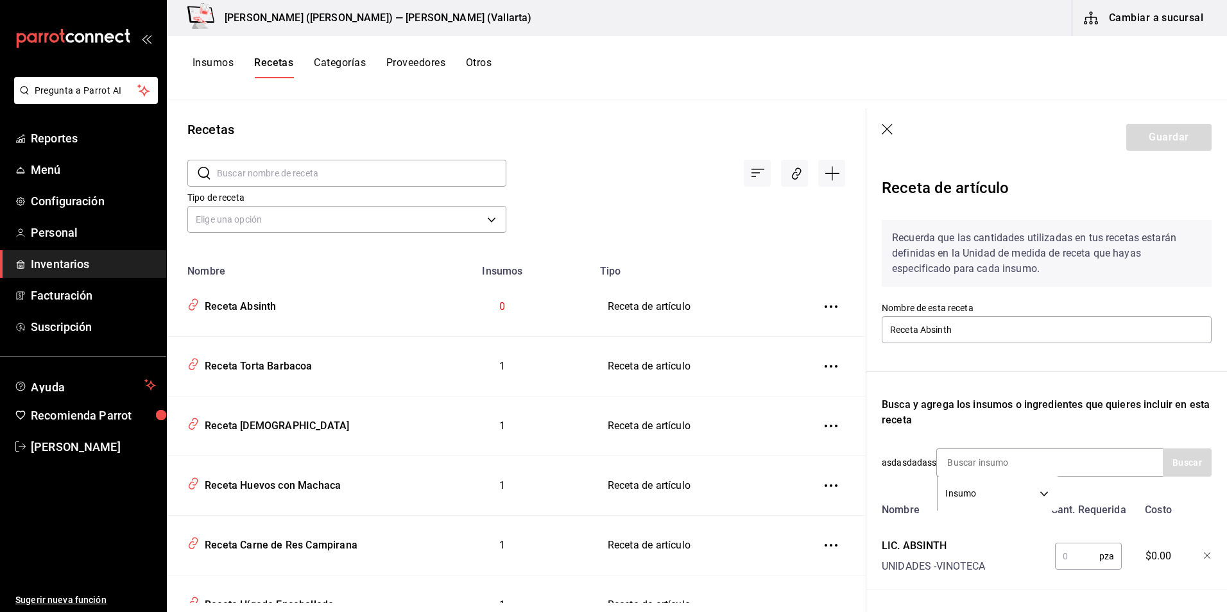
click at [1067, 552] on input "text" at bounding box center [1077, 556] width 44 height 26
type input "1"
click at [1151, 143] on button "Guardar" at bounding box center [1168, 137] width 85 height 27
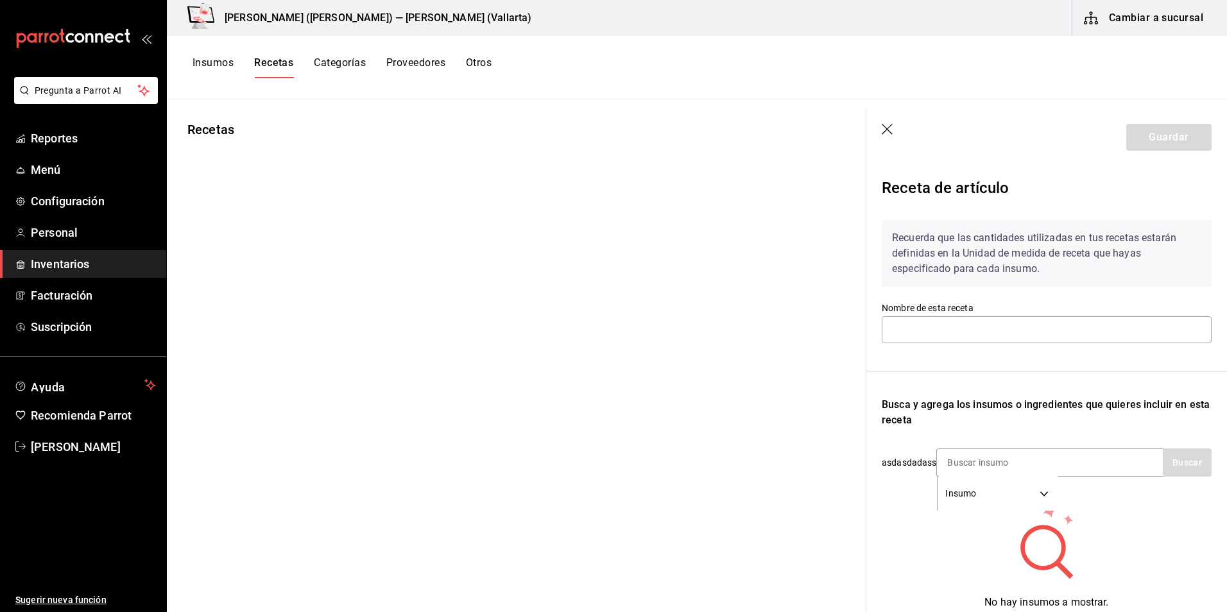
type input "Receta Amareto Disaronno"
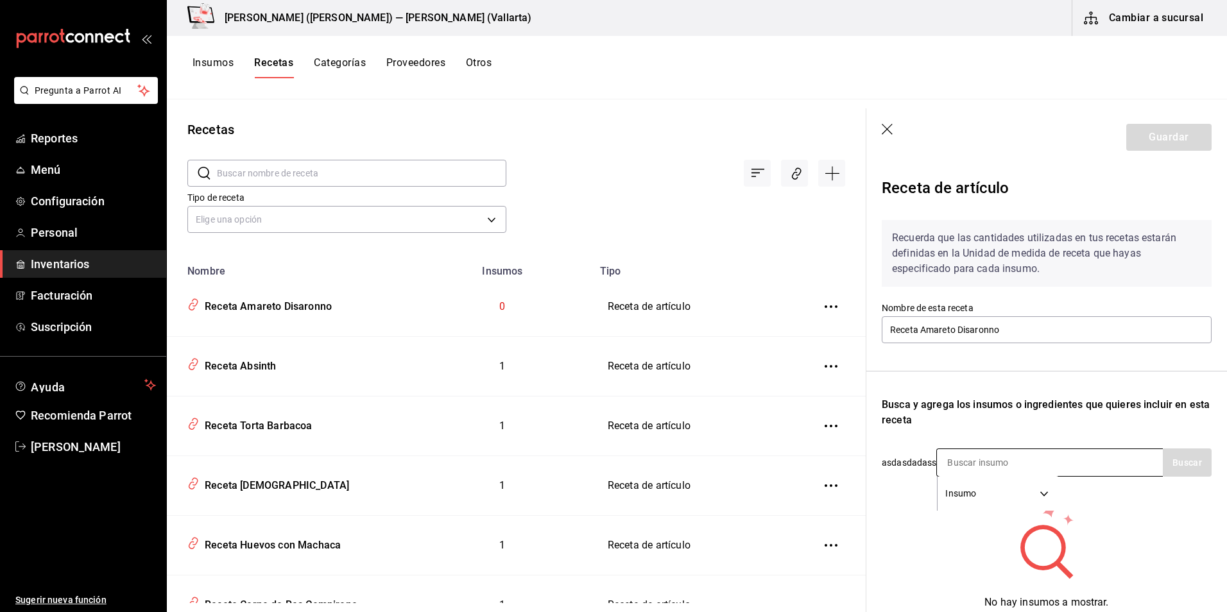
click at [1009, 460] on input at bounding box center [1001, 462] width 128 height 27
type input "m"
type input "amaret"
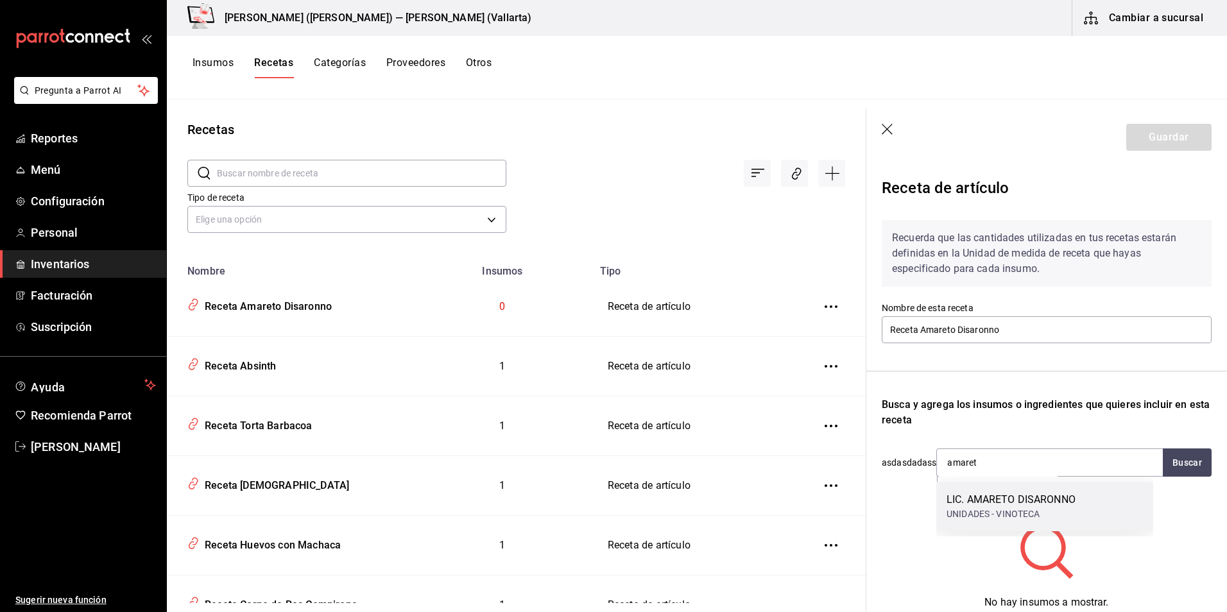
click at [1009, 517] on div "UNIDADES - VINOTECA" at bounding box center [1010, 514] width 129 height 13
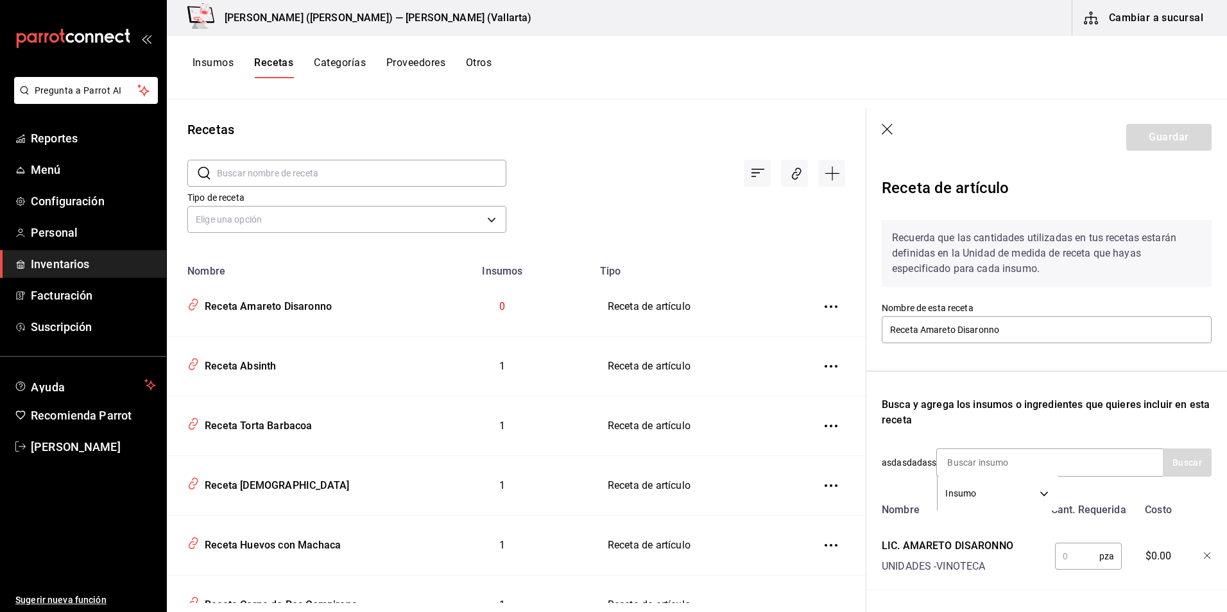
click at [1077, 566] on input "text" at bounding box center [1077, 556] width 44 height 26
type input "1"
click at [1159, 141] on button "Guardar" at bounding box center [1168, 137] width 85 height 27
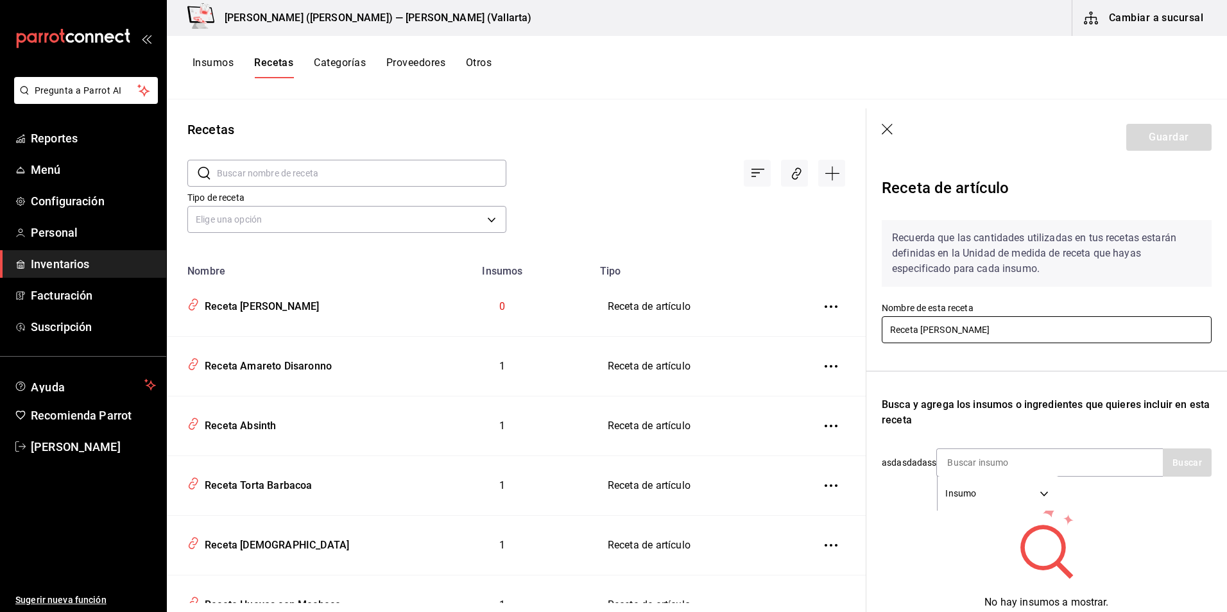
click at [931, 325] on input "Receta [PERSON_NAME]" at bounding box center [1047, 329] width 330 height 27
type input "Receta [PERSON_NAME]"
click at [969, 459] on input at bounding box center [1001, 462] width 128 height 27
type input "anis"
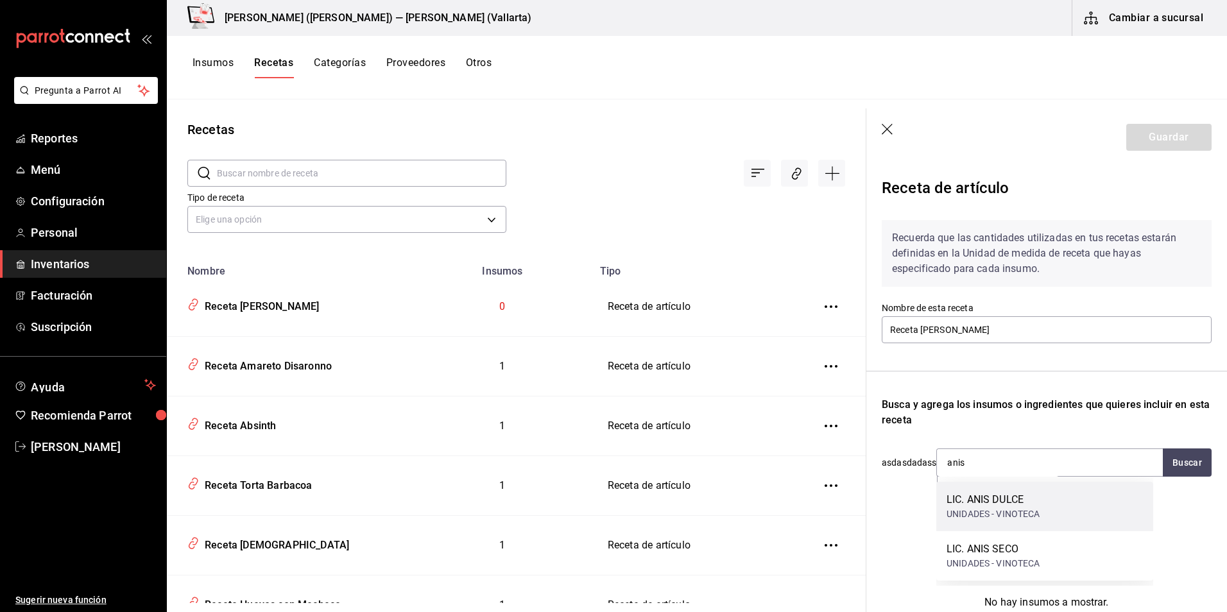
click at [1032, 520] on div "UNIDADES - VINOTECA" at bounding box center [993, 514] width 94 height 13
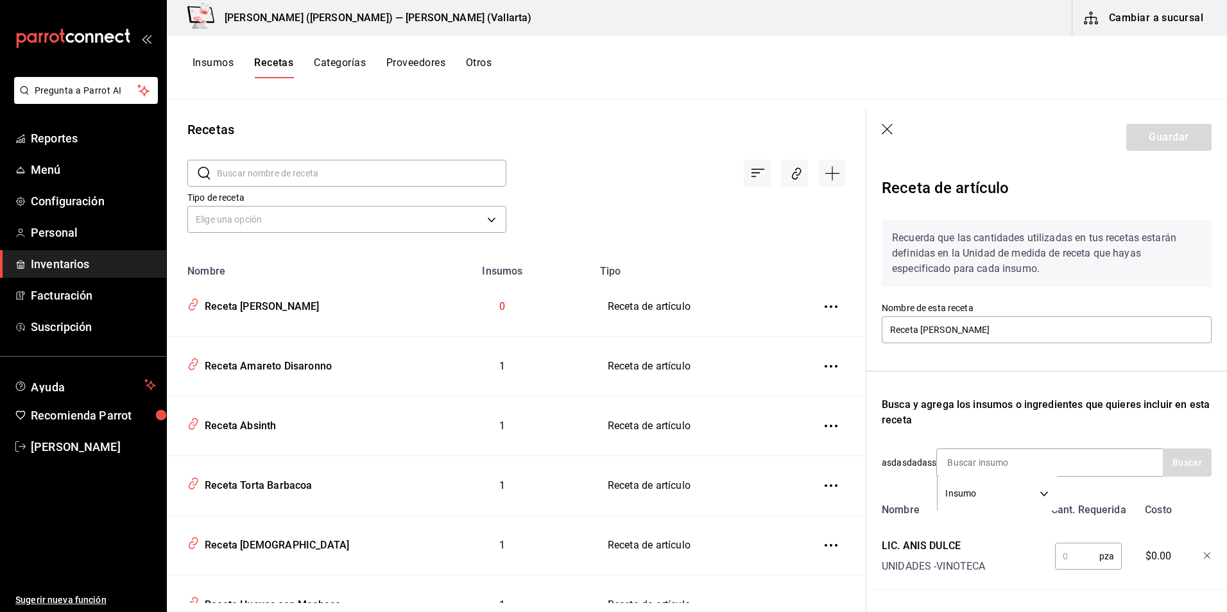
click at [1065, 553] on input "text" at bounding box center [1077, 556] width 44 height 26
type input "1"
click at [1059, 175] on div "Receta de artículo" at bounding box center [1047, 190] width 330 height 38
click at [1159, 135] on button "Guardar" at bounding box center [1168, 137] width 85 height 27
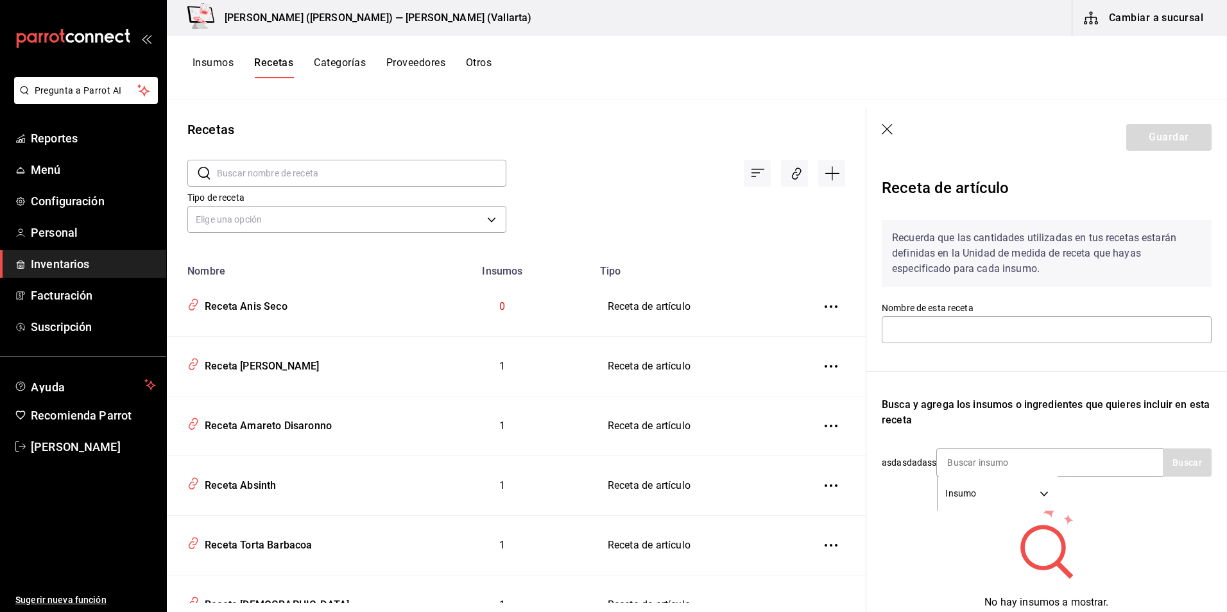
type input "Receta Anis Seco"
click at [975, 475] on input at bounding box center [1001, 462] width 128 height 27
type input "anis"
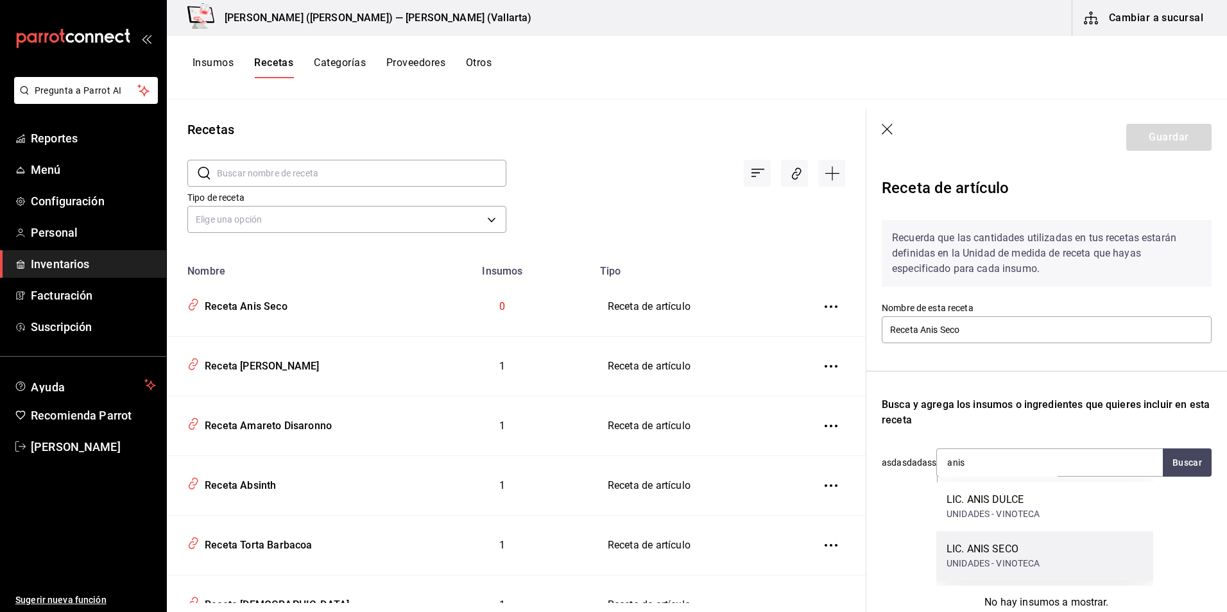
click at [1027, 556] on div "LIC. ANIS SECO" at bounding box center [993, 549] width 94 height 15
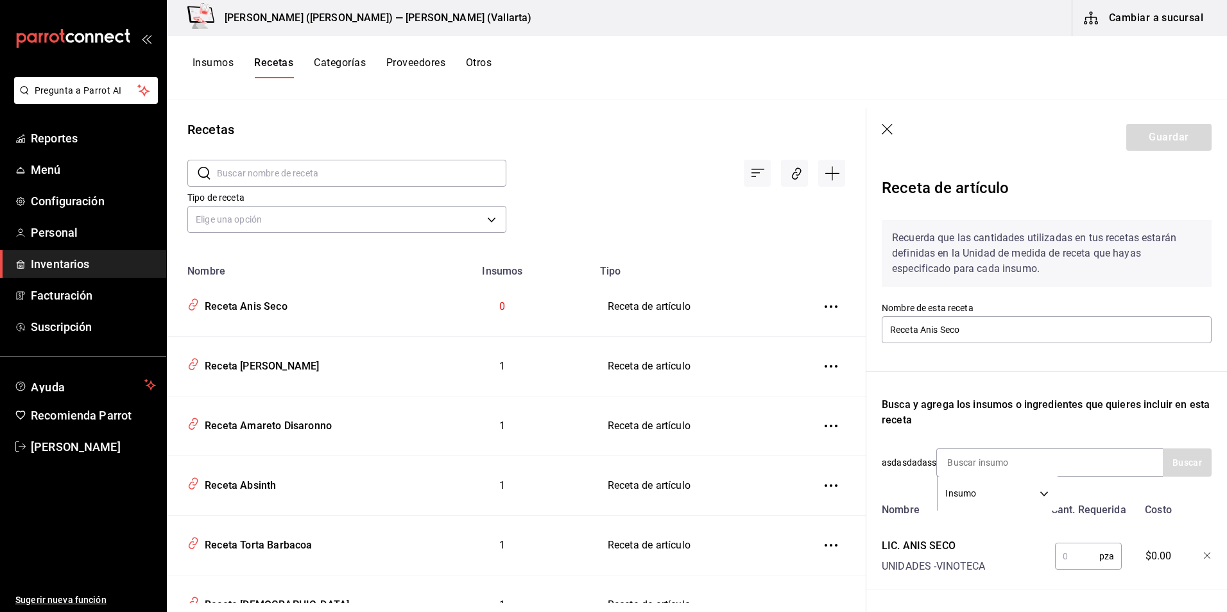
click at [1062, 563] on input "text" at bounding box center [1077, 556] width 44 height 26
type input "1"
click at [1159, 139] on button "Guardar" at bounding box center [1168, 137] width 85 height 27
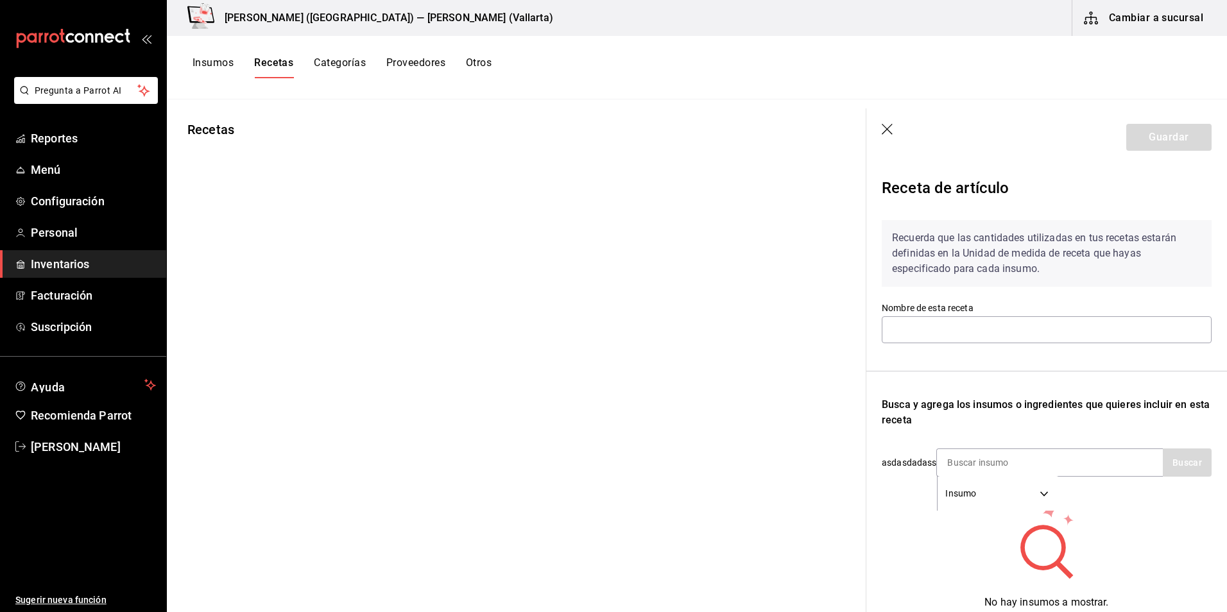
type input "Receta Aperol"
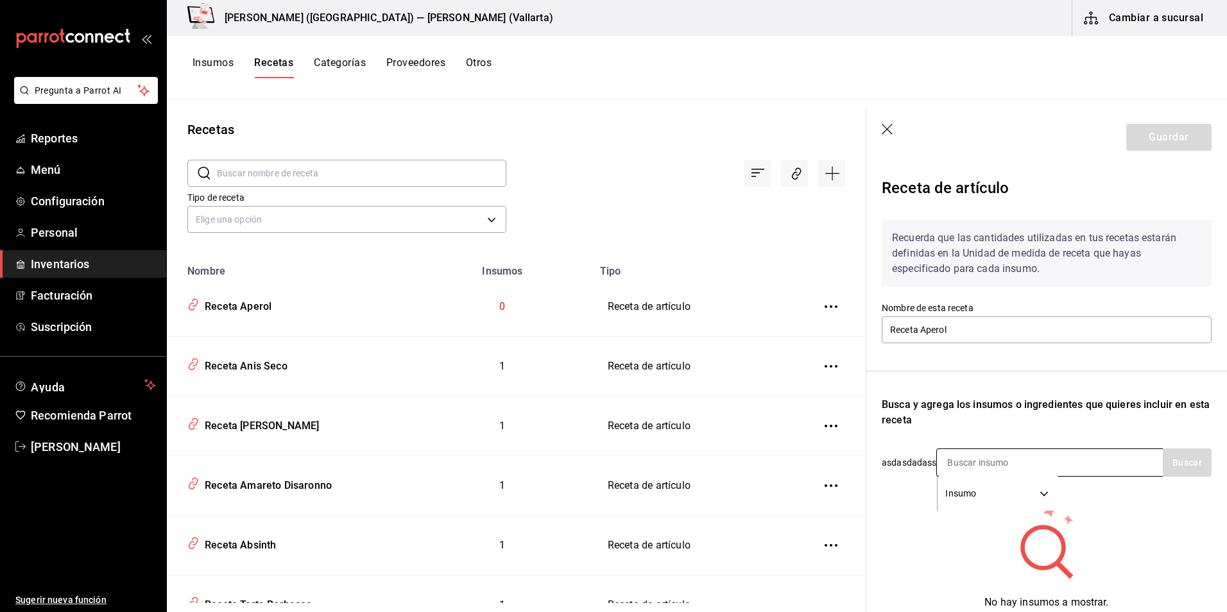
click at [964, 452] on input at bounding box center [1001, 462] width 128 height 27
type input "aperol"
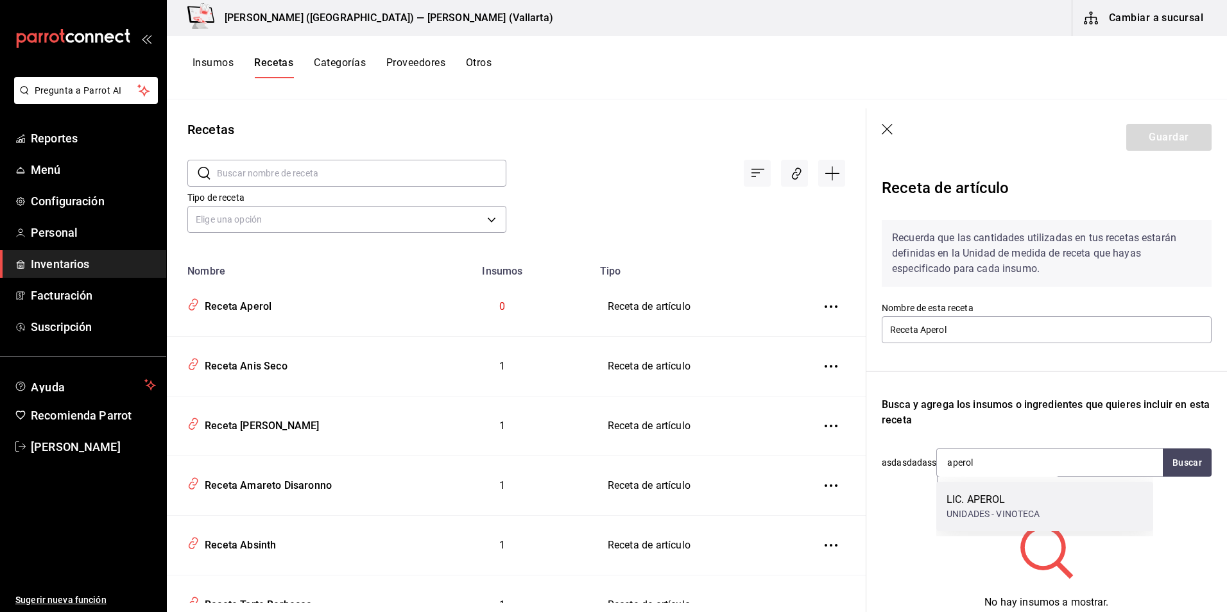
click at [970, 513] on div "UNIDADES - VINOTECA" at bounding box center [993, 514] width 94 height 13
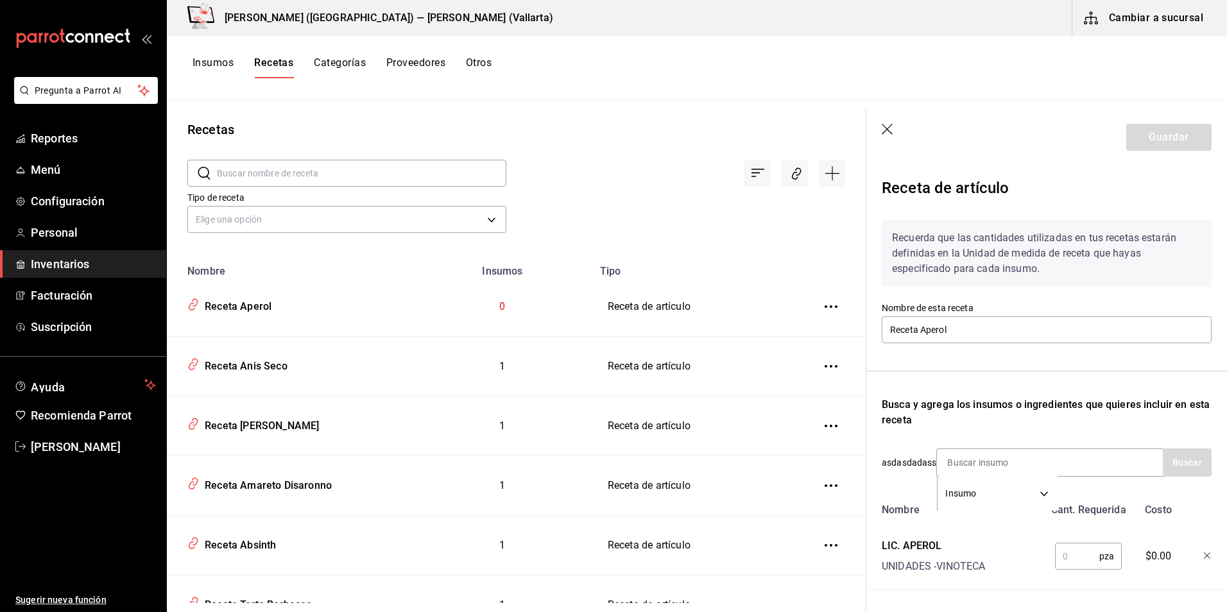
click at [1074, 567] on input "text" at bounding box center [1077, 556] width 44 height 26
type input "1"
click at [1152, 130] on button "Guardar" at bounding box center [1168, 137] width 85 height 27
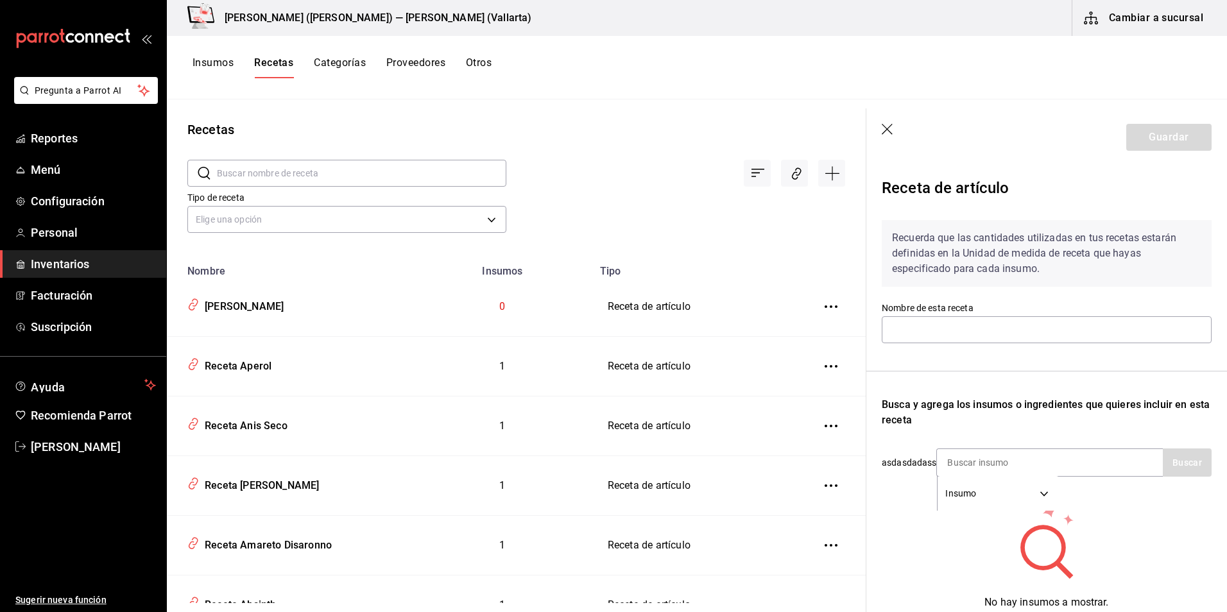
type input "Receta Baileys"
click at [992, 459] on input at bounding box center [1001, 462] width 128 height 27
type input "baile"
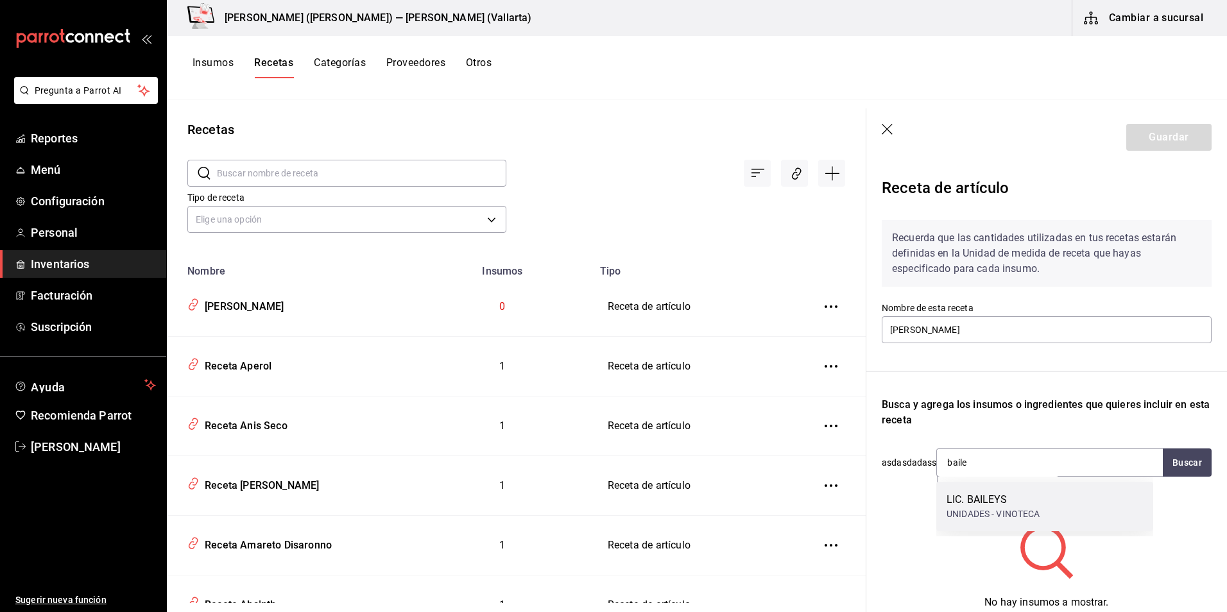
click at [1018, 517] on div "UNIDADES - VINOTECA" at bounding box center [993, 514] width 94 height 13
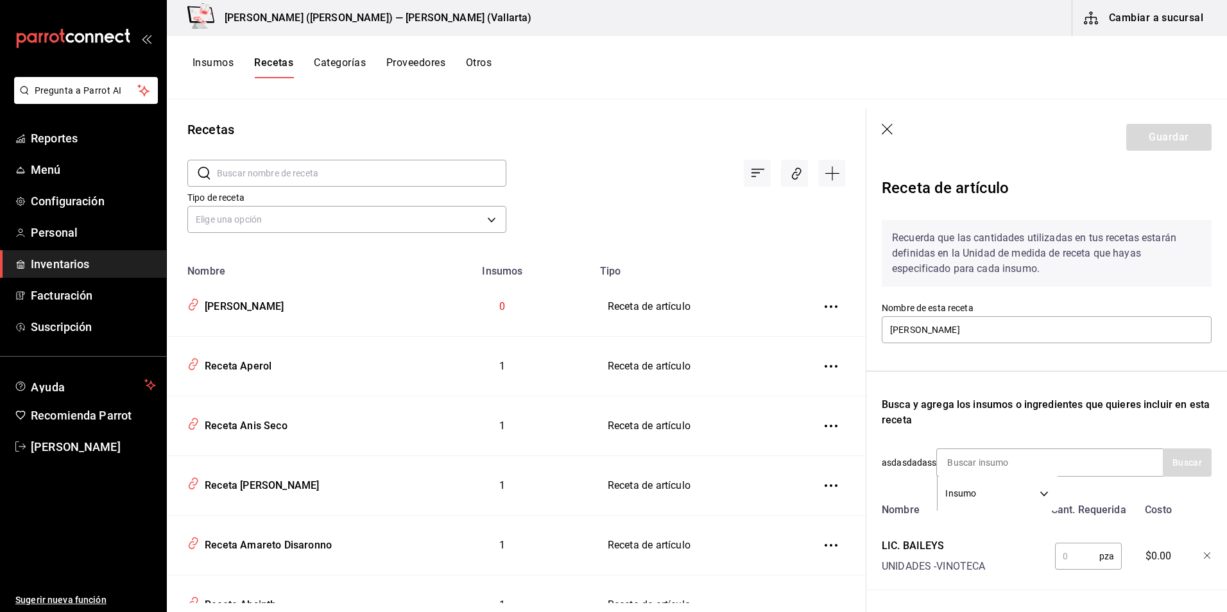
click at [1077, 558] on input "text" at bounding box center [1077, 556] width 44 height 26
type input "1"
click at [1151, 139] on button "Guardar" at bounding box center [1168, 137] width 85 height 27
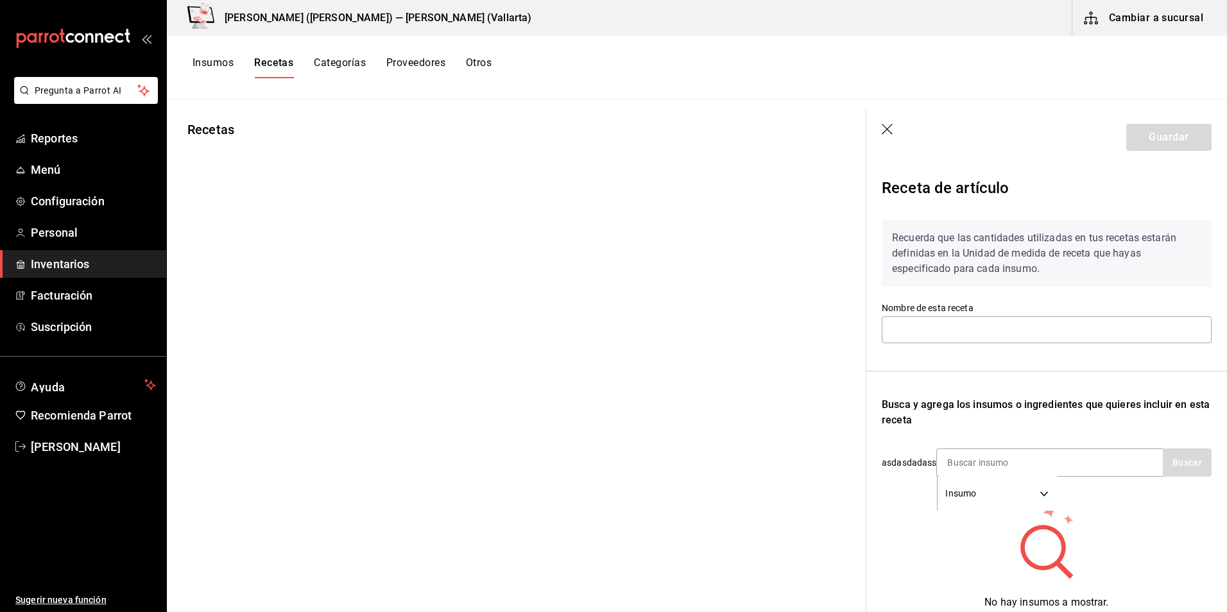
type input "Receta Campari"
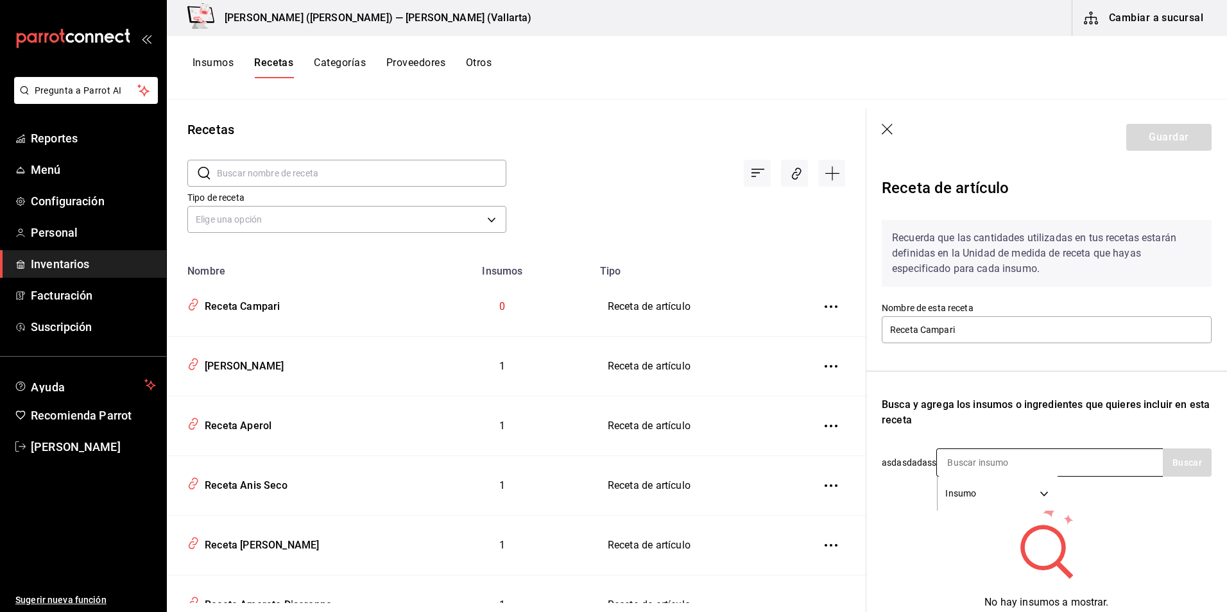
click at [998, 463] on input at bounding box center [1001, 462] width 128 height 27
type input "campa"
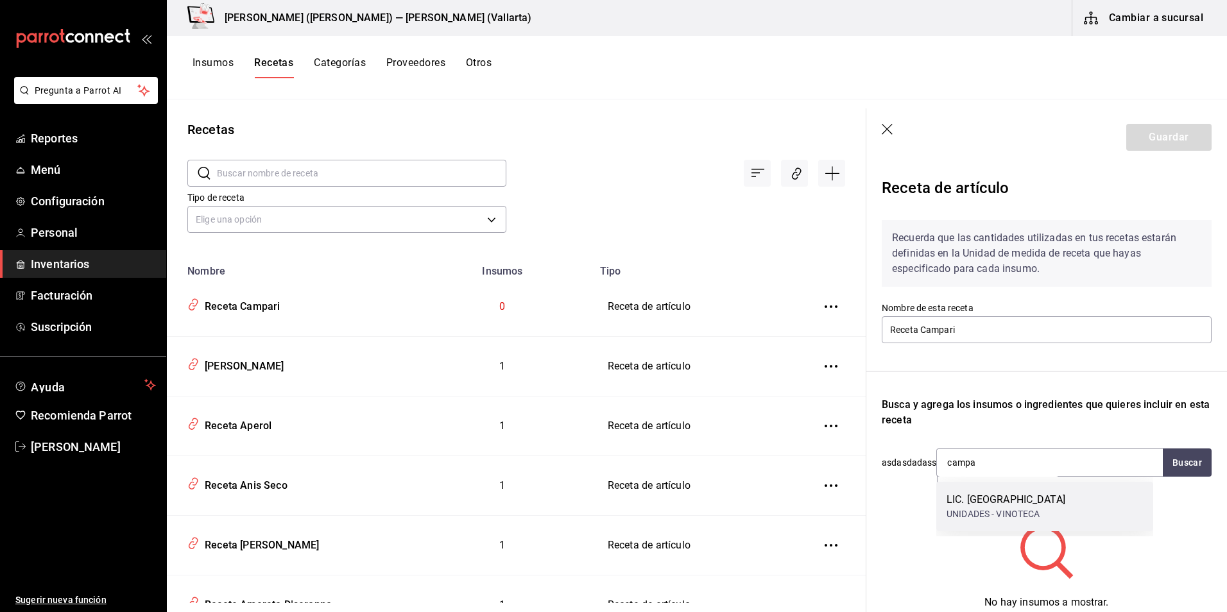
click at [1041, 517] on div "LIC. CAMPARI UNIDADES - VINOTECA" at bounding box center [1044, 506] width 217 height 49
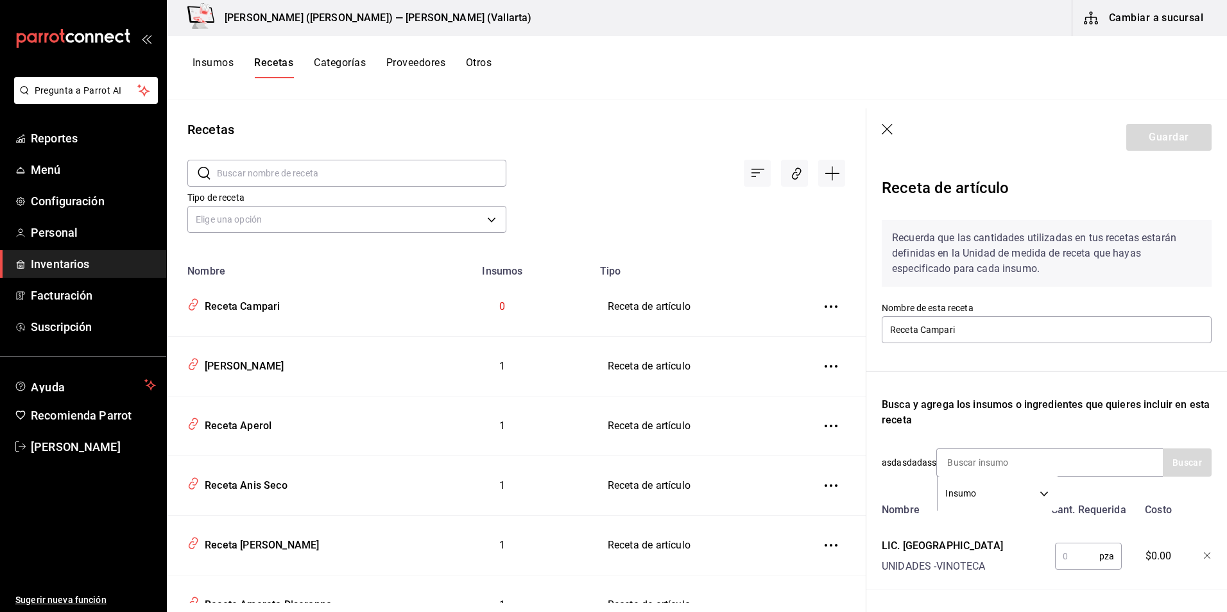
click at [1078, 559] on input "text" at bounding box center [1077, 556] width 44 height 26
type input "1"
click at [1147, 141] on button "Guardar" at bounding box center [1168, 137] width 85 height 27
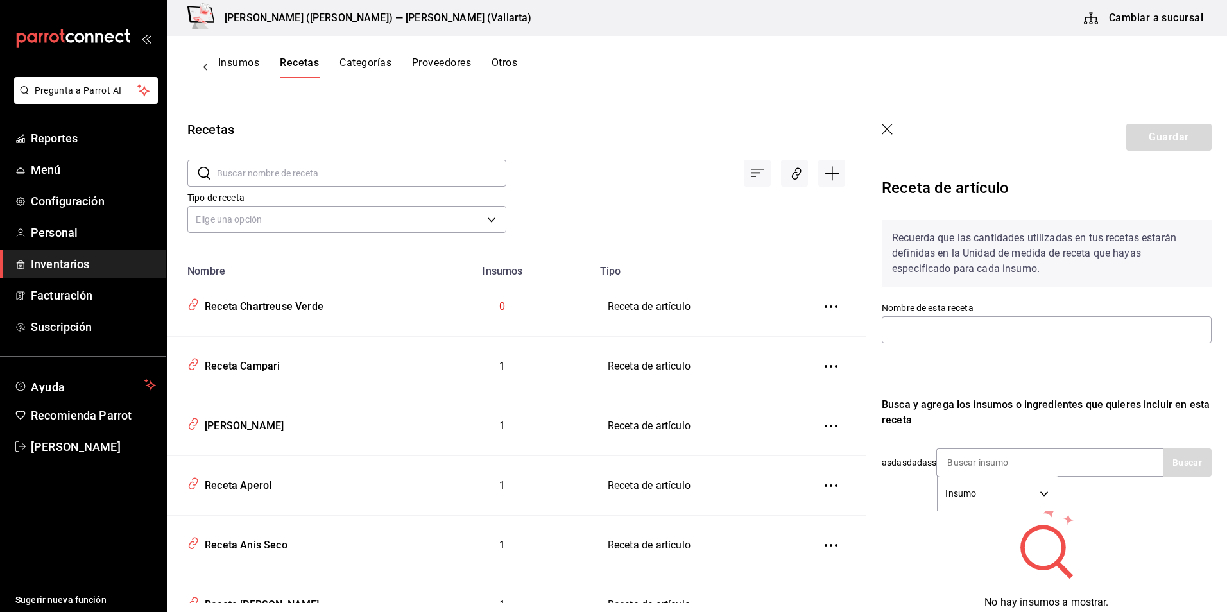
type input "Receta Chartreuse Verde"
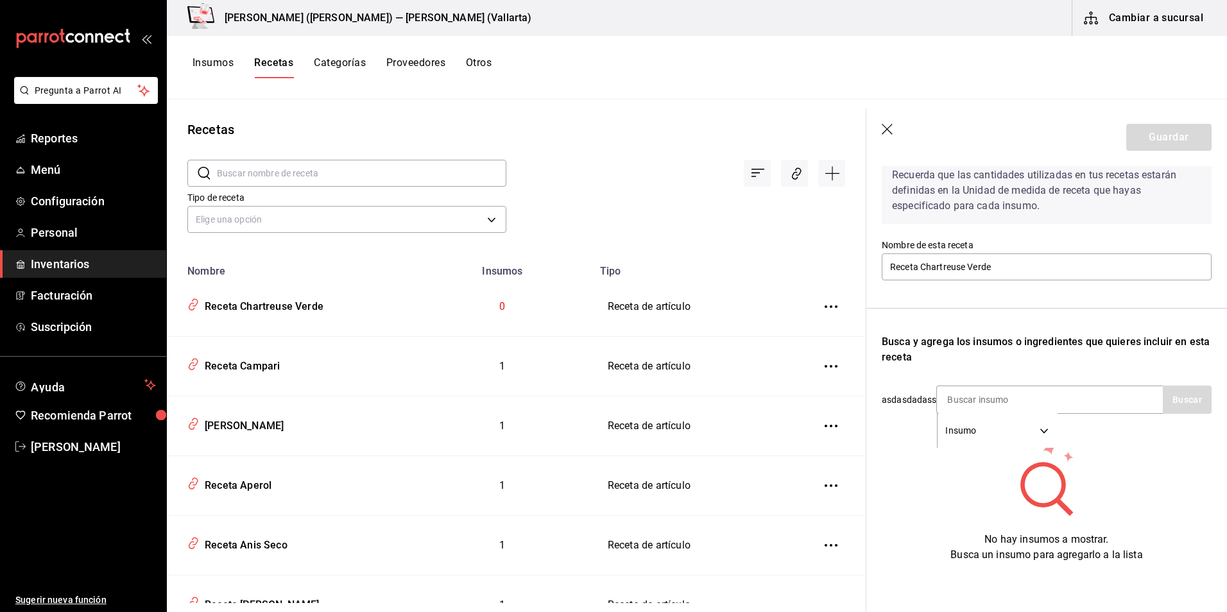
scroll to position [74, 0]
click at [989, 396] on input at bounding box center [1001, 397] width 128 height 27
type input "char"
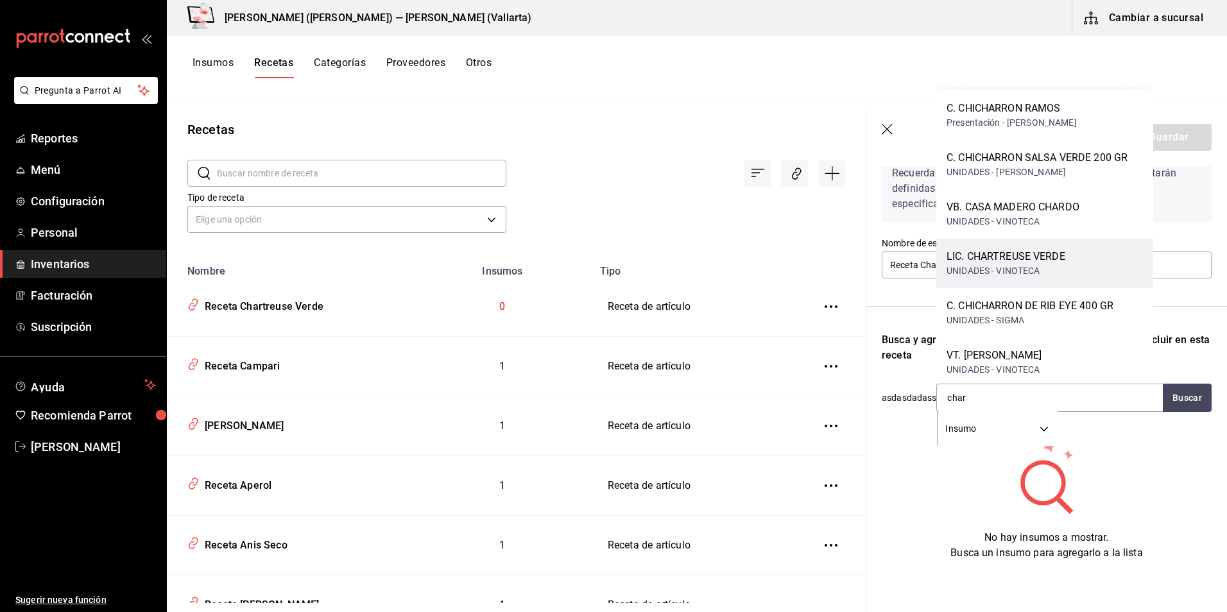
click at [1048, 257] on div "LIC. CHARTREUSE VERDE" at bounding box center [1005, 256] width 119 height 15
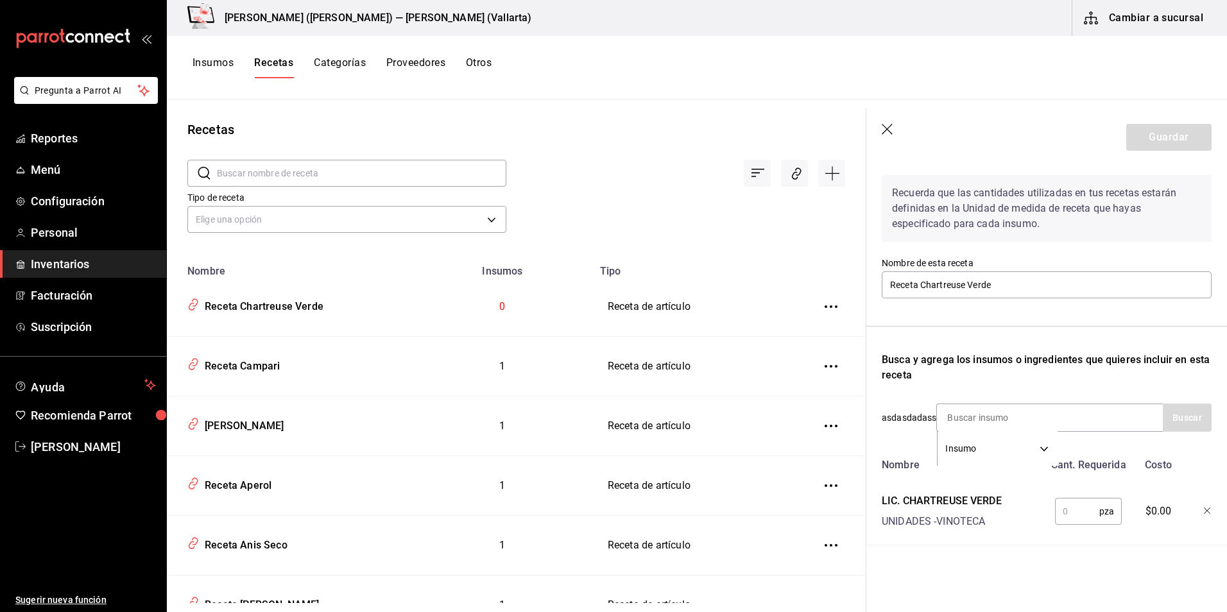
click at [1072, 500] on input "text" at bounding box center [1077, 512] width 44 height 26
type input "1"
click at [1118, 241] on div "Recuerda que las cantidades utilizadas en tus recetas estarán definidas en la U…" at bounding box center [1047, 216] width 330 height 82
click at [1153, 132] on button "Guardar" at bounding box center [1168, 137] width 85 height 27
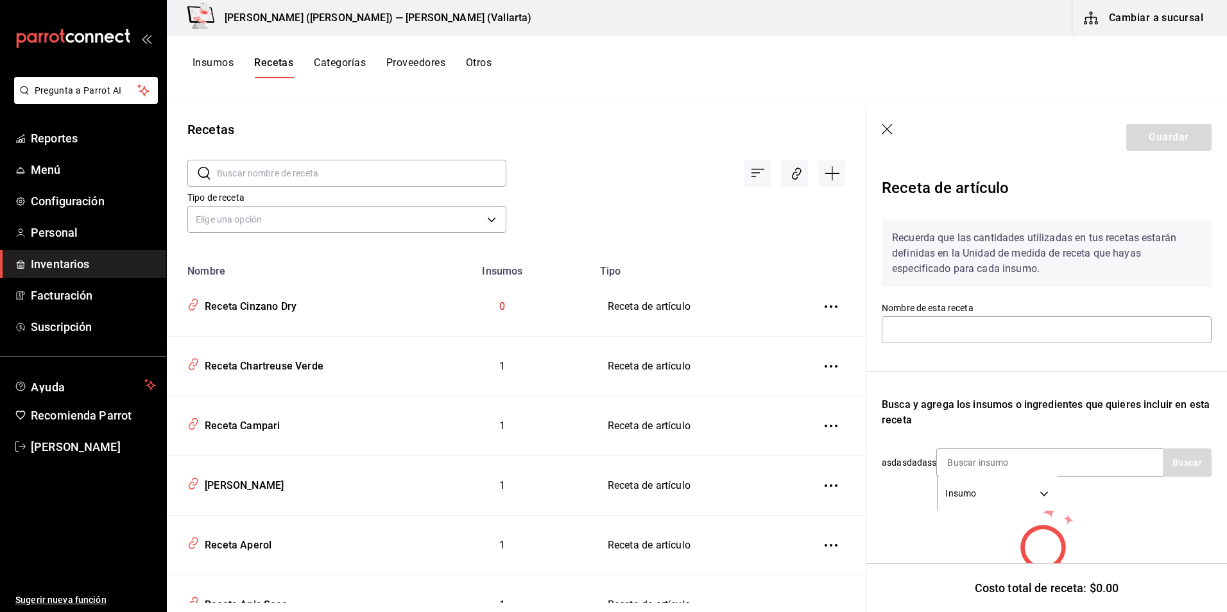
type input "Receta Cinzano Dry"
click at [1014, 463] on input at bounding box center [1001, 462] width 128 height 27
type input "cinzano dry"
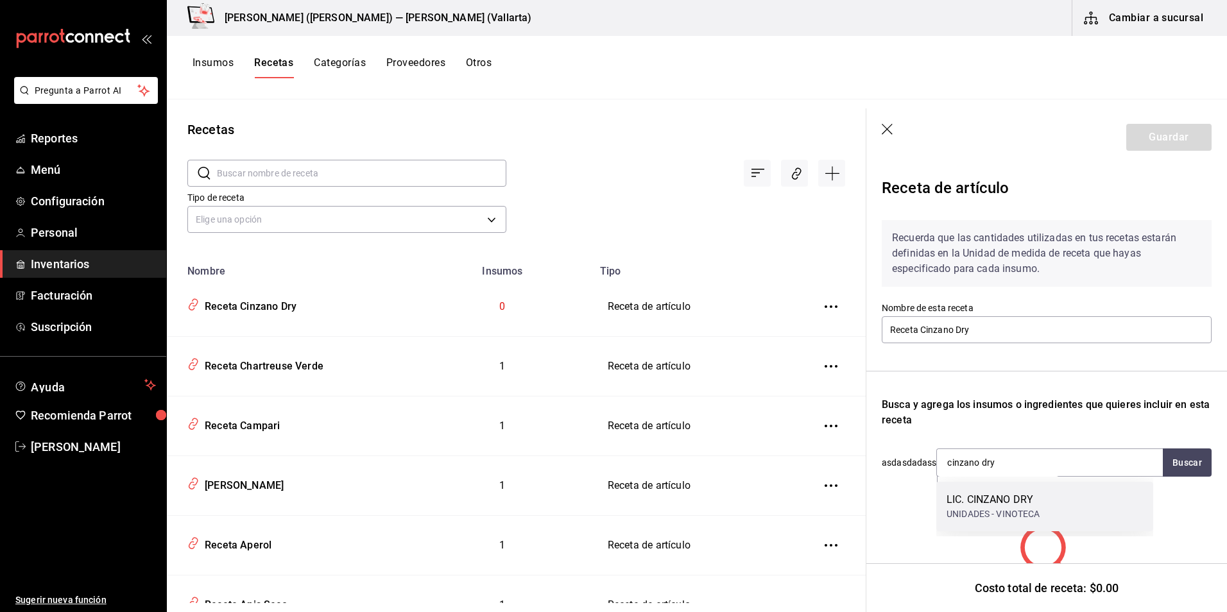
click at [1009, 513] on div "UNIDADES - VINOTECA" at bounding box center [993, 514] width 94 height 13
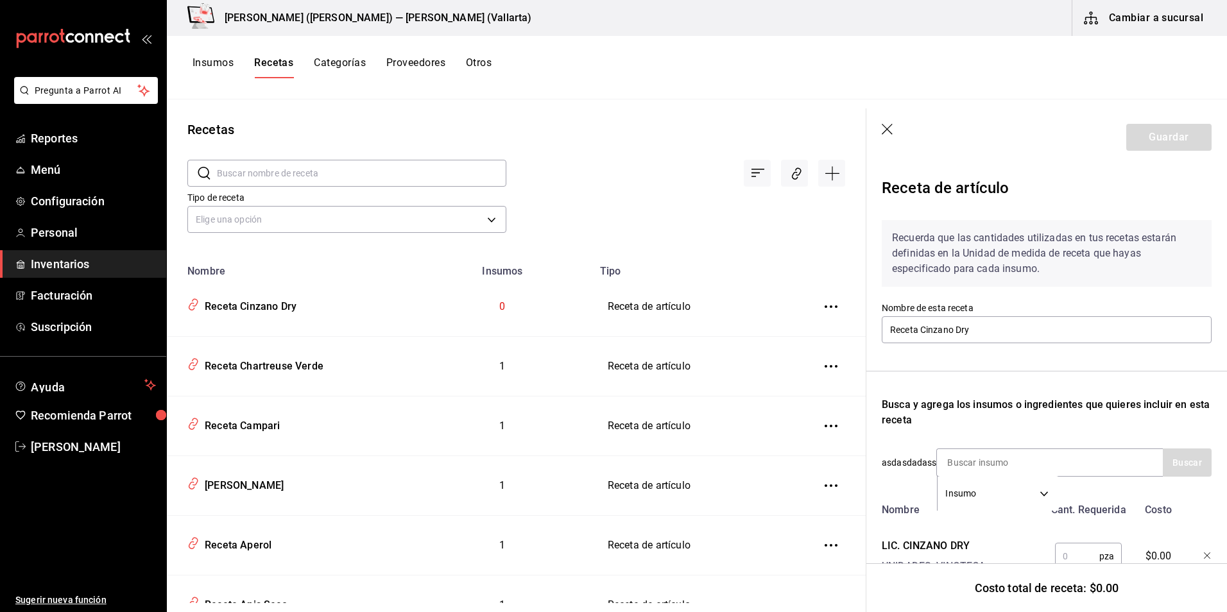
click at [1063, 556] on input "text" at bounding box center [1077, 556] width 44 height 26
type input "1"
click at [1140, 144] on button "Guardar" at bounding box center [1168, 137] width 85 height 27
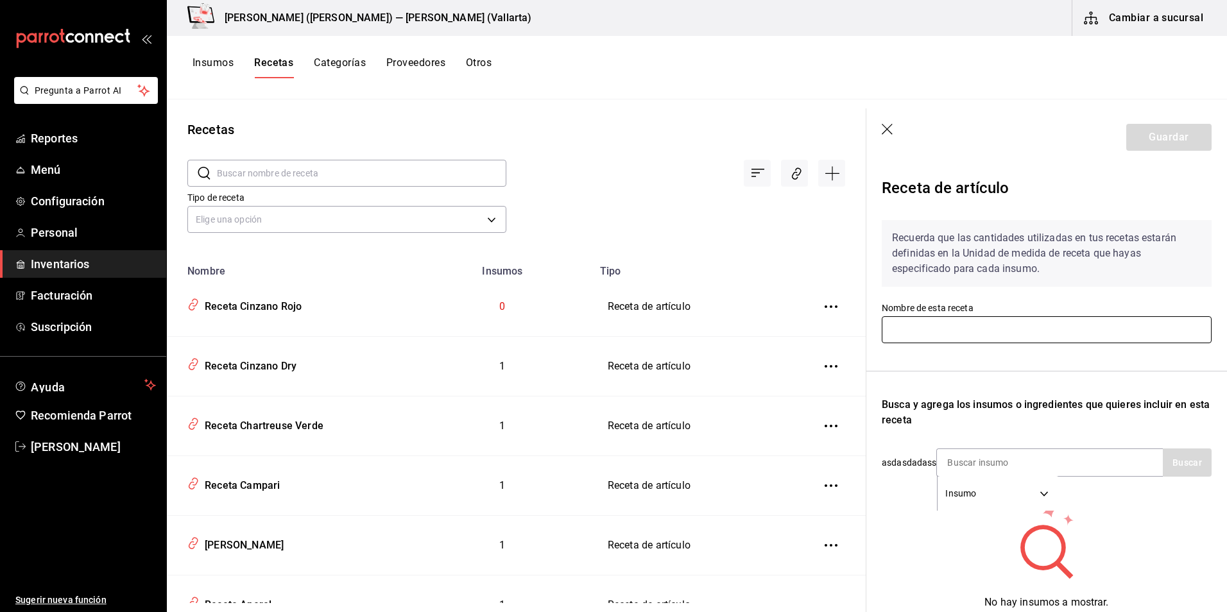
type input "Receta Cinzano Rojo"
click at [980, 460] on input at bounding box center [1001, 462] width 128 height 27
type input "cinzano"
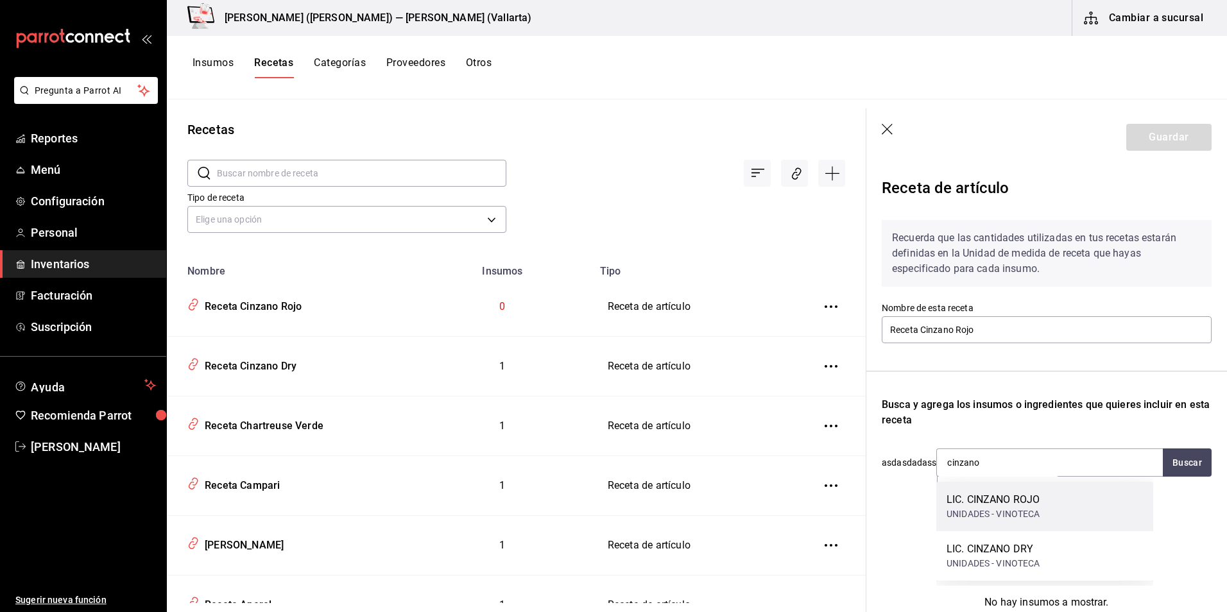
click at [1002, 509] on div "UNIDADES - VINOTECA" at bounding box center [993, 514] width 94 height 13
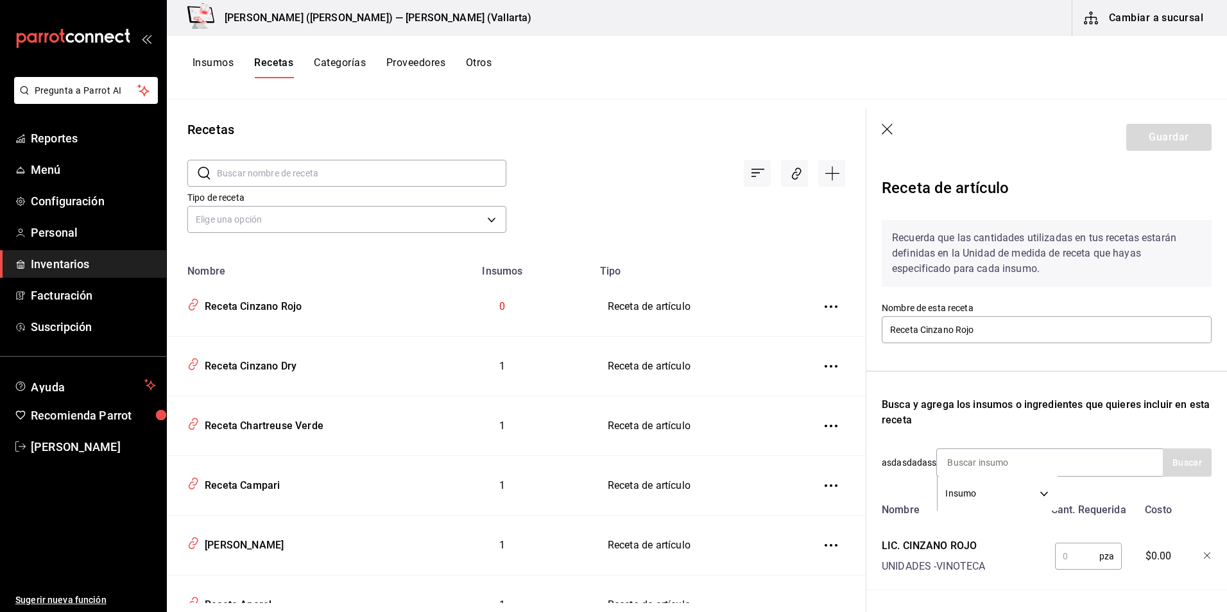
click at [1076, 556] on input "text" at bounding box center [1077, 556] width 44 height 26
type input "1"
click at [1073, 352] on div "Recuerda que las cantidades utilizadas en tus recetas estarán definidas en la U…" at bounding box center [1047, 400] width 330 height 381
click at [1172, 135] on button "Guardar" at bounding box center [1168, 137] width 85 height 27
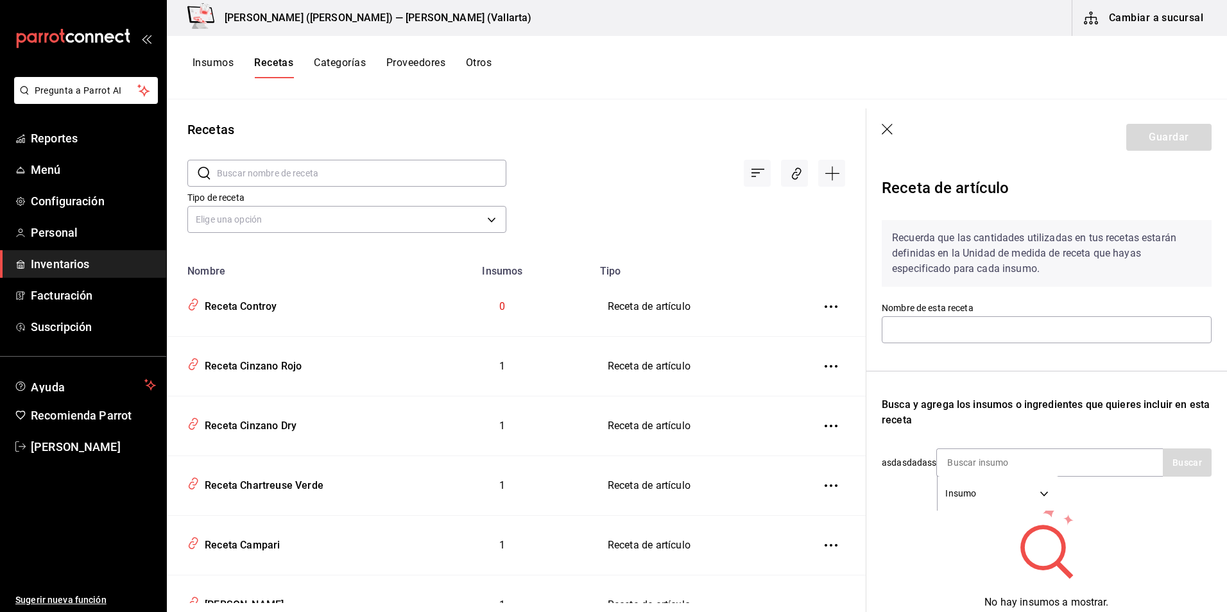
type input "Receta Controy"
click at [991, 463] on input at bounding box center [1001, 462] width 128 height 27
type input "contro"
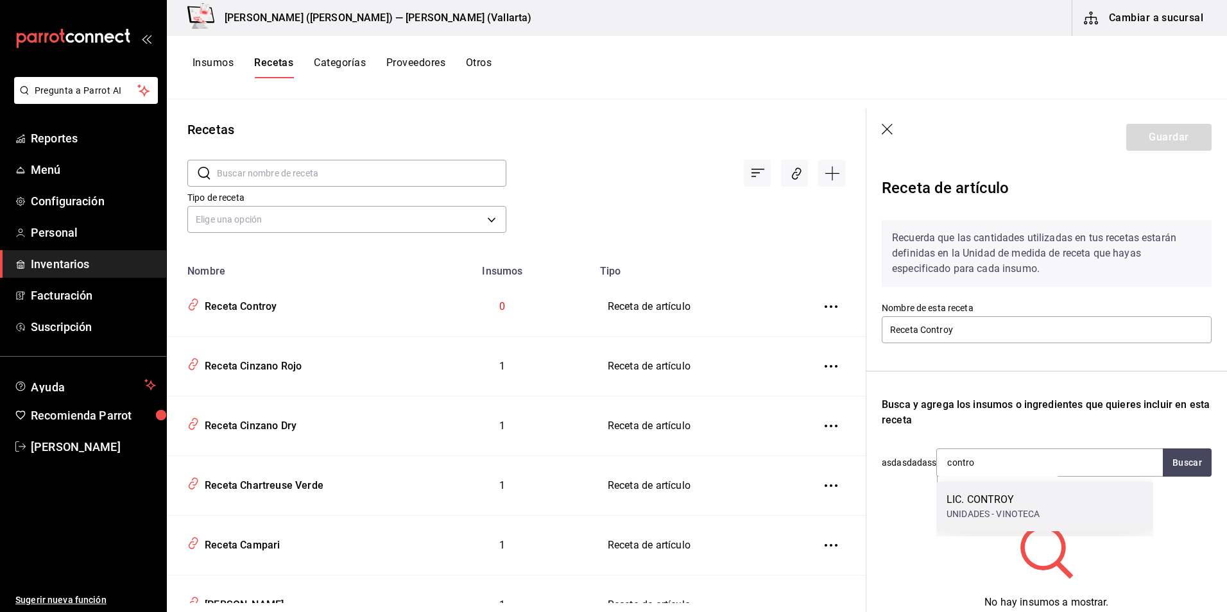
click at [1061, 504] on div "LIC. CONTROY UNIDADES - VINOTECA" at bounding box center [1044, 506] width 217 height 49
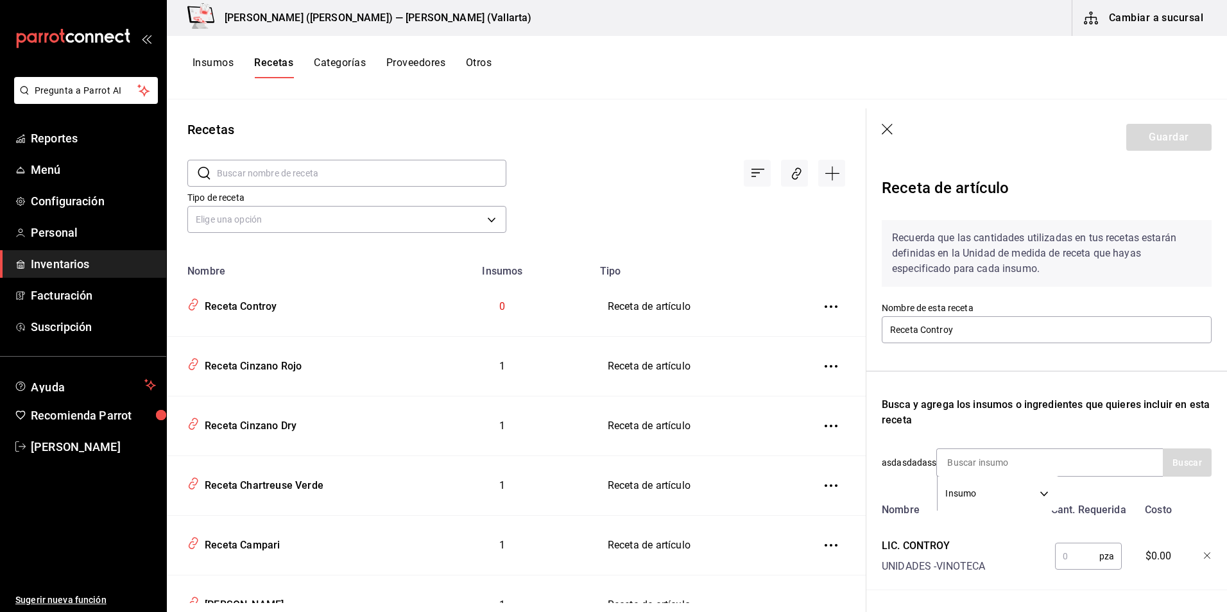
click at [1070, 554] on input "text" at bounding box center [1077, 556] width 44 height 26
type input "1"
click at [1161, 132] on button "Guardar" at bounding box center [1168, 137] width 85 height 27
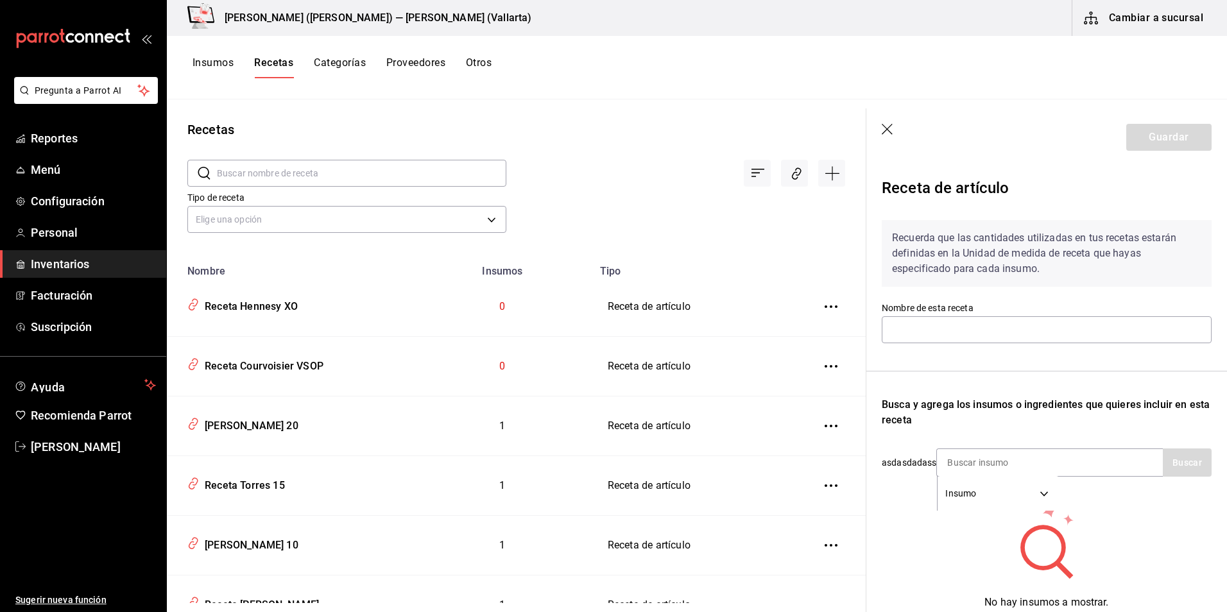
type input "Receta [PERSON_NAME]"
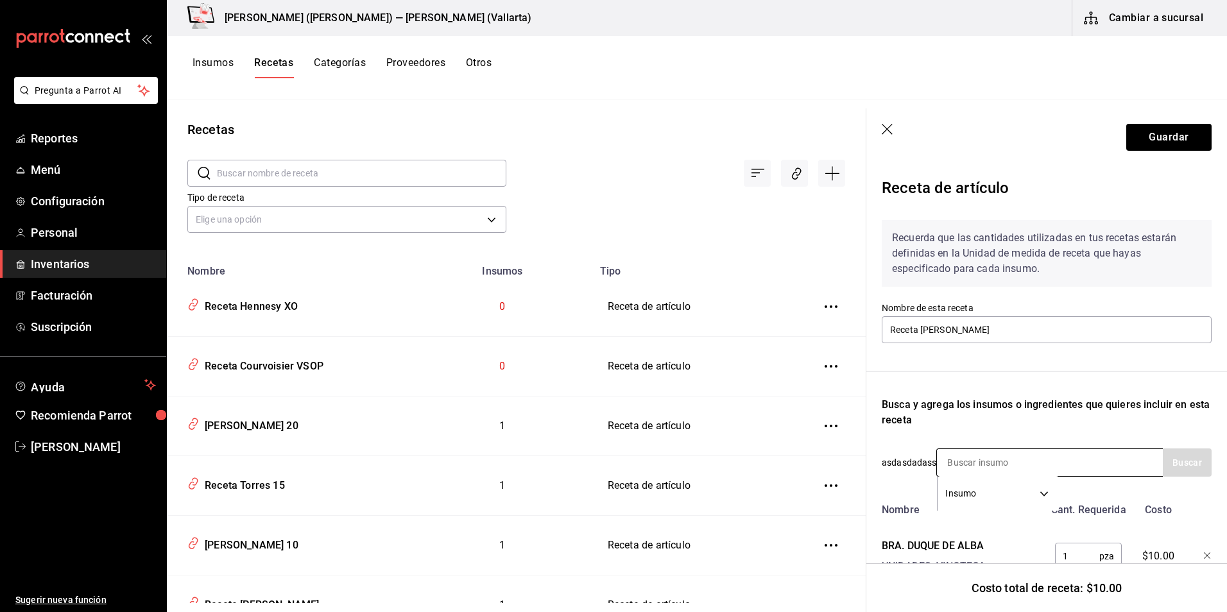
click at [975, 459] on input at bounding box center [1001, 462] width 128 height 27
click at [977, 467] on input at bounding box center [1001, 462] width 128 height 27
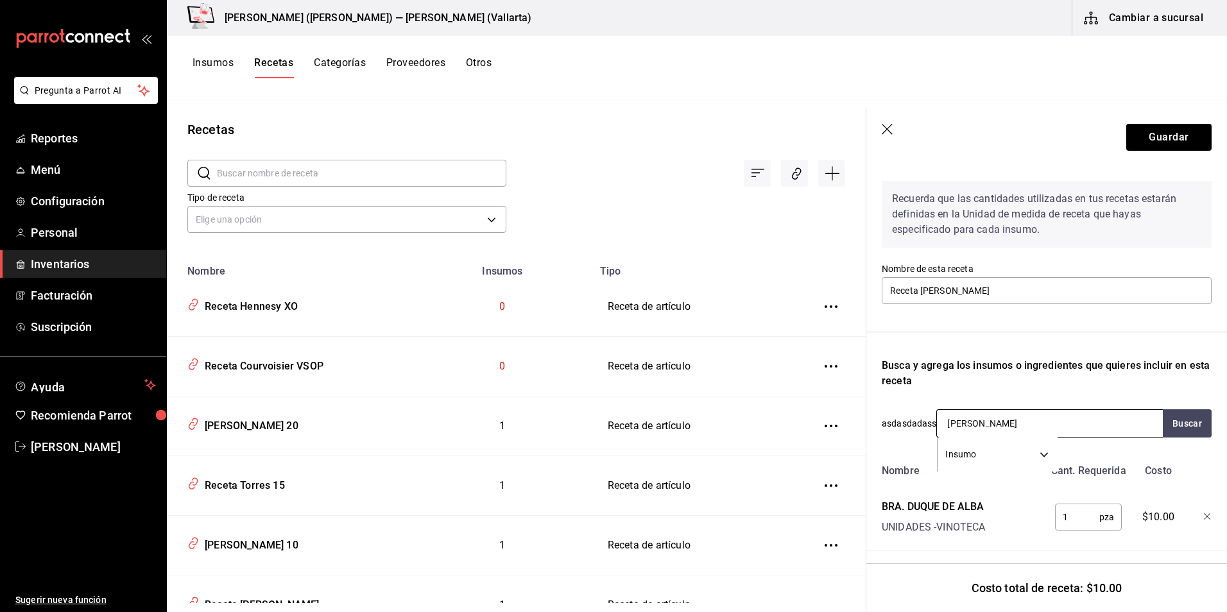
scroll to position [55, 0]
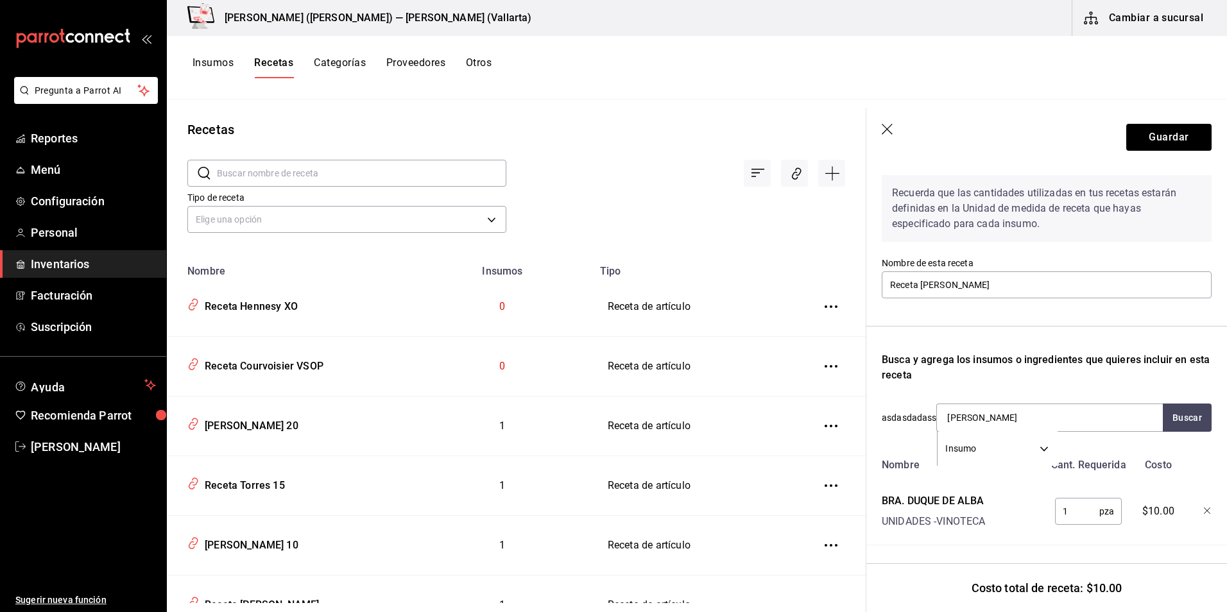
type input "[PERSON_NAME]"
drag, startPoint x: 893, startPoint y: 132, endPoint x: 633, endPoint y: 425, distance: 391.8
click at [893, 132] on icon "button" at bounding box center [888, 130] width 13 height 13
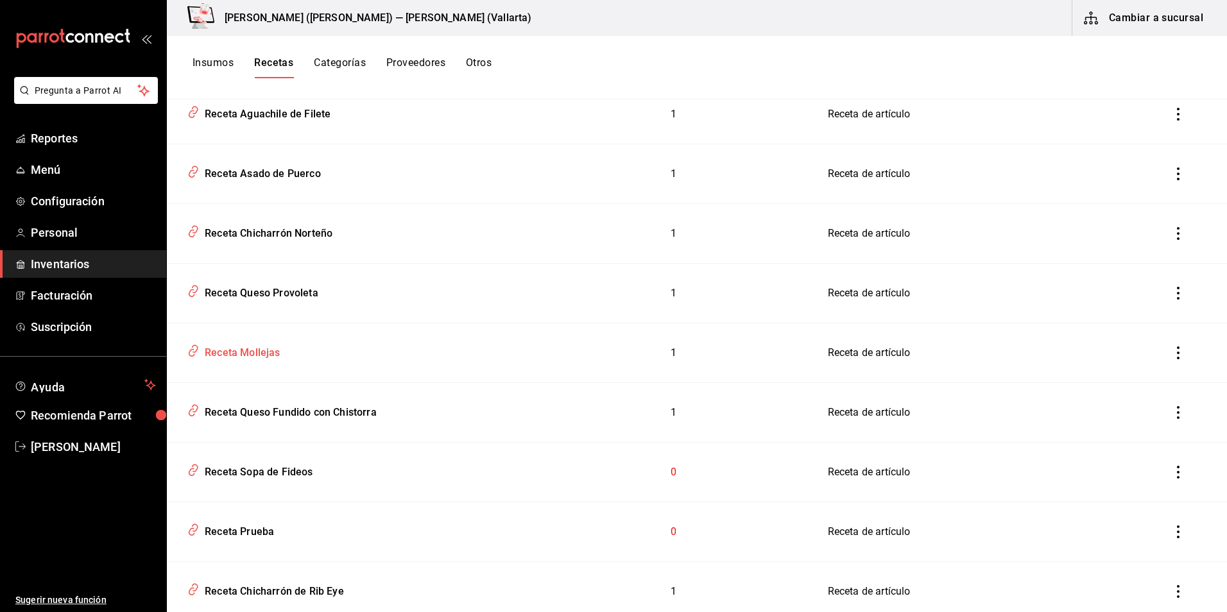
scroll to position [2623, 0]
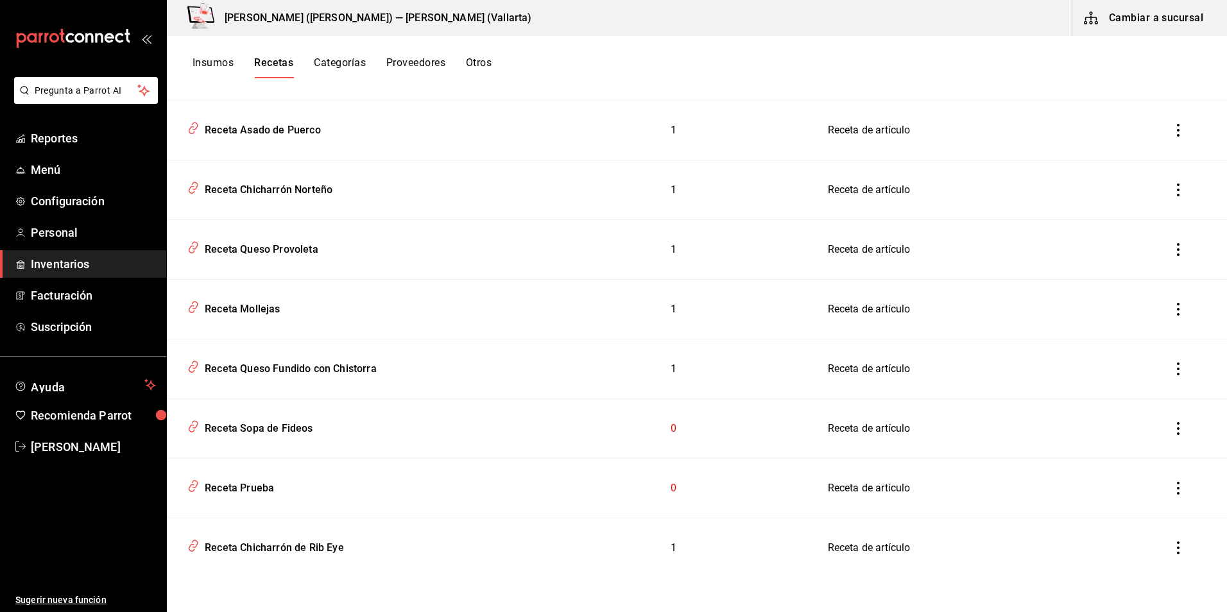
click at [81, 267] on span "Inventarios" at bounding box center [93, 263] width 125 height 17
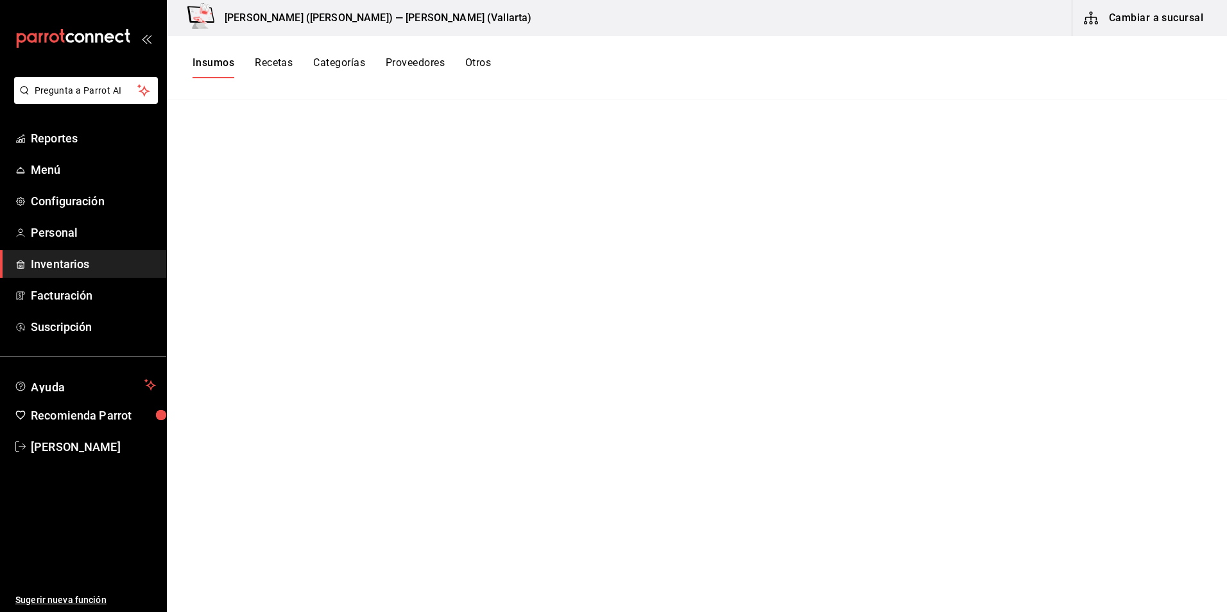
click at [214, 58] on button "Insumos" at bounding box center [213, 67] width 42 height 22
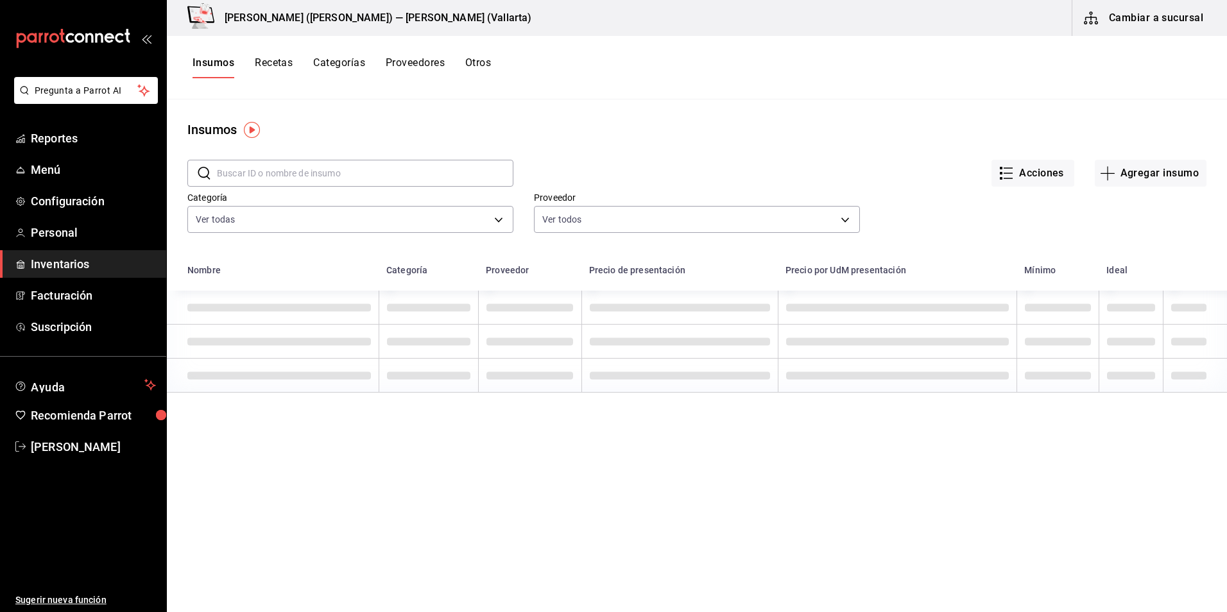
click at [358, 173] on input "text" at bounding box center [365, 173] width 296 height 26
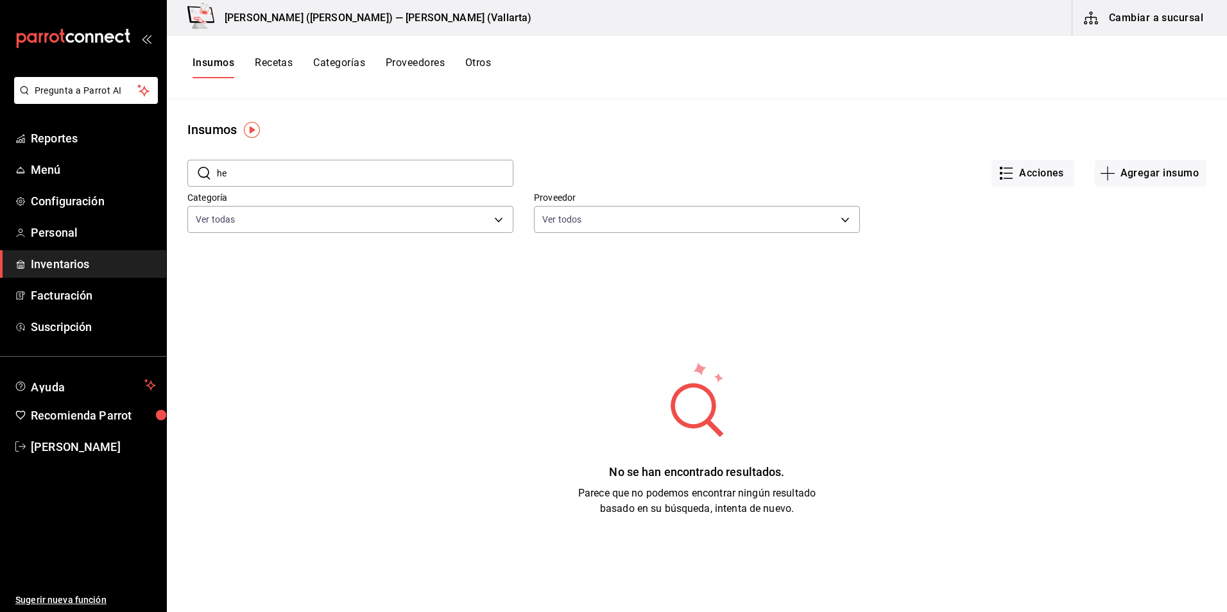
type input "h"
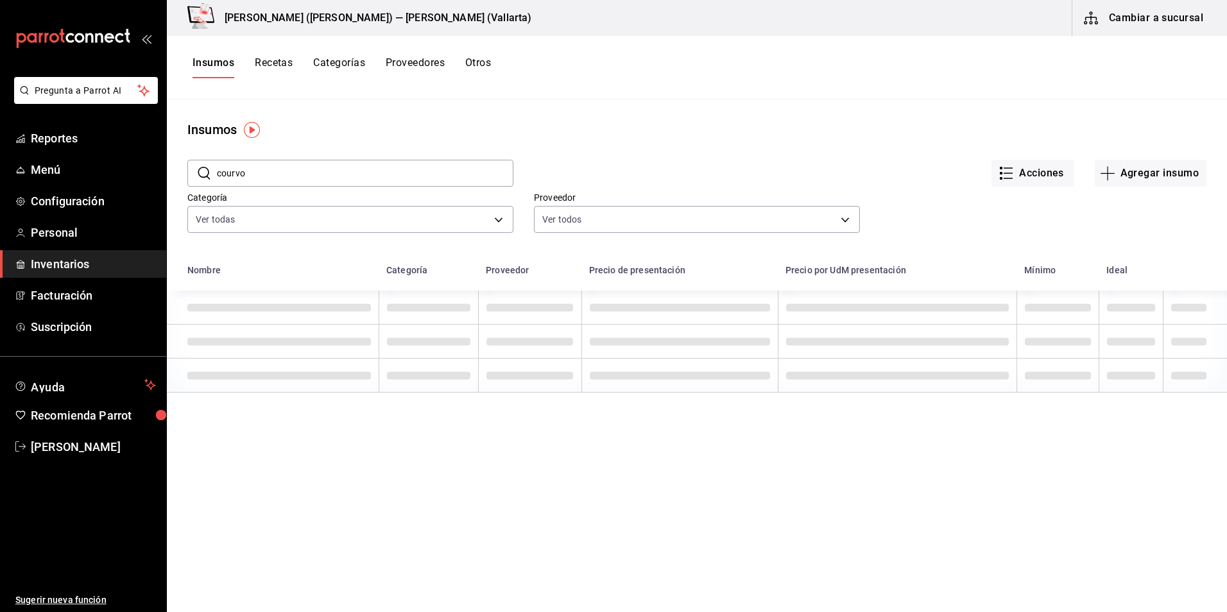
type input "courvo"
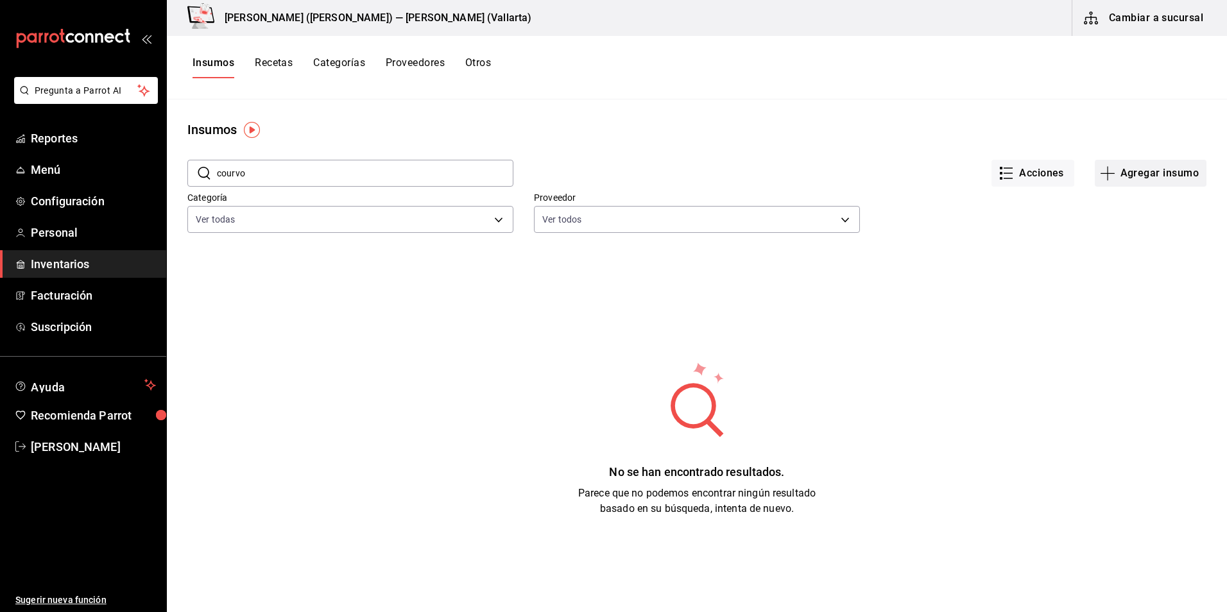
click at [1136, 171] on button "Agregar insumo" at bounding box center [1151, 173] width 112 height 27
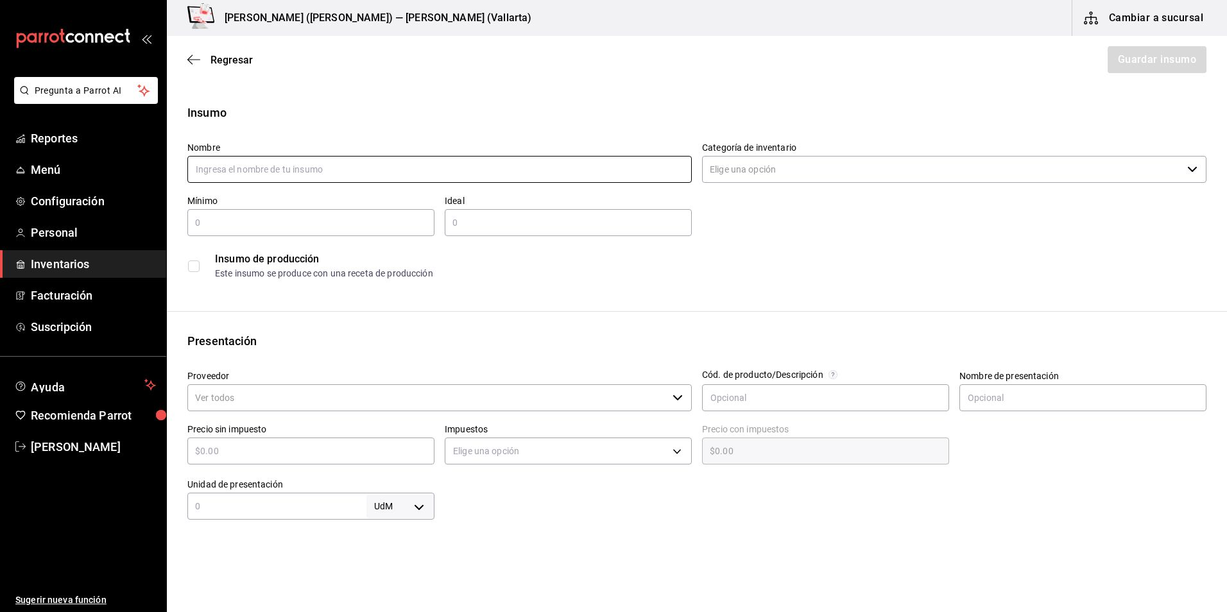
click at [338, 166] on input "text" at bounding box center [439, 169] width 504 height 27
type input "c"
type input "COG. COURVOISIER VSOP"
click at [759, 168] on input "Categoría de inventario" at bounding box center [942, 169] width 480 height 27
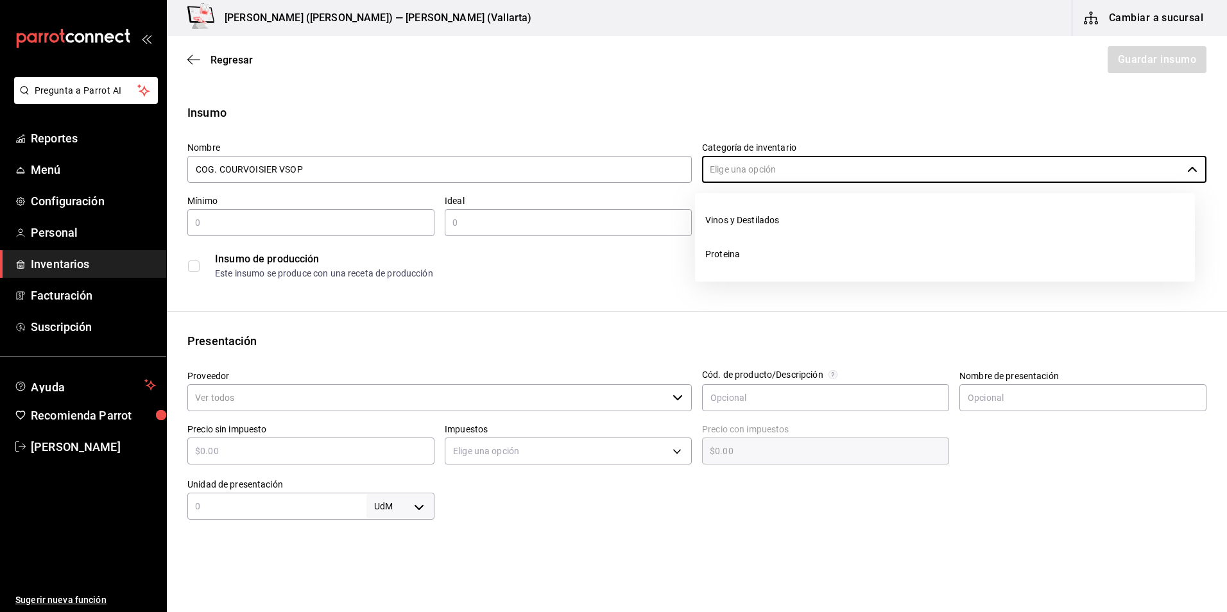
click at [773, 230] on li "Vinos y Destilados" at bounding box center [945, 220] width 500 height 34
type input "Vinos y Destilados"
click at [305, 222] on input "text" at bounding box center [310, 222] width 247 height 15
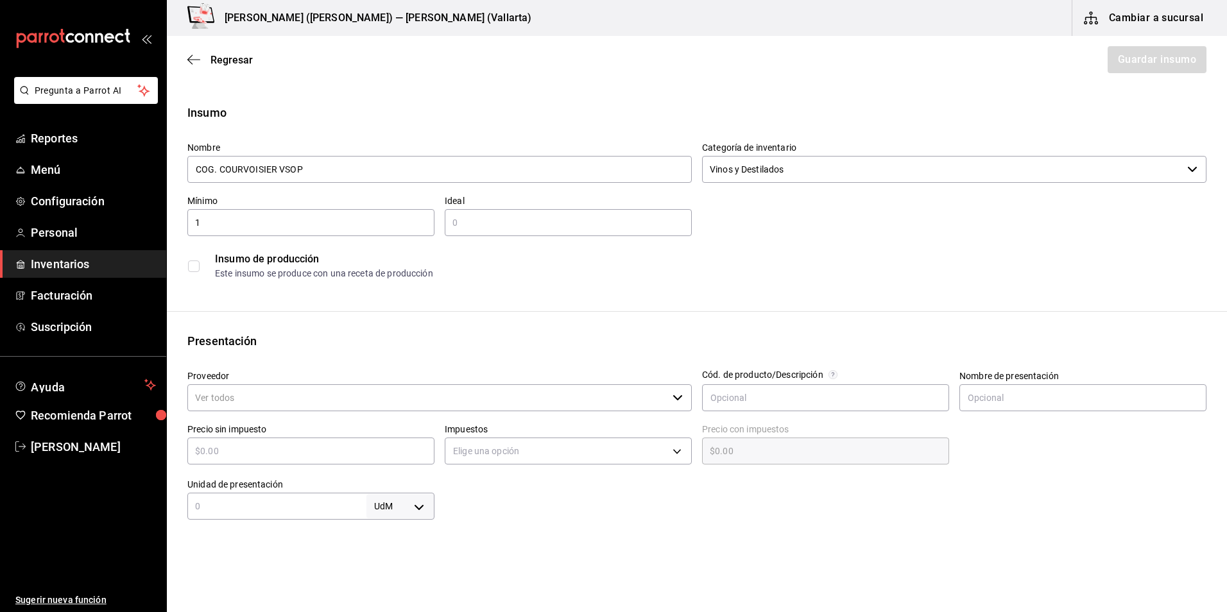
type input "1"
type input "20"
click at [252, 394] on input "Proveedor" at bounding box center [427, 397] width 480 height 27
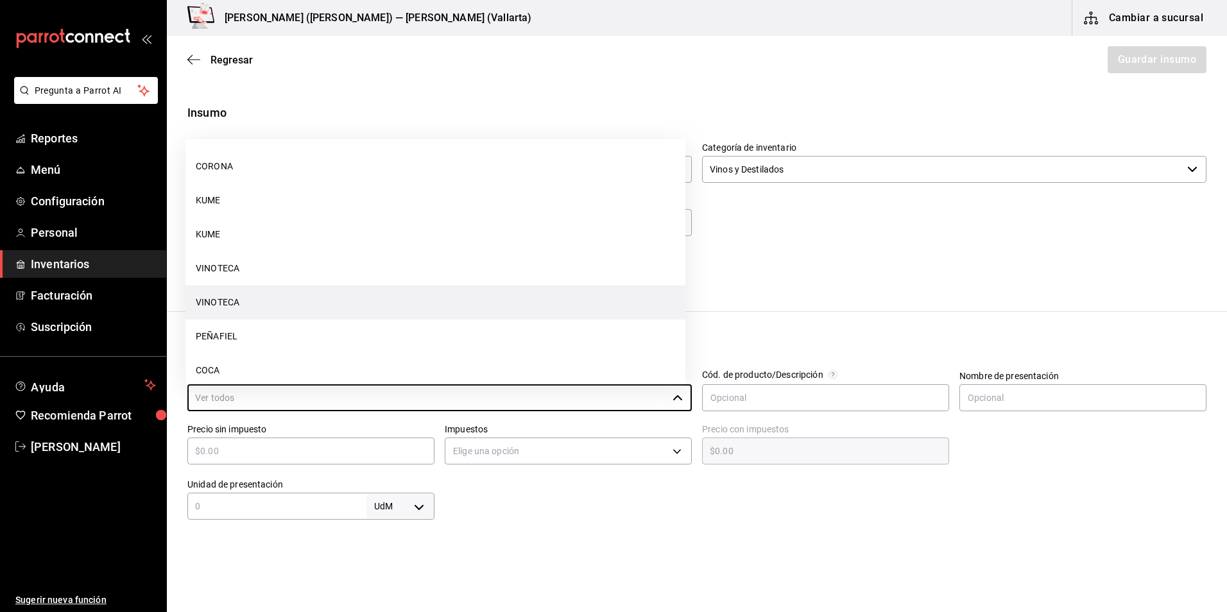
click at [246, 300] on li "VINOTECA" at bounding box center [435, 303] width 500 height 34
type input "VINOTECA"
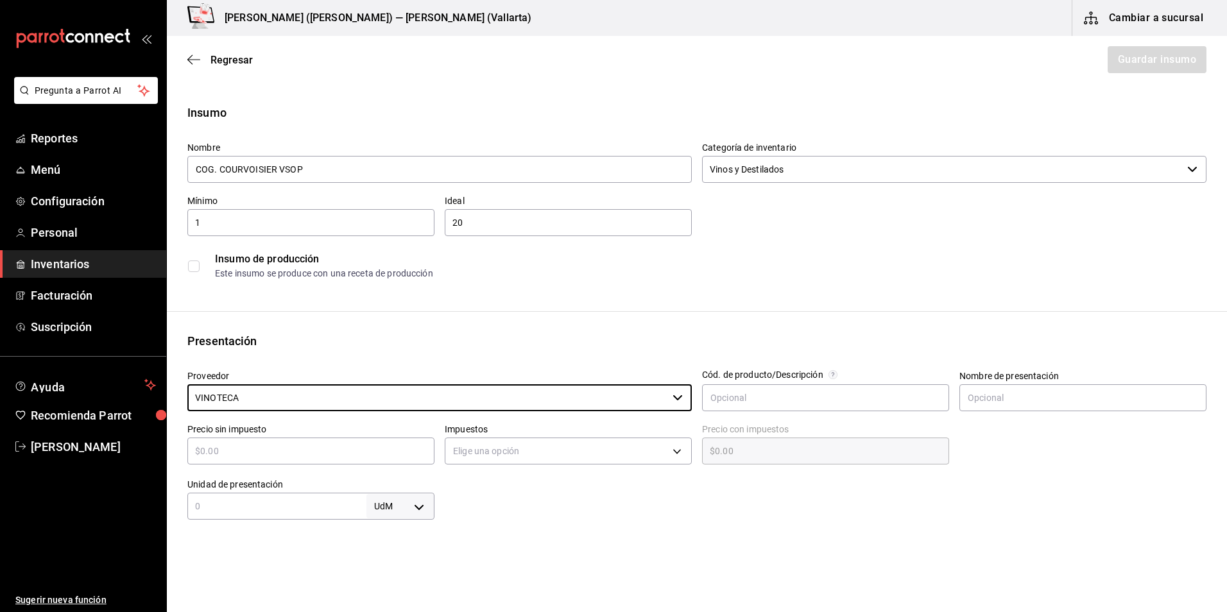
click at [280, 452] on input "text" at bounding box center [310, 450] width 247 height 15
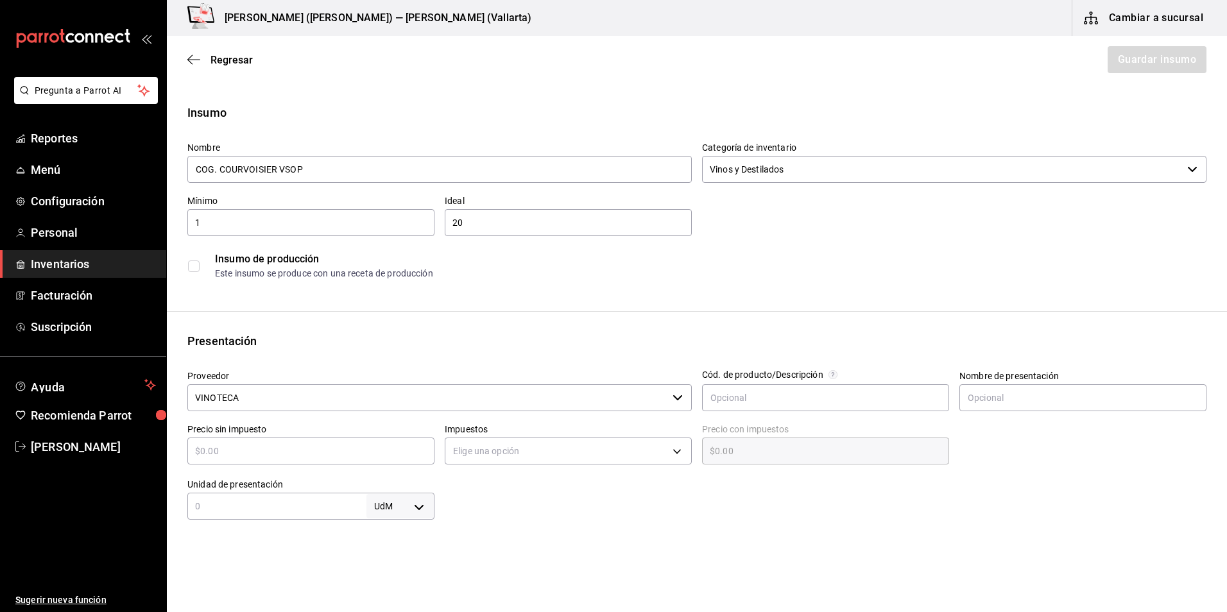
type input "$15"
type input "$15.00"
click at [477, 452] on body "Pregunta a Parrot AI Reportes Menú Configuración Personal Inventarios Facturaci…" at bounding box center [613, 270] width 1227 height 540
click at [485, 534] on li "IVA 16%" at bounding box center [564, 533] width 243 height 21
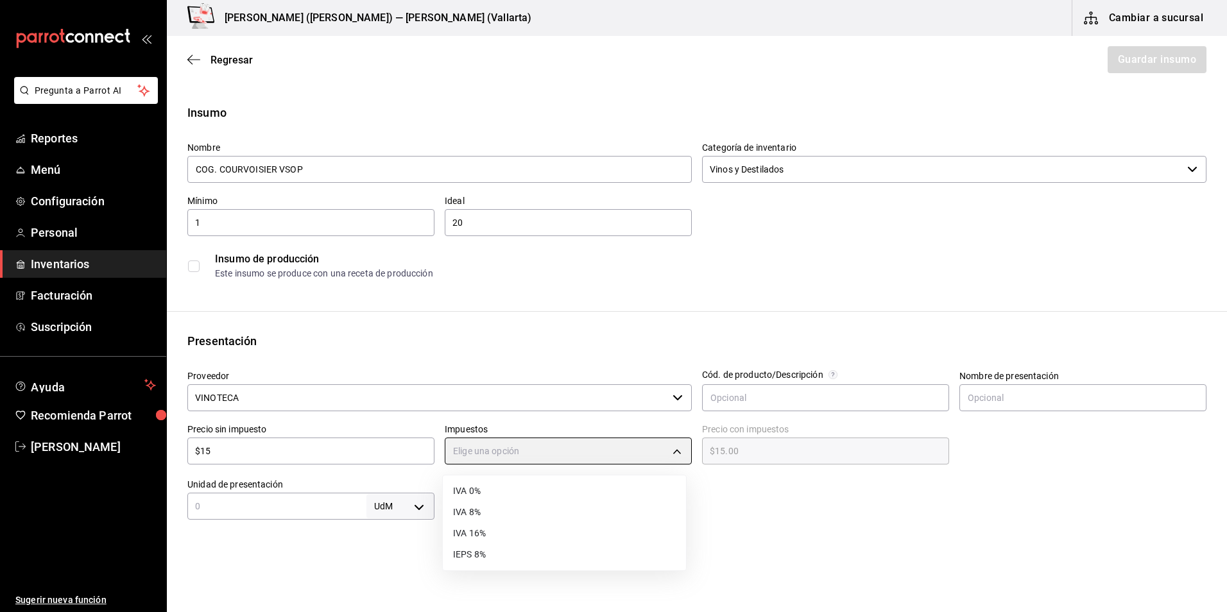
type input "IVA_16"
type input "$17.40"
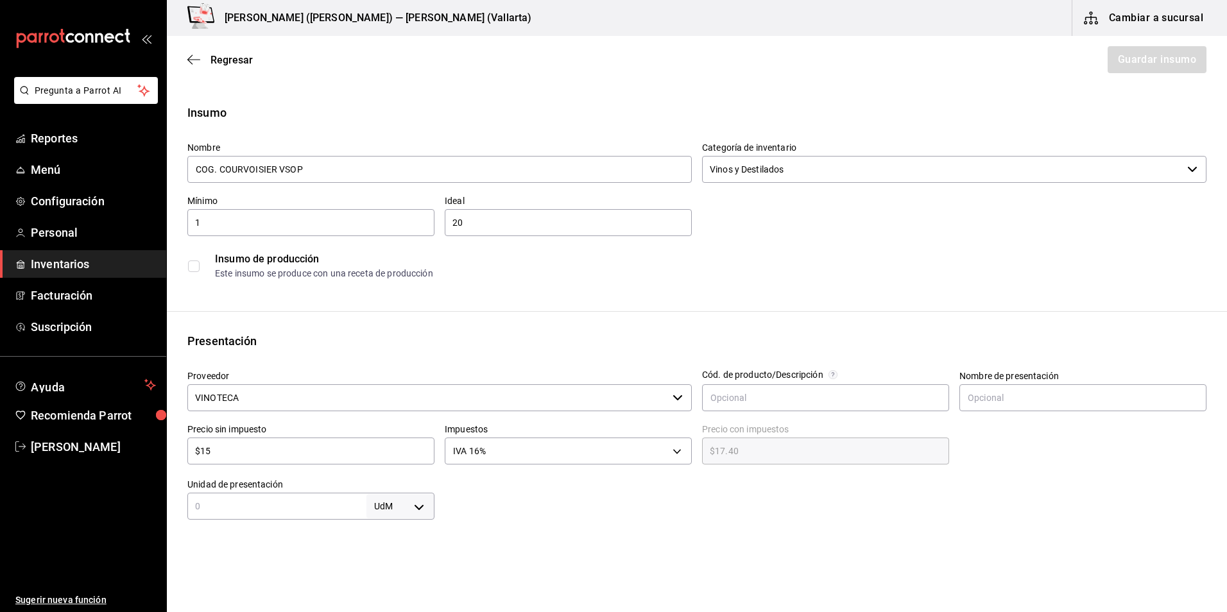
click at [316, 513] on input "text" at bounding box center [276, 506] width 179 height 15
type input "1"
click at [393, 512] on body "Pregunta a Parrot AI Reportes Menú Configuración Personal Inventarios Facturaci…" at bounding box center [613, 270] width 1227 height 540
click at [388, 574] on li "pza" at bounding box center [397, 574] width 67 height 21
type input "UNIT"
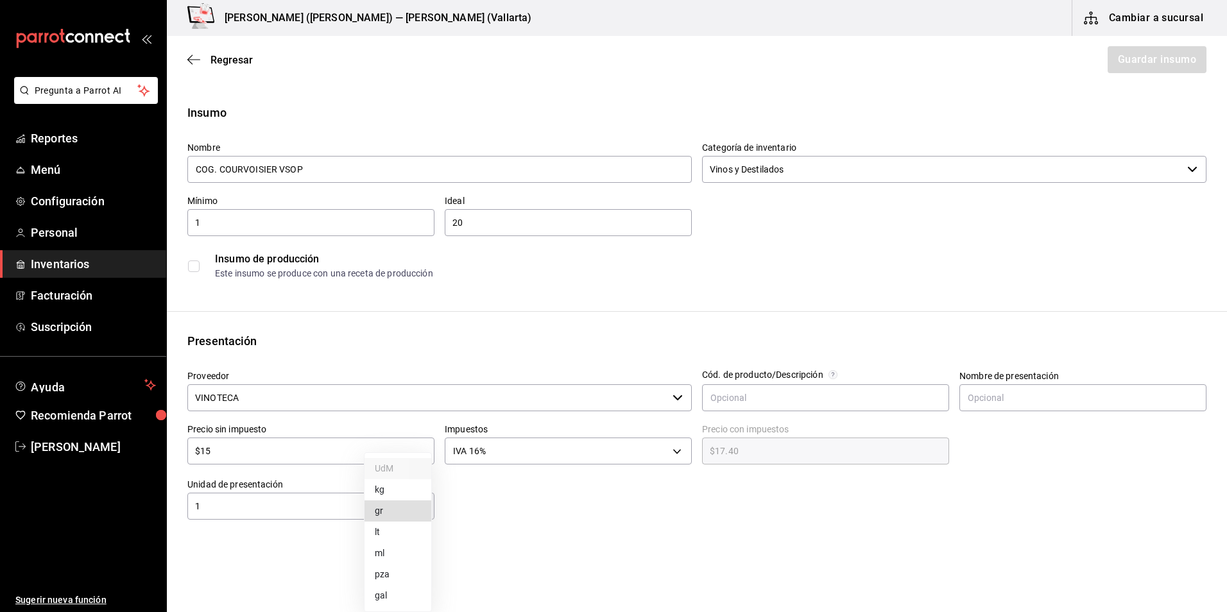
type input "UNIT"
drag, startPoint x: 220, startPoint y: 499, endPoint x: 145, endPoint y: 484, distance: 76.4
click at [151, 492] on div "Pregunta a Parrot AI Reportes Menú Configuración Personal Inventarios Facturaci…" at bounding box center [613, 270] width 1227 height 540
type input "16"
click at [502, 513] on div at bounding box center [820, 493] width 772 height 51
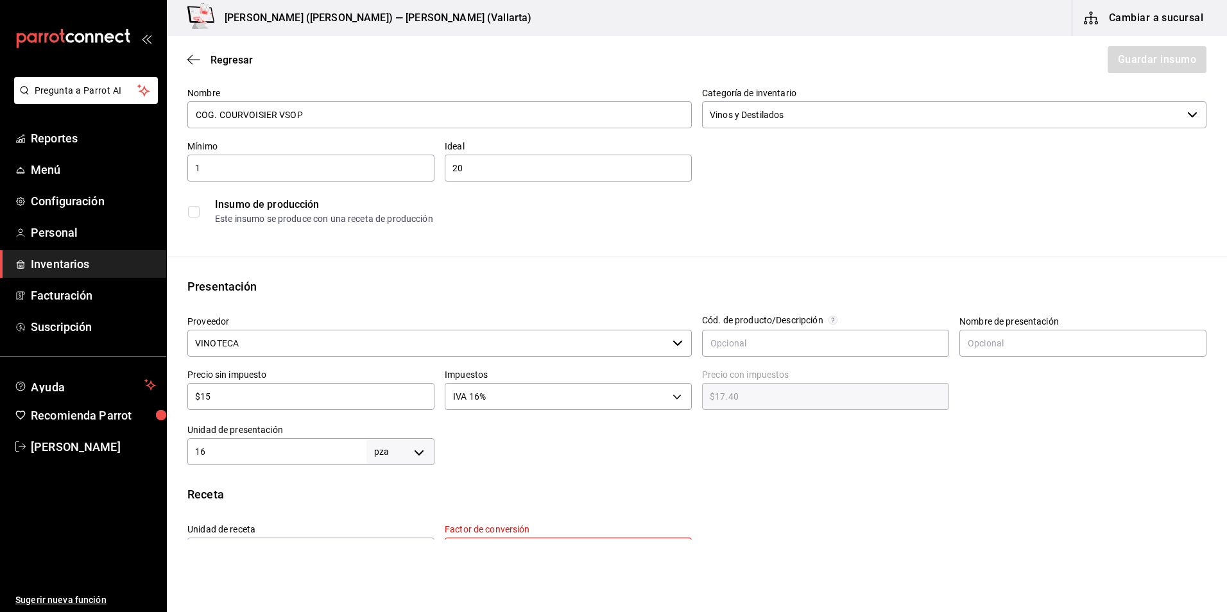
scroll to position [192, 0]
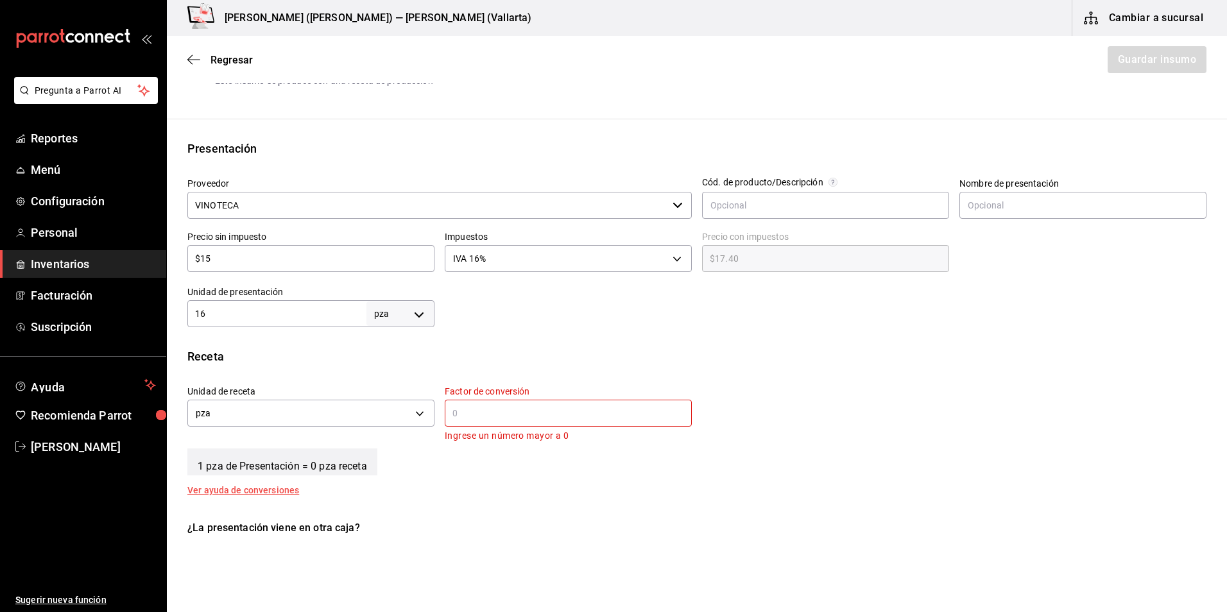
click at [524, 411] on input "text" at bounding box center [568, 413] width 247 height 15
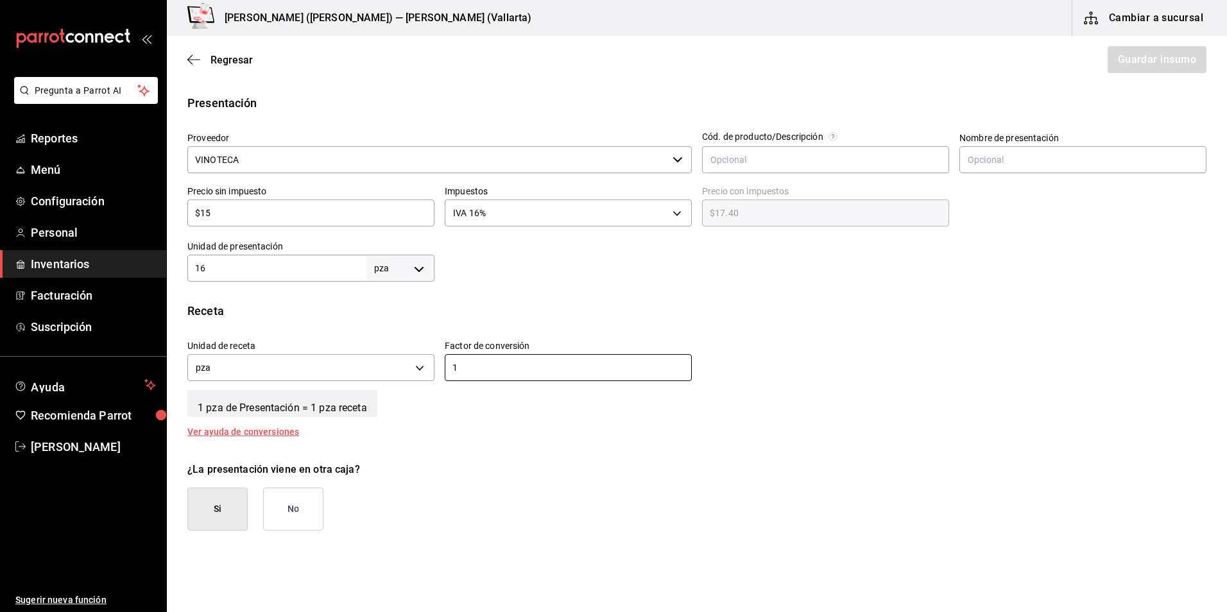
scroll to position [257, 0]
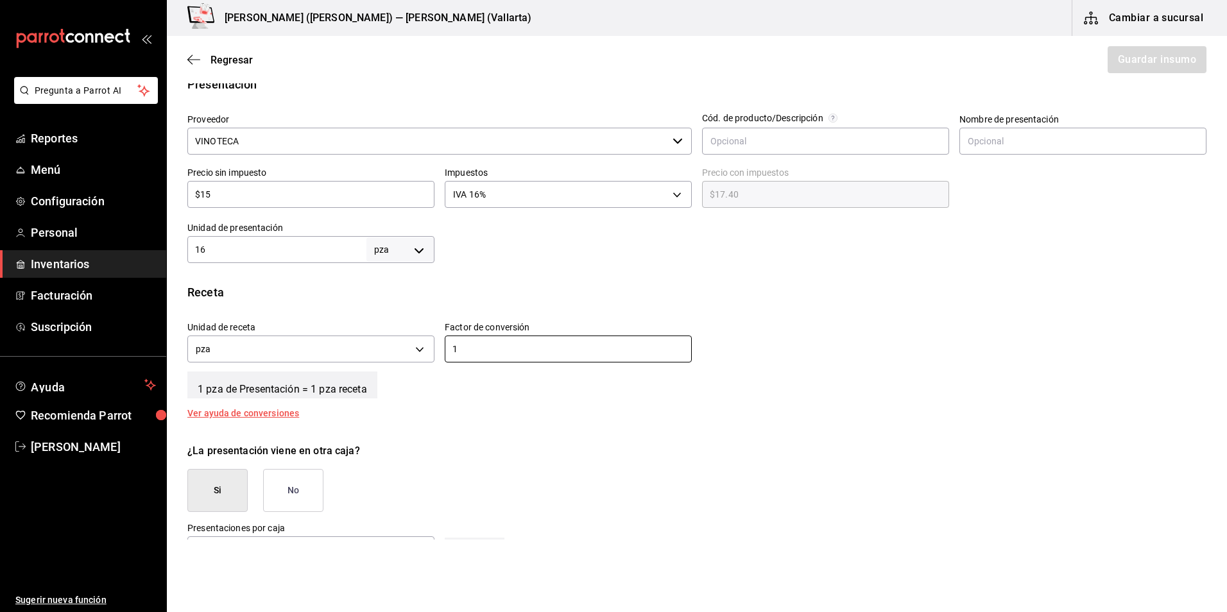
type input "1"
click at [314, 477] on button "No" at bounding box center [293, 490] width 60 height 43
click at [1154, 62] on button "Guardar insumo" at bounding box center [1156, 59] width 100 height 27
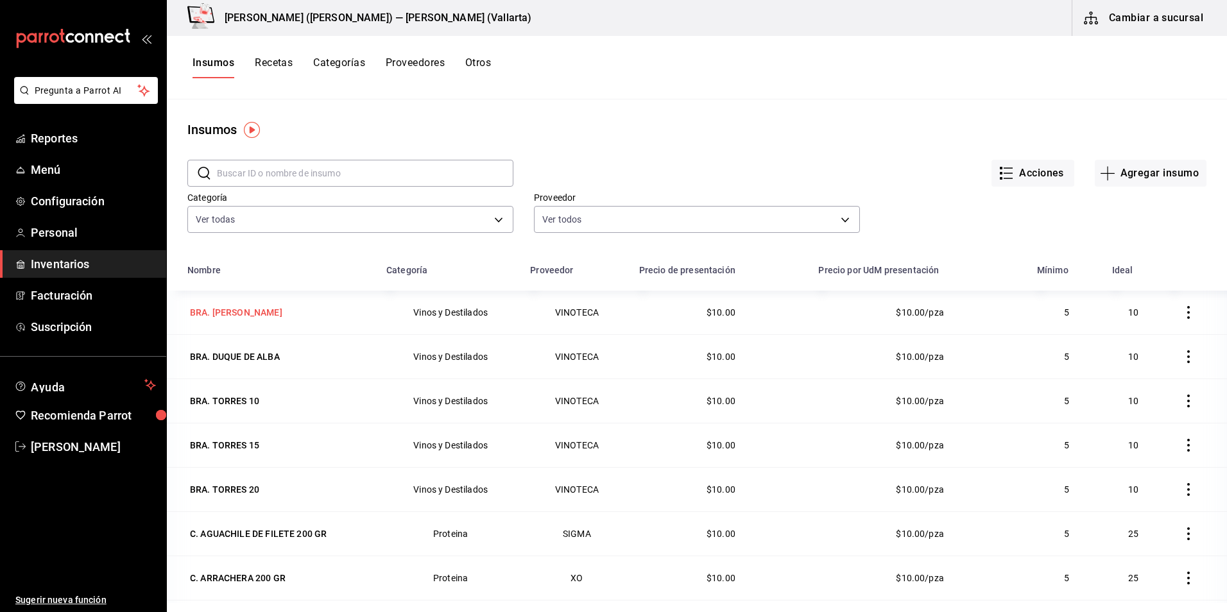
click at [282, 307] on div "BRA. [PERSON_NAME]" at bounding box center [236, 312] width 92 height 13
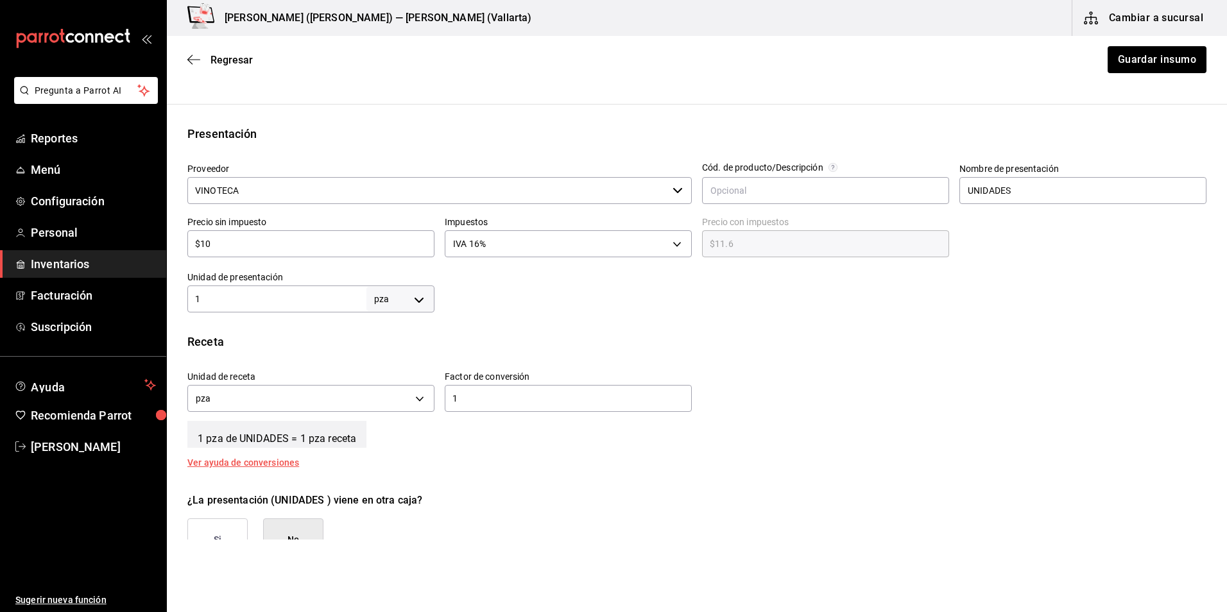
scroll to position [257, 0]
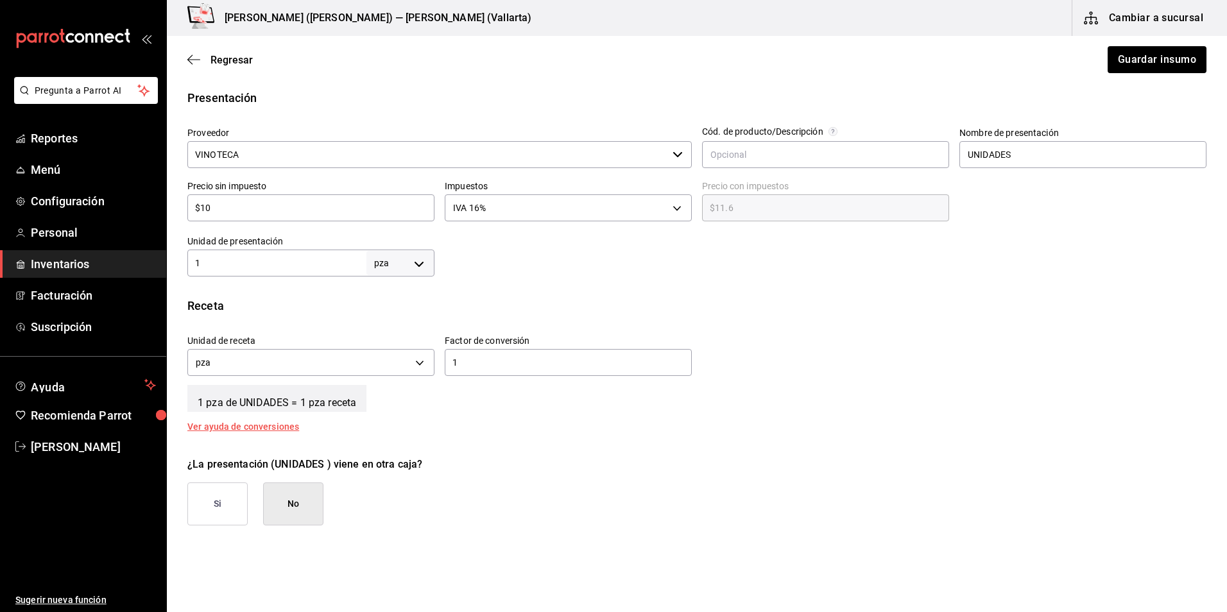
click at [319, 315] on div "Receta Unidad de receta pza UNIT Factor de conversión 1 ​ 1 pza de UNIDADES = 1…" at bounding box center [697, 364] width 1060 height 134
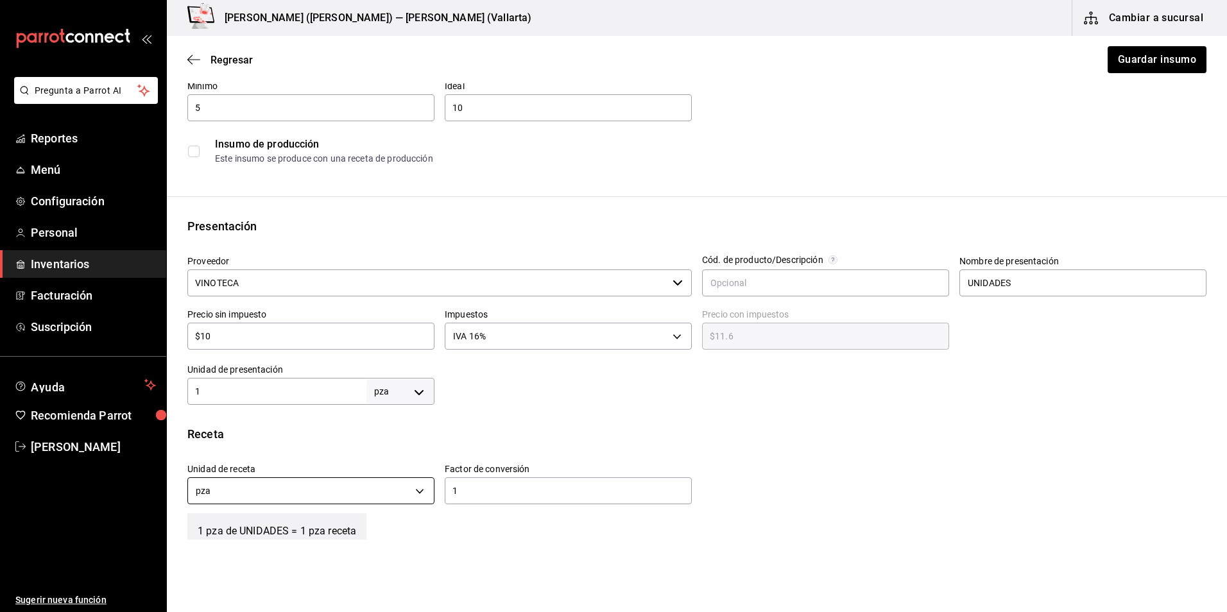
scroll to position [192, 0]
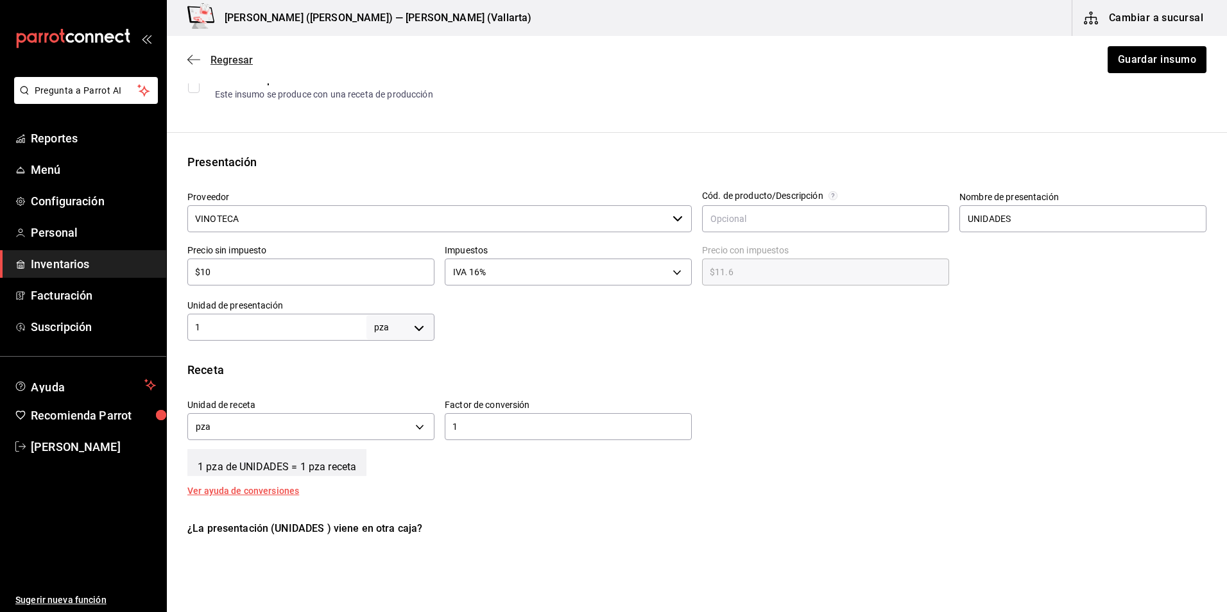
click at [189, 63] on icon "button" at bounding box center [193, 60] width 13 height 12
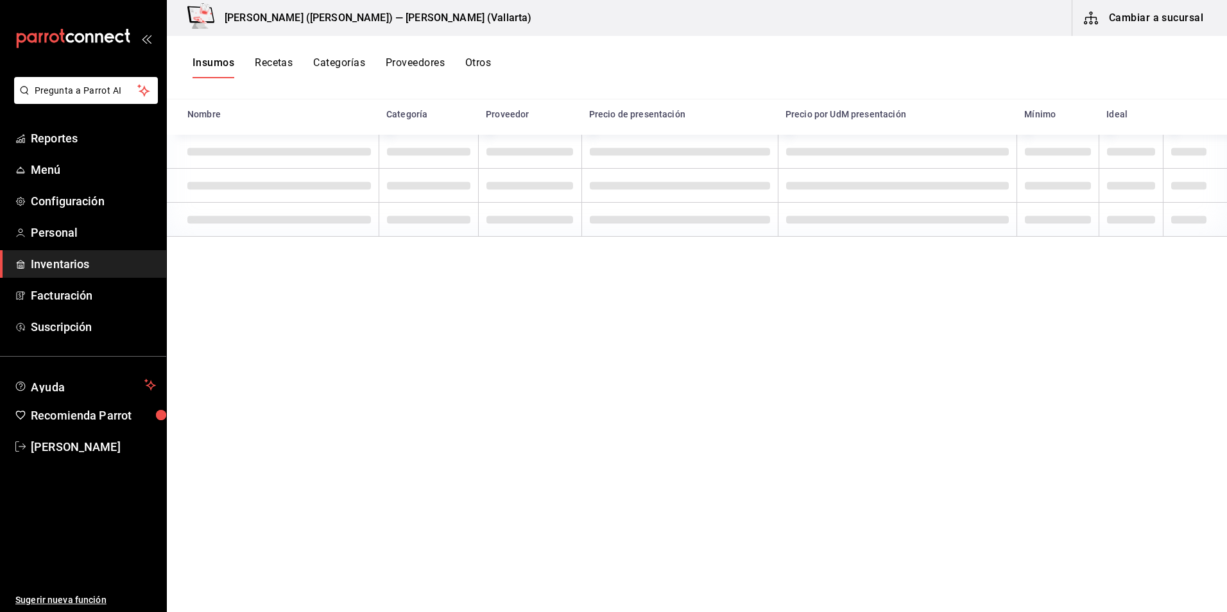
scroll to position [158, 0]
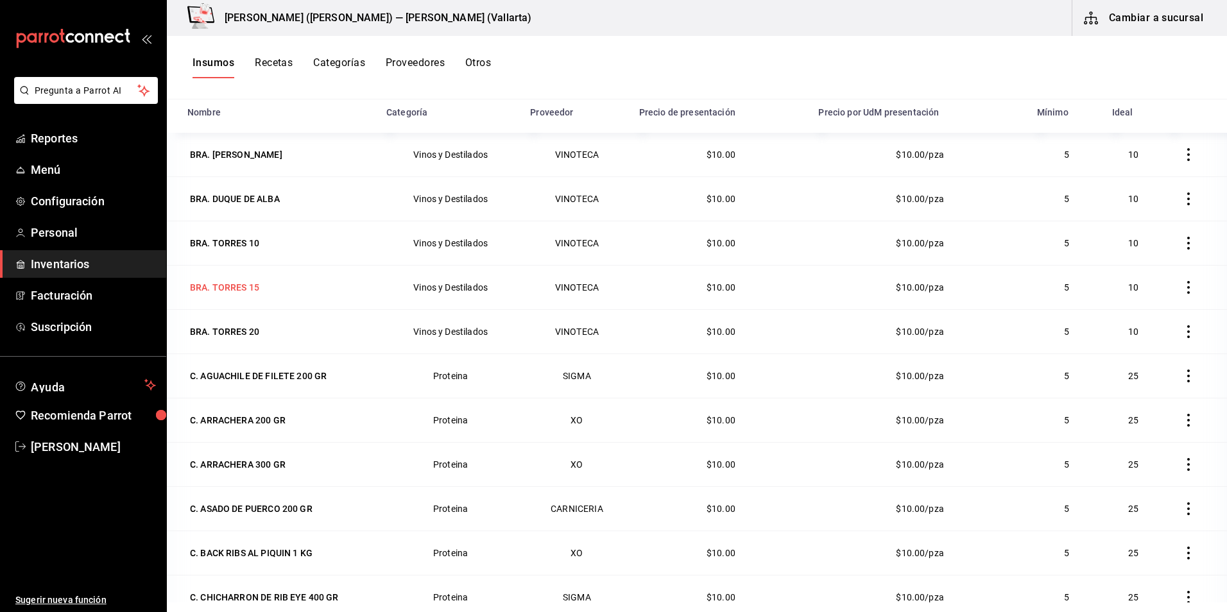
click at [248, 292] on div "BRA. TORRES 15" at bounding box center [224, 287] width 69 height 13
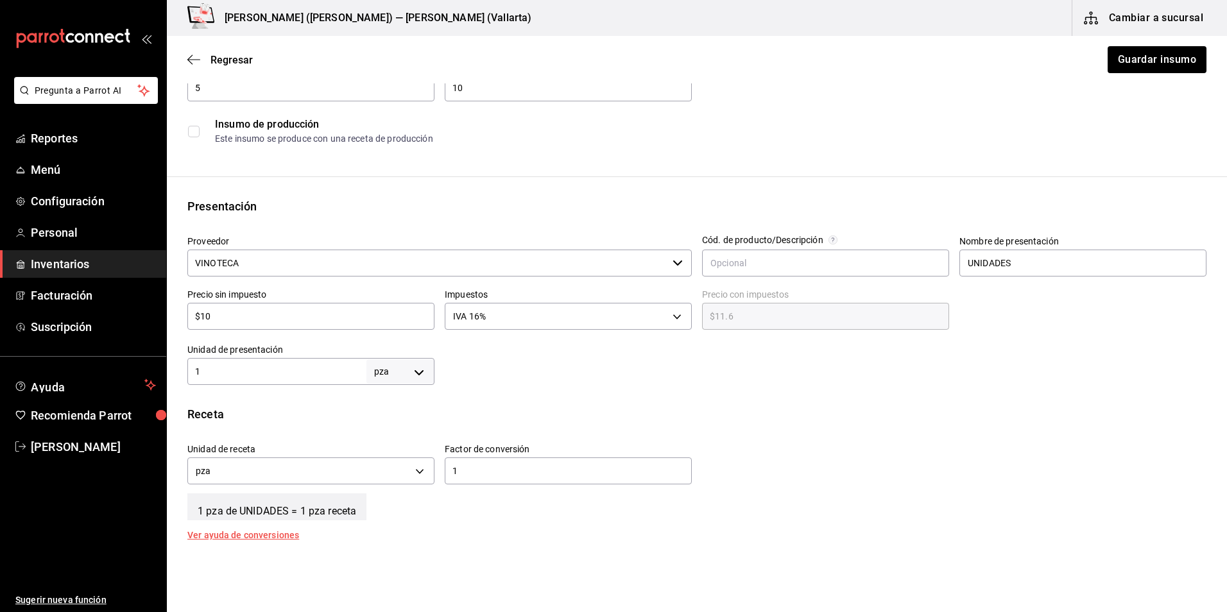
scroll to position [321, 0]
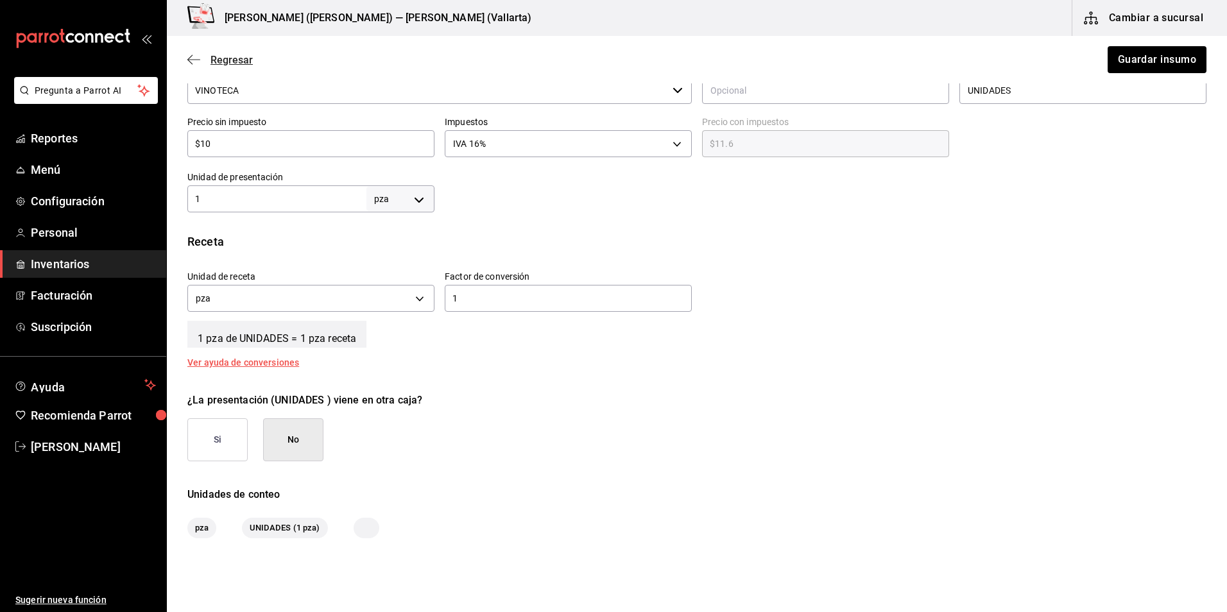
click at [189, 62] on icon "button" at bounding box center [193, 60] width 13 height 12
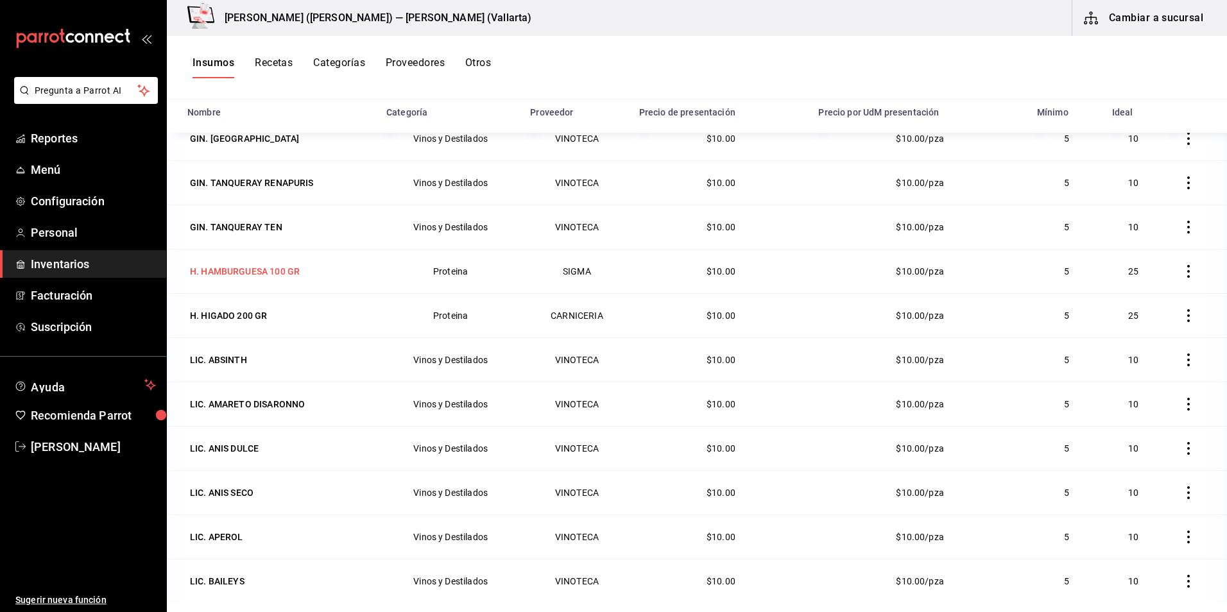
scroll to position [2730, 0]
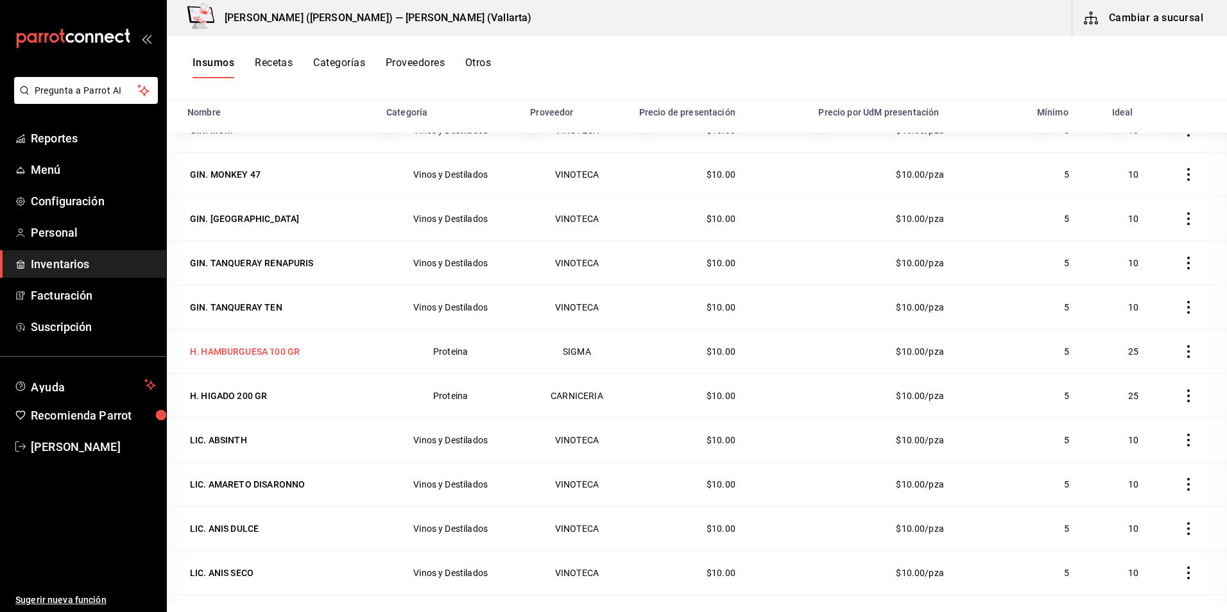
click at [242, 348] on div "H. HAMBURGUESA 100 GR" at bounding box center [245, 351] width 110 height 13
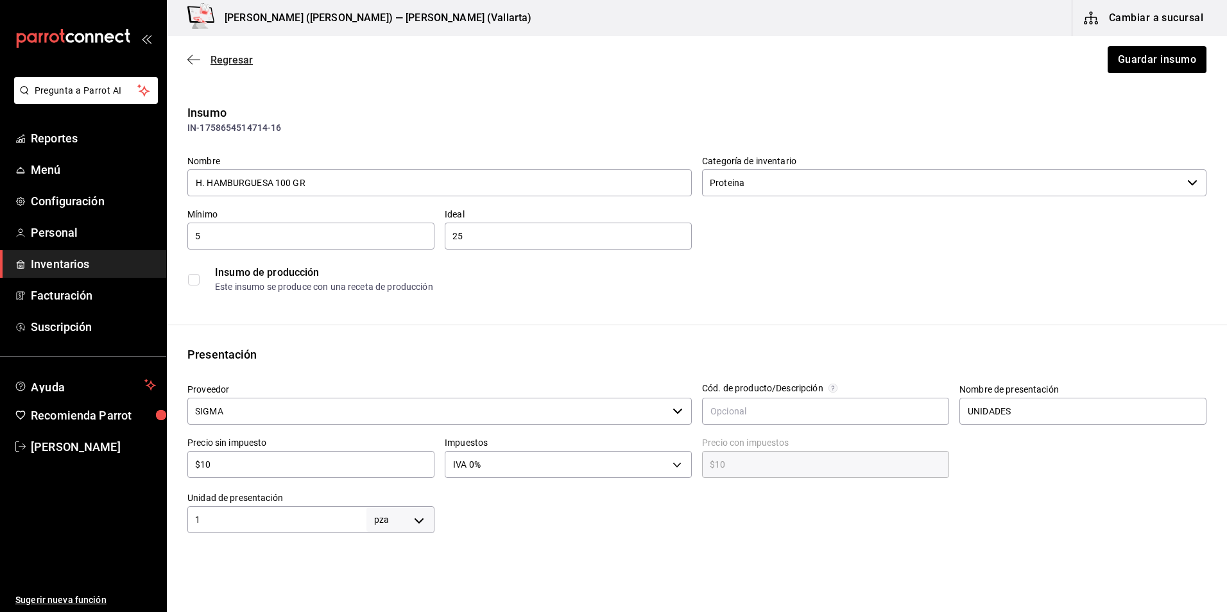
click at [191, 57] on icon "button" at bounding box center [193, 60] width 13 height 12
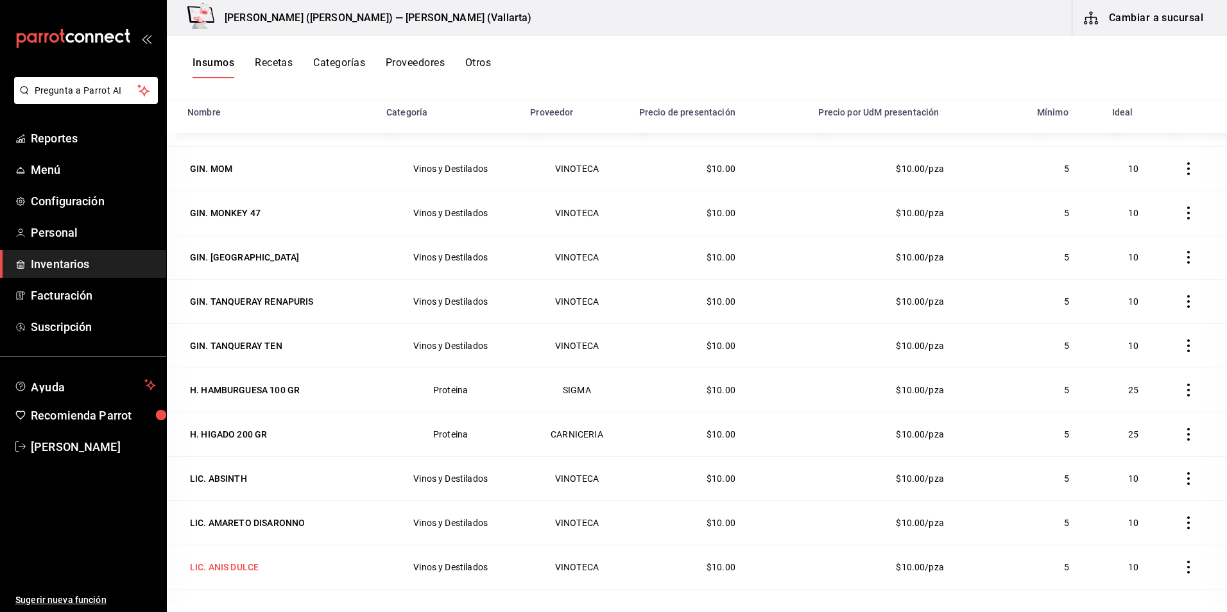
scroll to position [2666, 0]
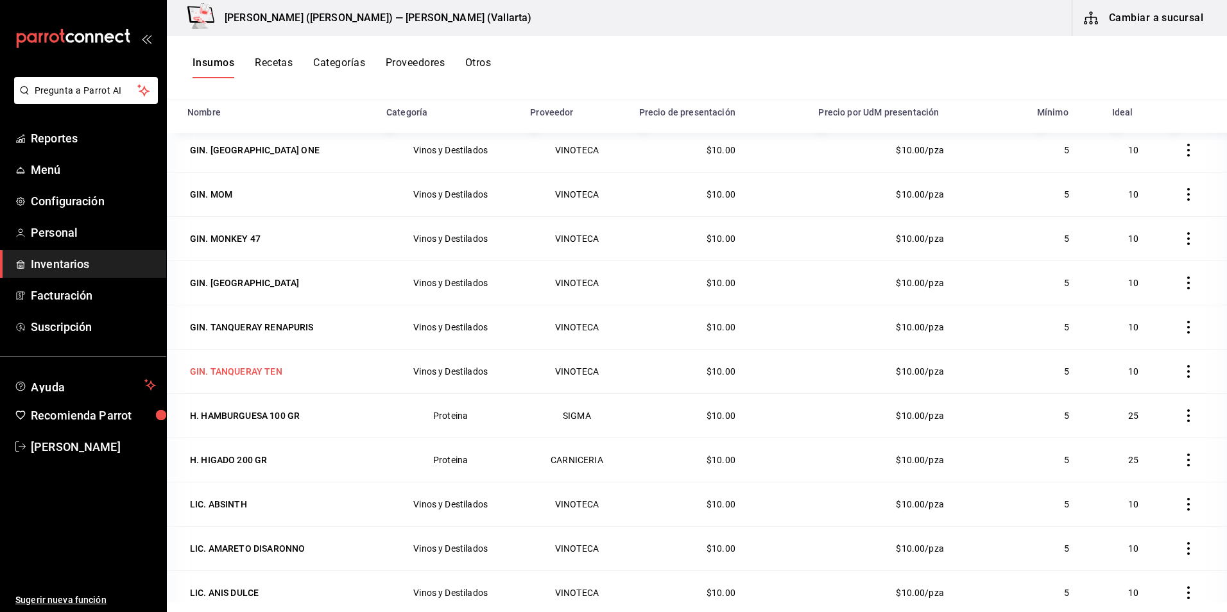
click at [255, 370] on div "GIN. TANQUERAY TEN" at bounding box center [236, 371] width 92 height 13
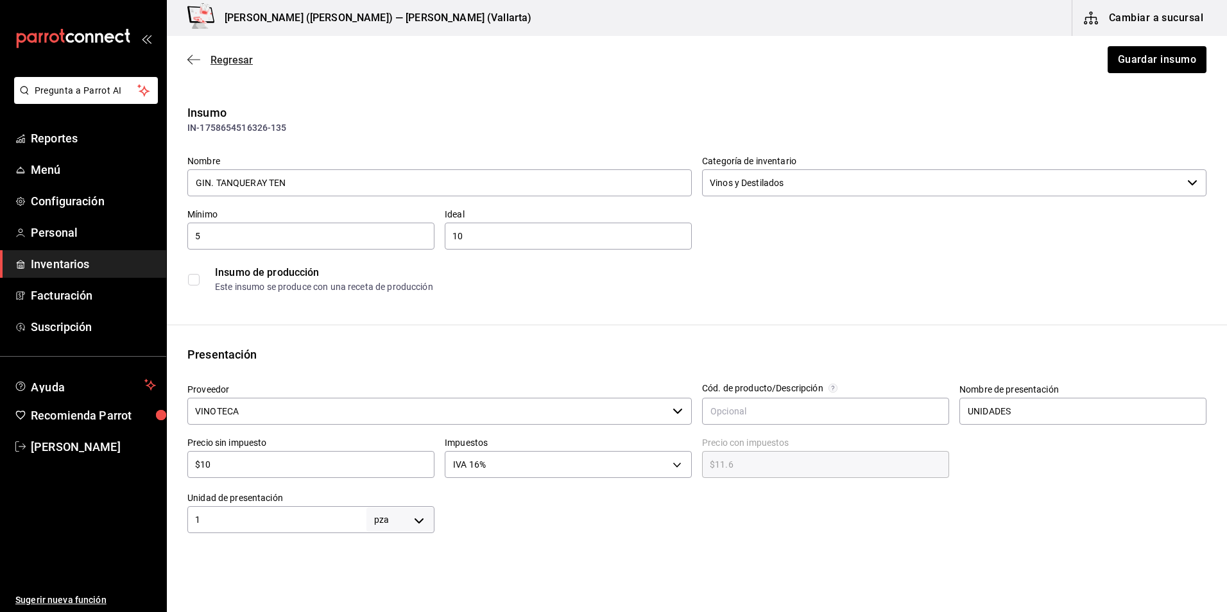
click at [195, 59] on icon "button" at bounding box center [193, 60] width 13 height 12
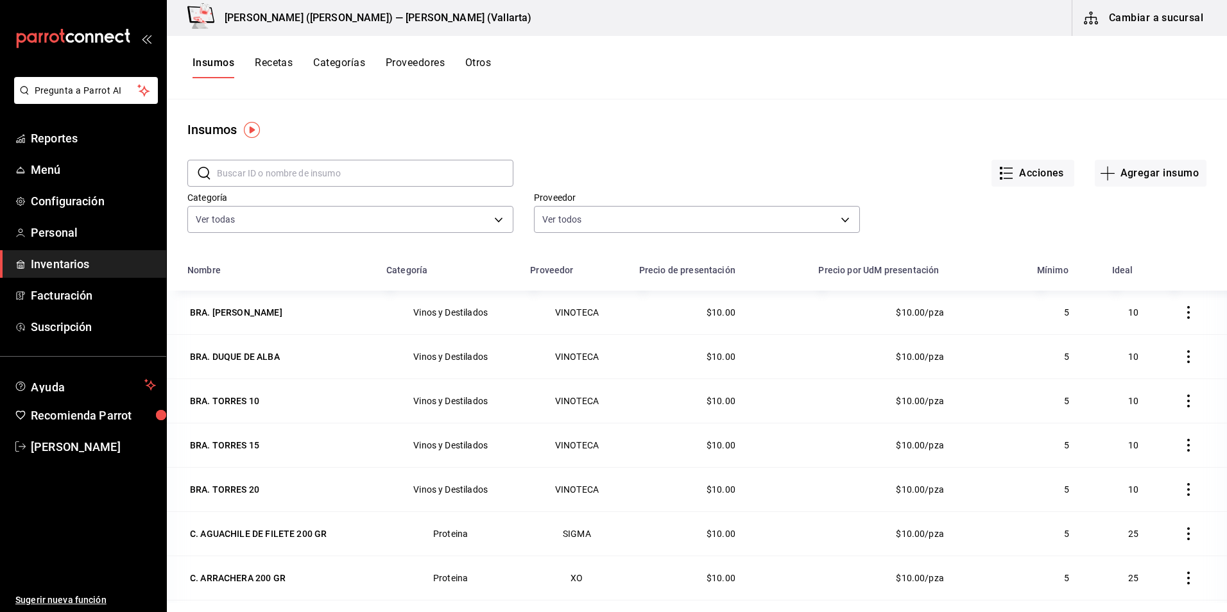
click at [99, 268] on span "Inventarios" at bounding box center [93, 263] width 125 height 17
